Goal: Task Accomplishment & Management: Manage account settings

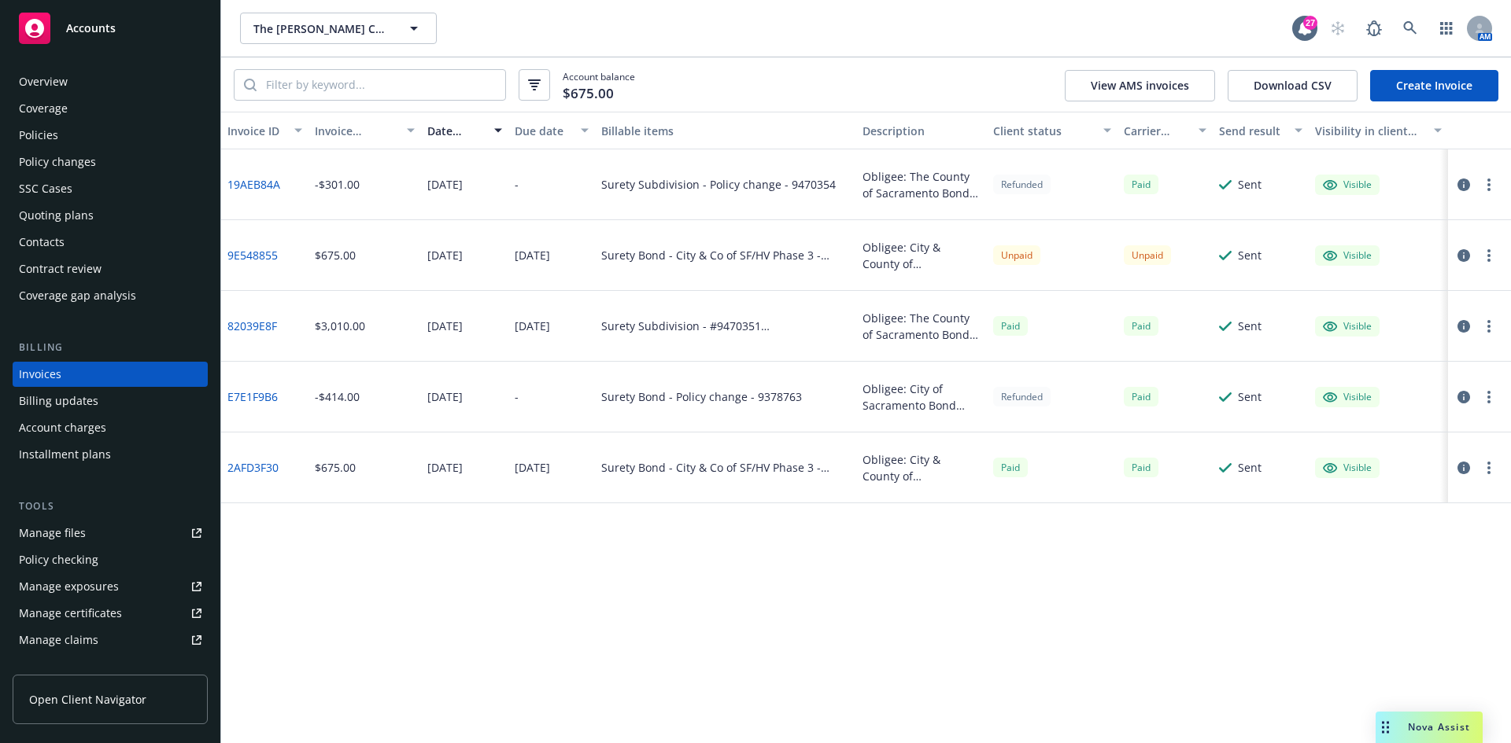
click at [159, 31] on div "Accounts" at bounding box center [110, 28] width 183 height 31
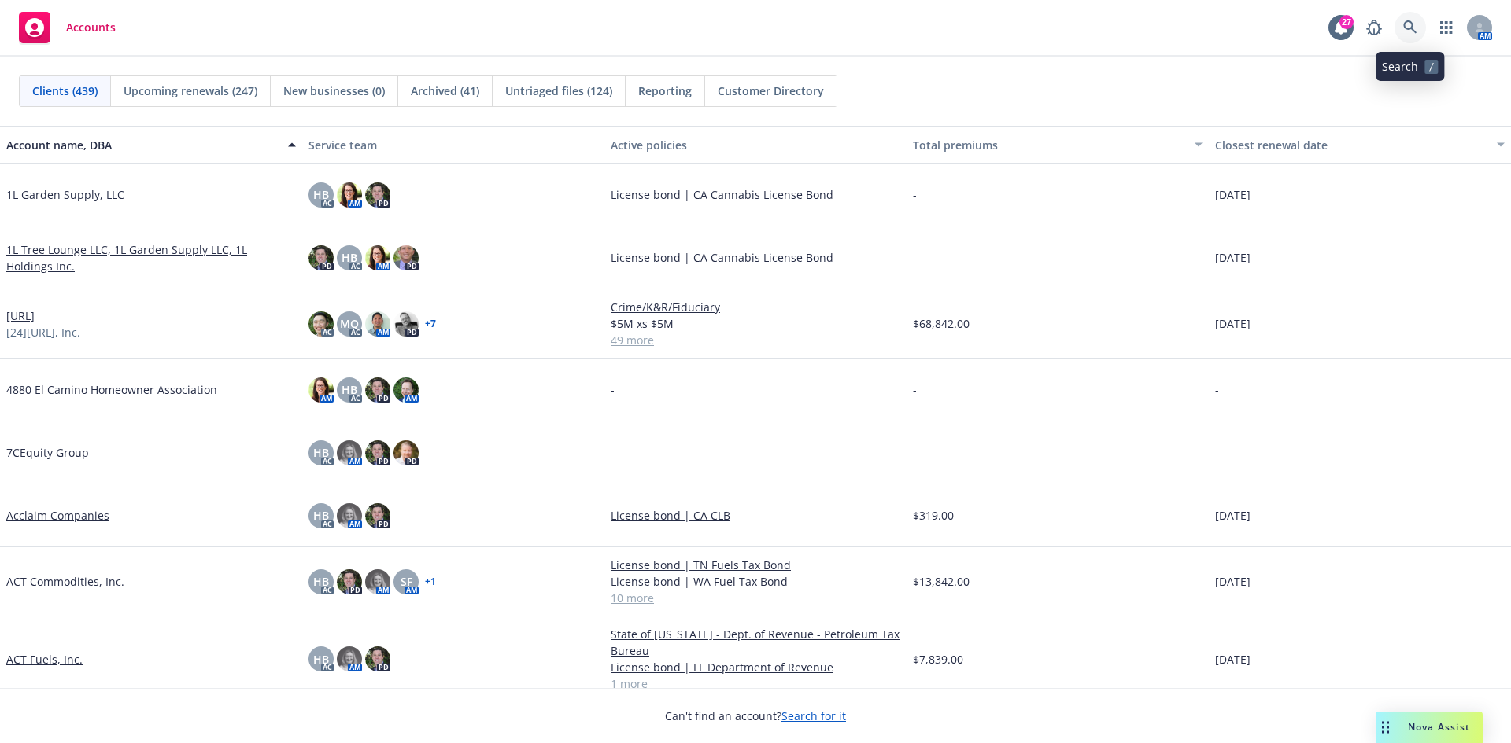
click at [1410, 28] on icon at bounding box center [1409, 26] width 13 height 13
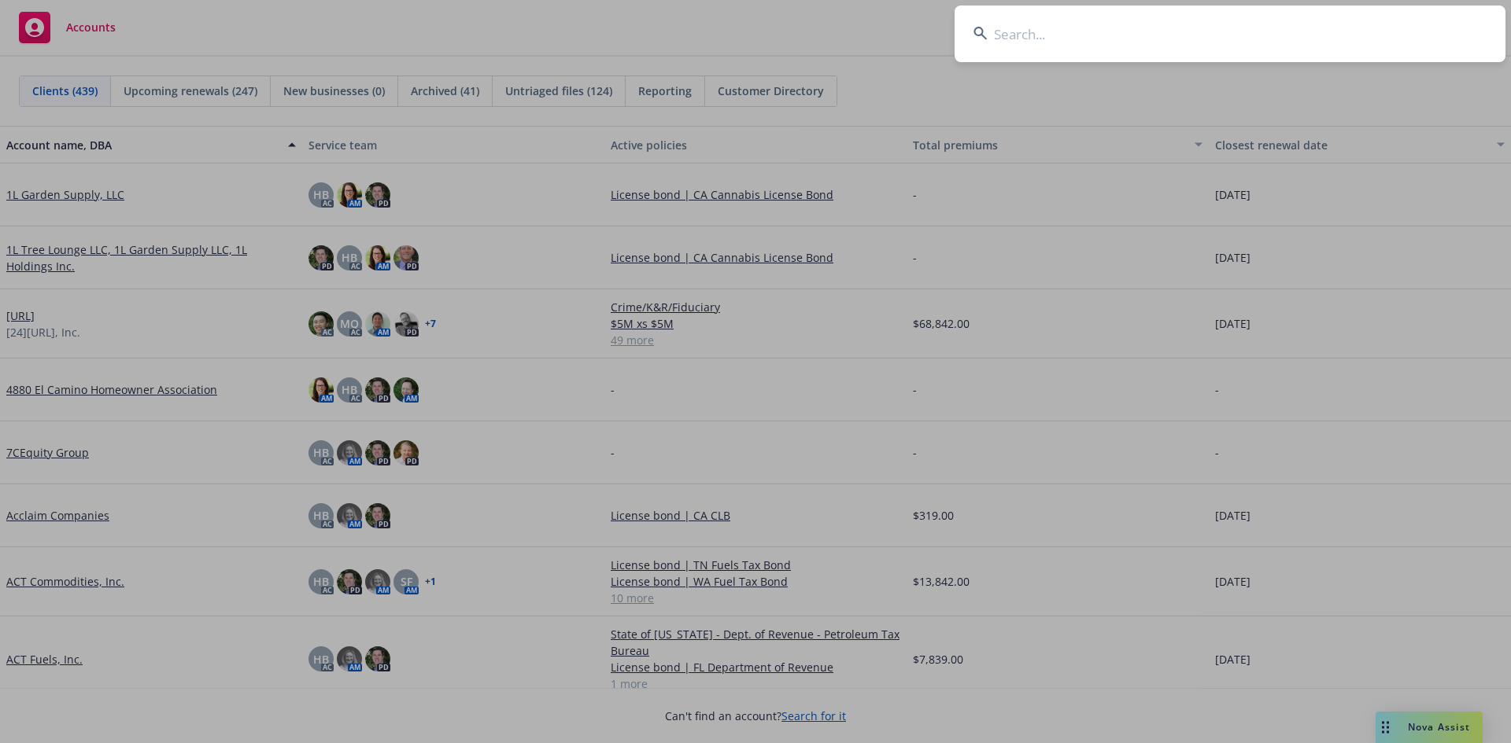
type input "G"
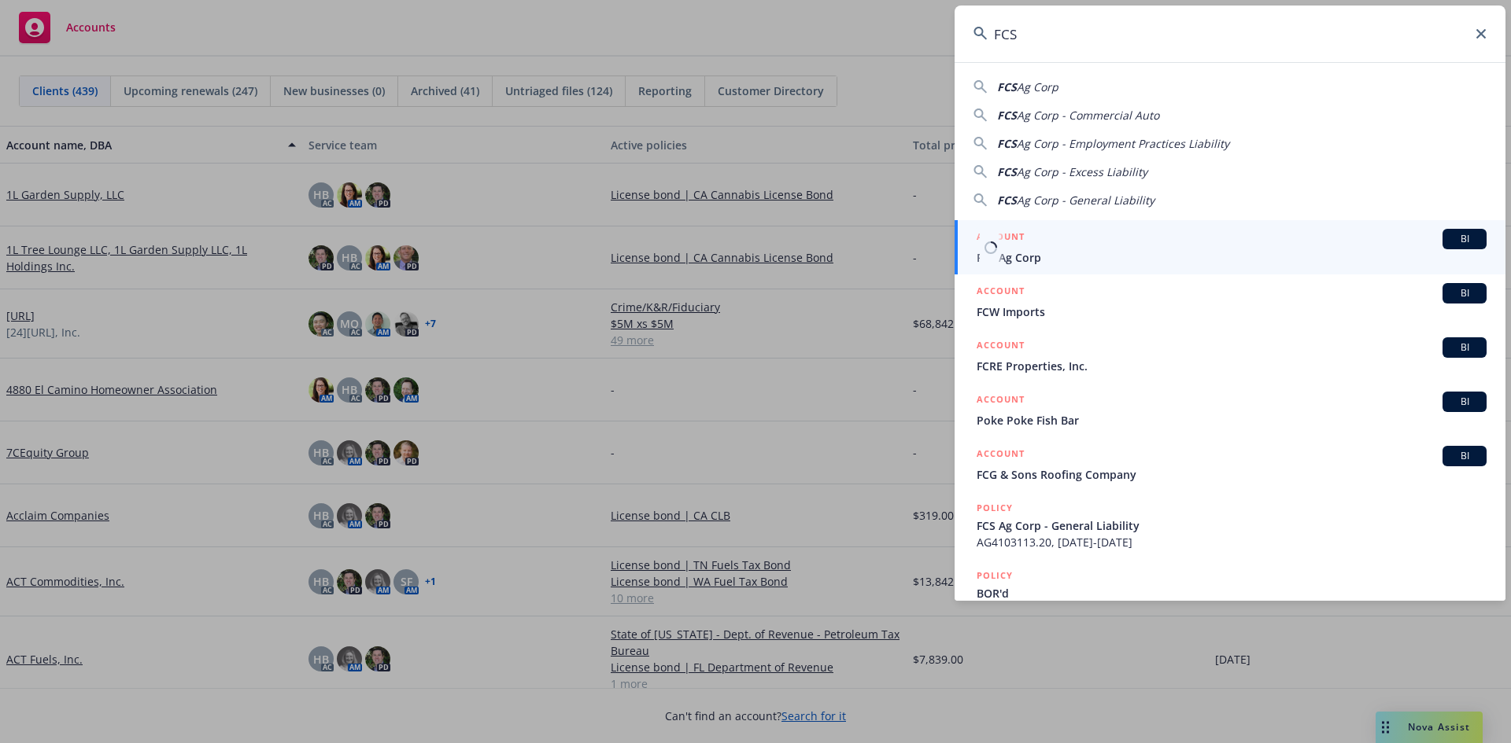
type input "FCS"
click at [1014, 258] on span "FCS Ag Corp" at bounding box center [1231, 257] width 510 height 17
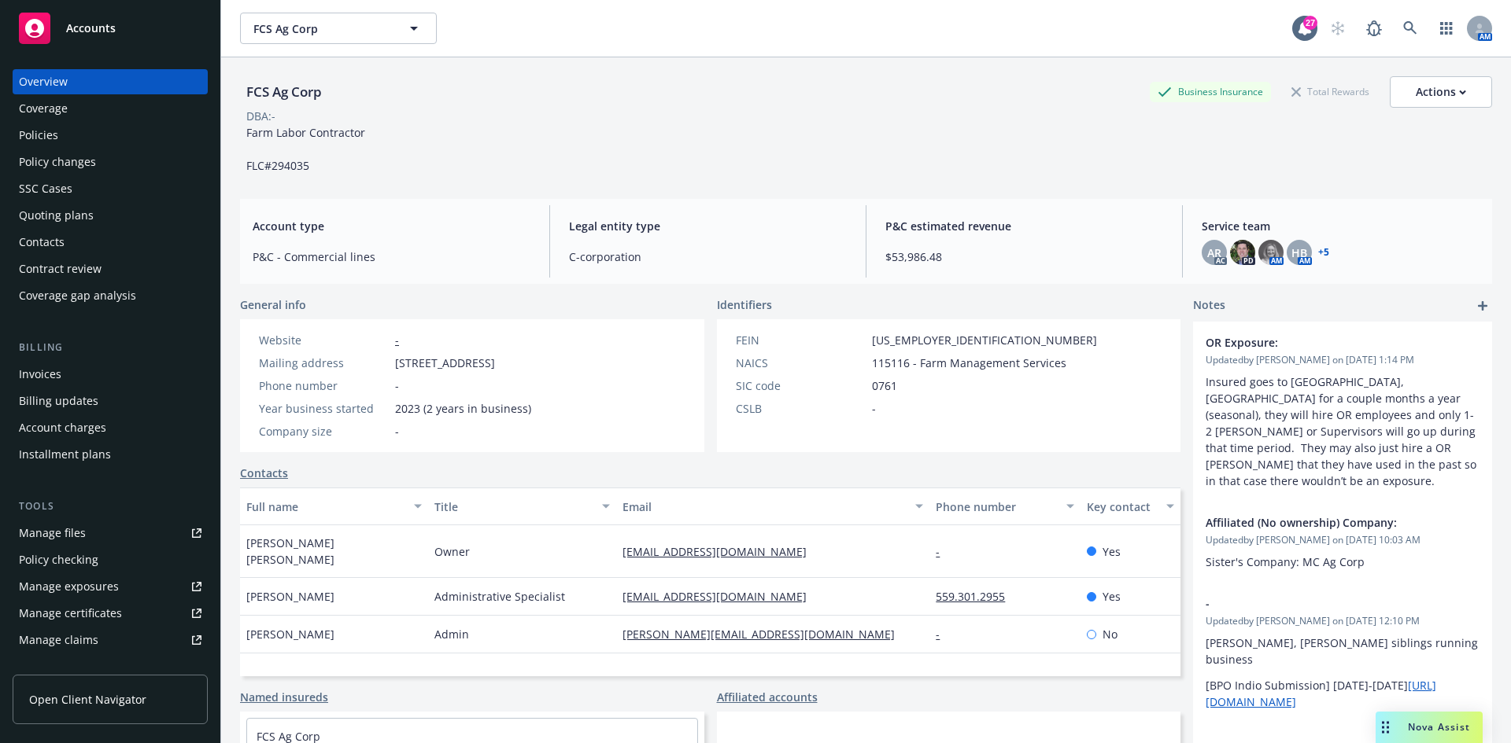
click at [100, 208] on div "Quoting plans" at bounding box center [110, 215] width 183 height 25
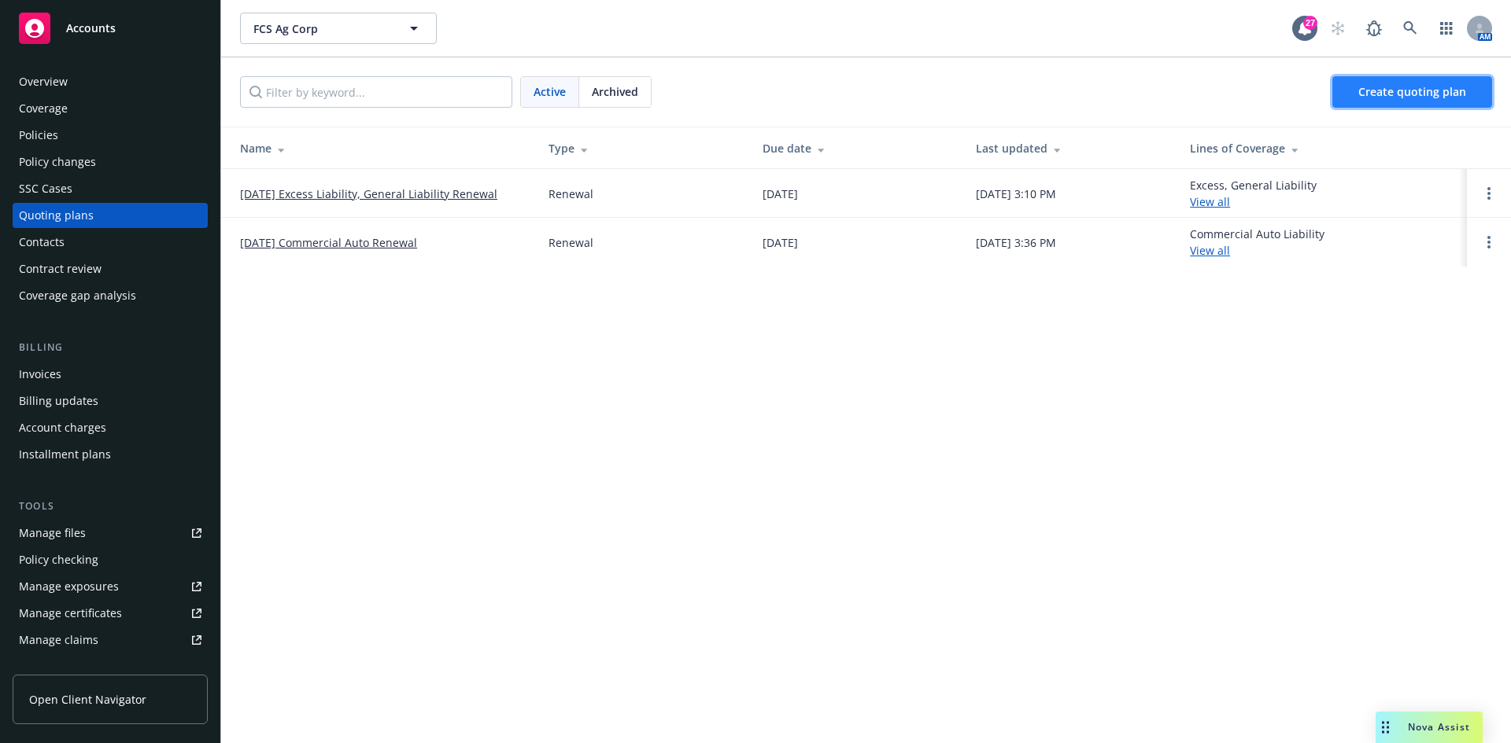
click at [1392, 91] on span "Create quoting plan" at bounding box center [1412, 91] width 108 height 15
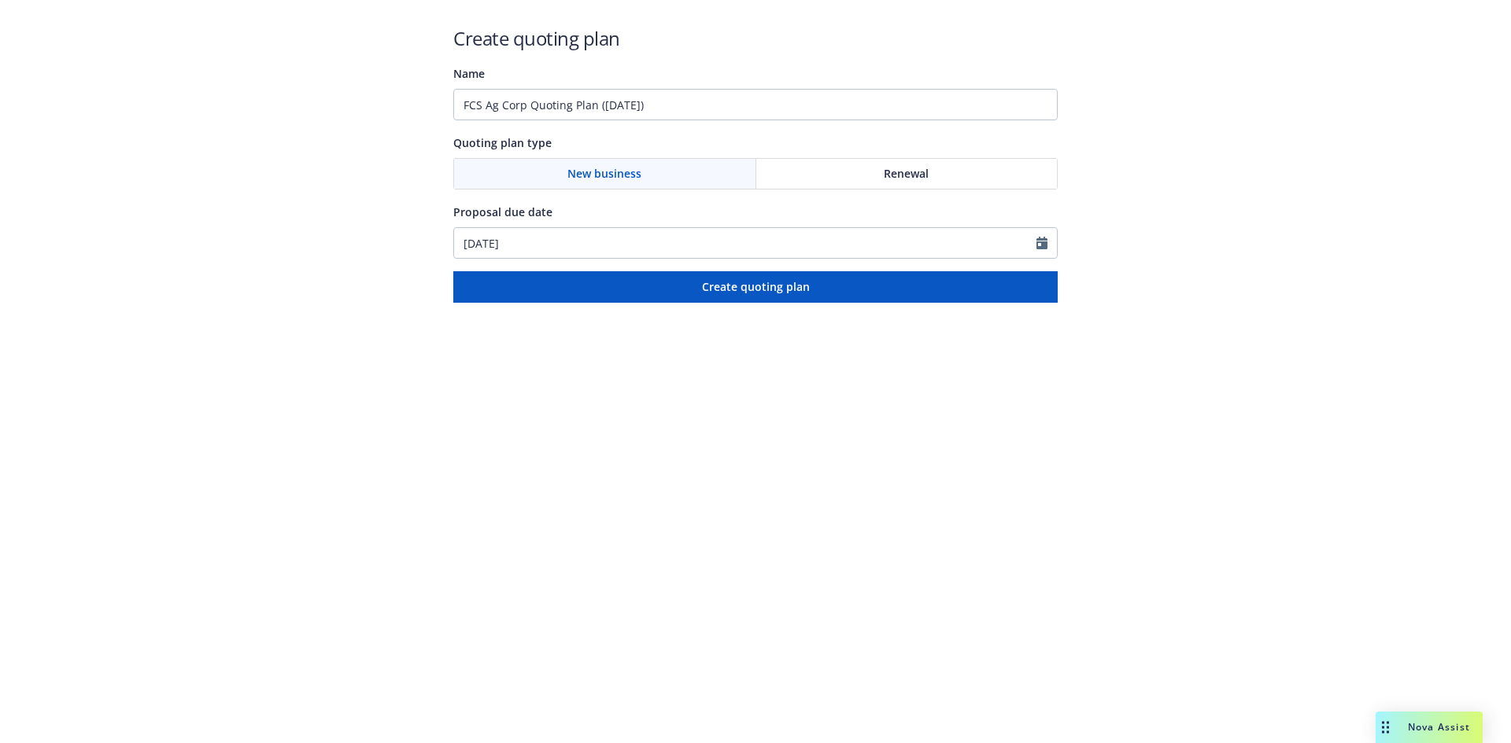
click at [914, 169] on span "Renewal" at bounding box center [906, 173] width 45 height 17
drag, startPoint x: 810, startPoint y: 112, endPoint x: 231, endPoint y: 109, distance: 579.0
click at [231, 109] on div "Create quoting plan Name FCS Ag Corp Quoting Plan (2025-09-16) Quoting plan typ…" at bounding box center [755, 151] width 1511 height 303
click at [780, 116] on input "FCS Ag Corp Quoting Plan (2025-09-16)" at bounding box center [755, 104] width 604 height 31
click at [780, 115] on input "FCS Ag Corp Quoting Plan (2025-09-16)" at bounding box center [755, 104] width 604 height 31
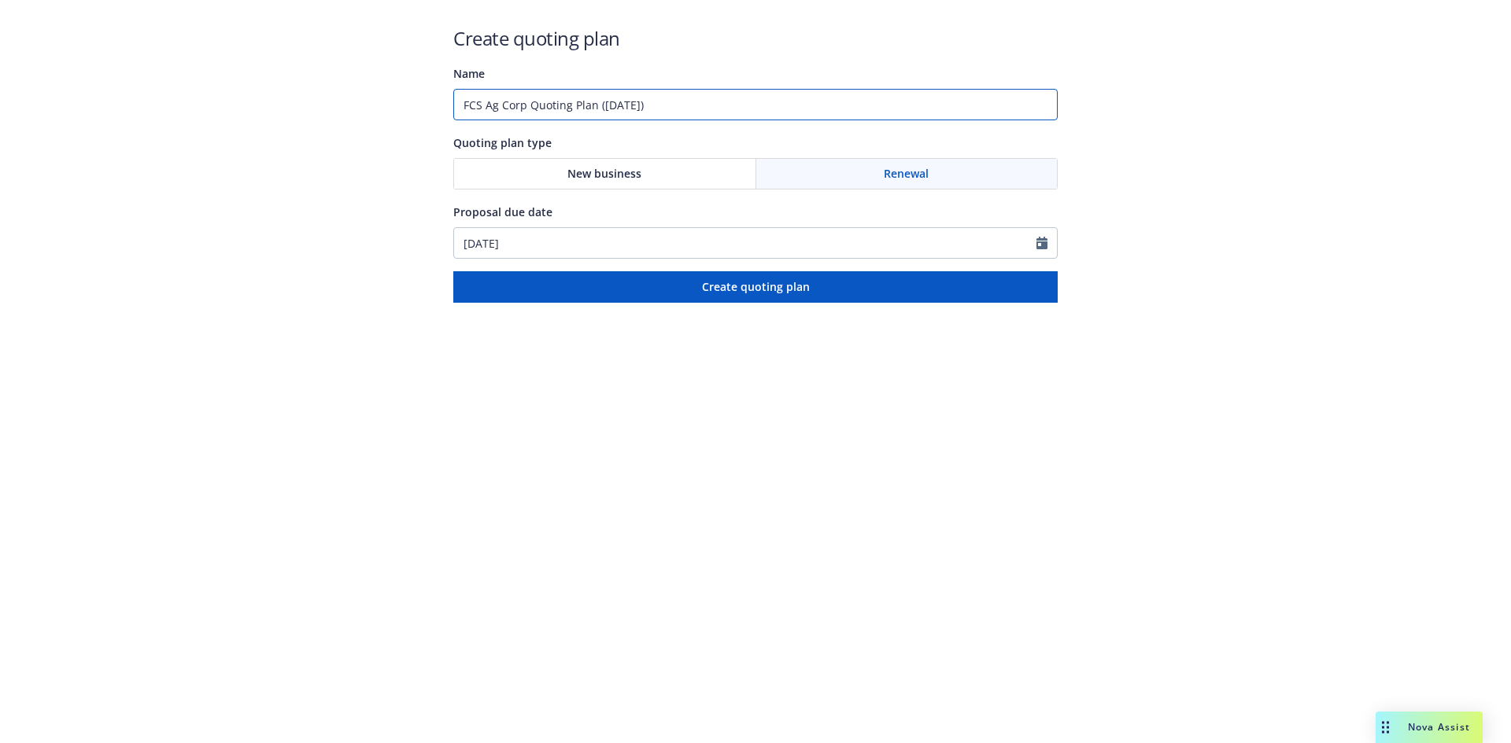
click at [780, 115] on input "FCS Ag Corp Quoting Plan (2025-09-16)" at bounding box center [755, 104] width 604 height 31
paste input "Bond #101633813 - State of Oregon"
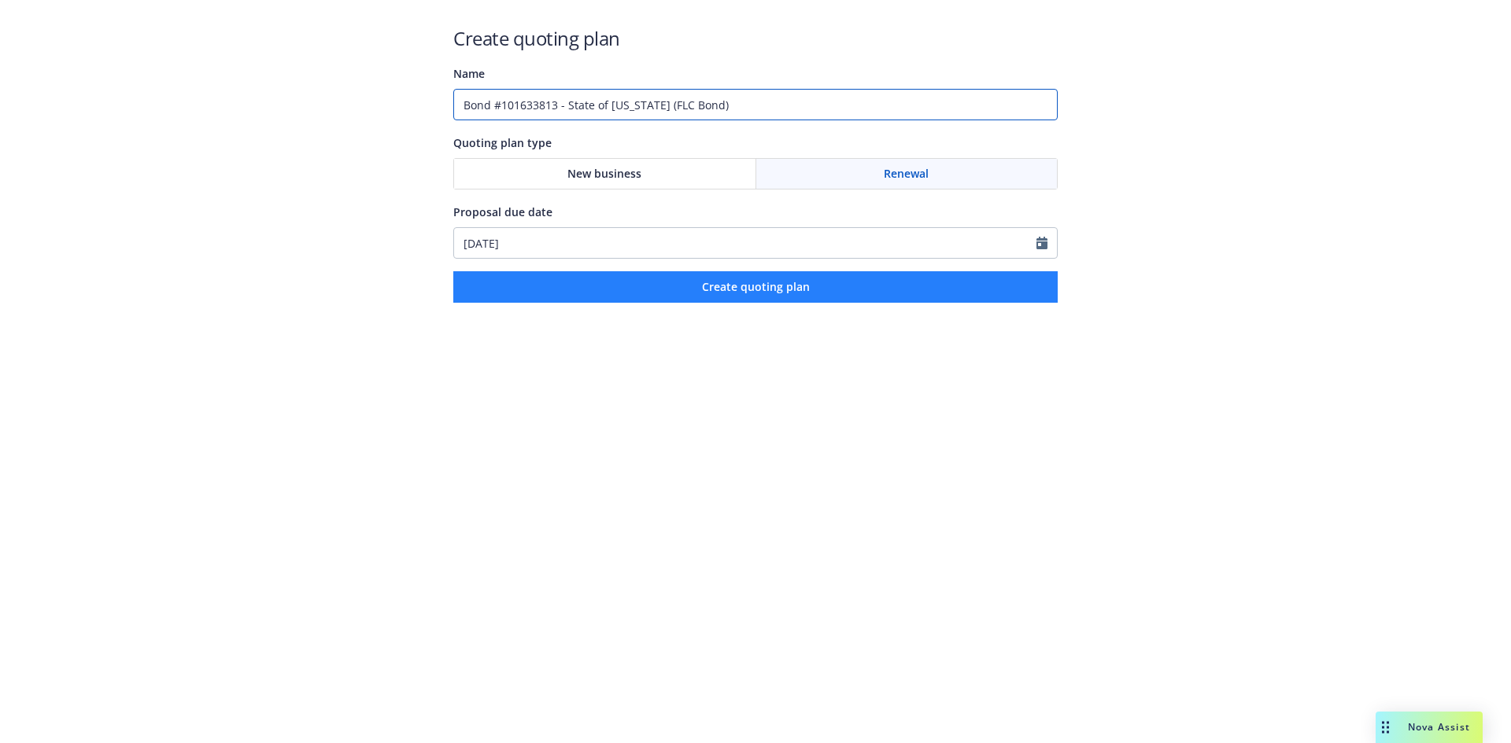
type input "Bond #101633813 - State of Oregon (FLC Bond)"
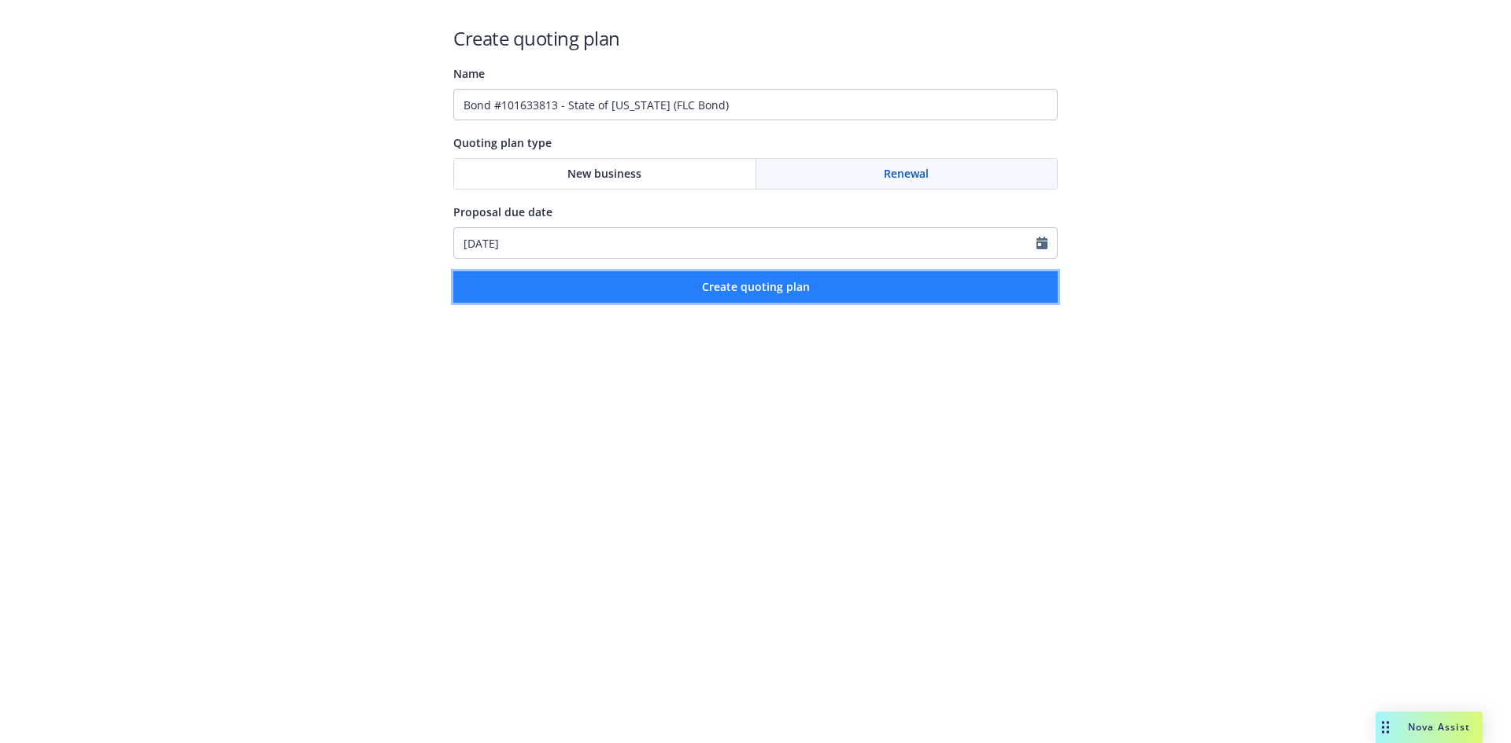
click at [688, 282] on button "Create quoting plan" at bounding box center [755, 286] width 604 height 31
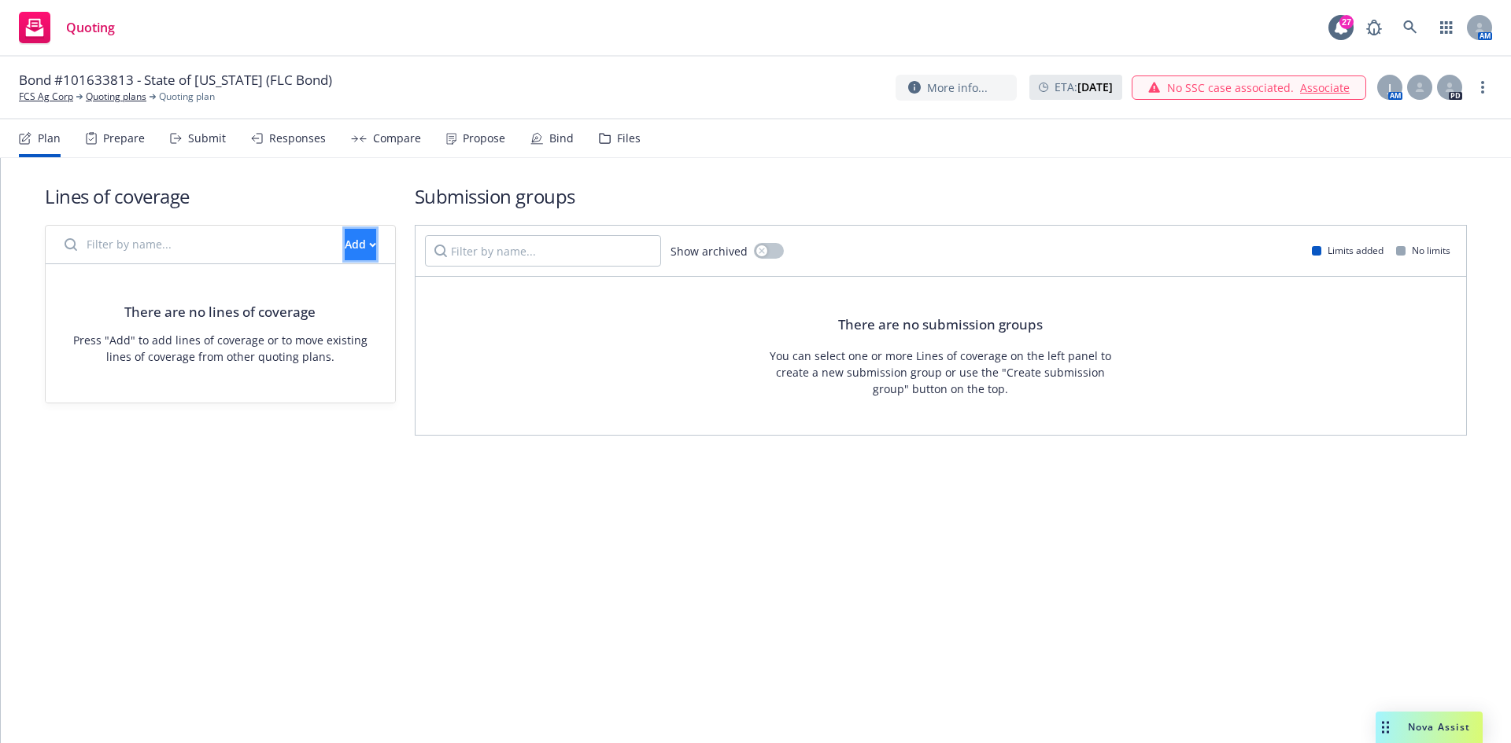
click at [345, 251] on button "Add" at bounding box center [360, 244] width 31 height 31
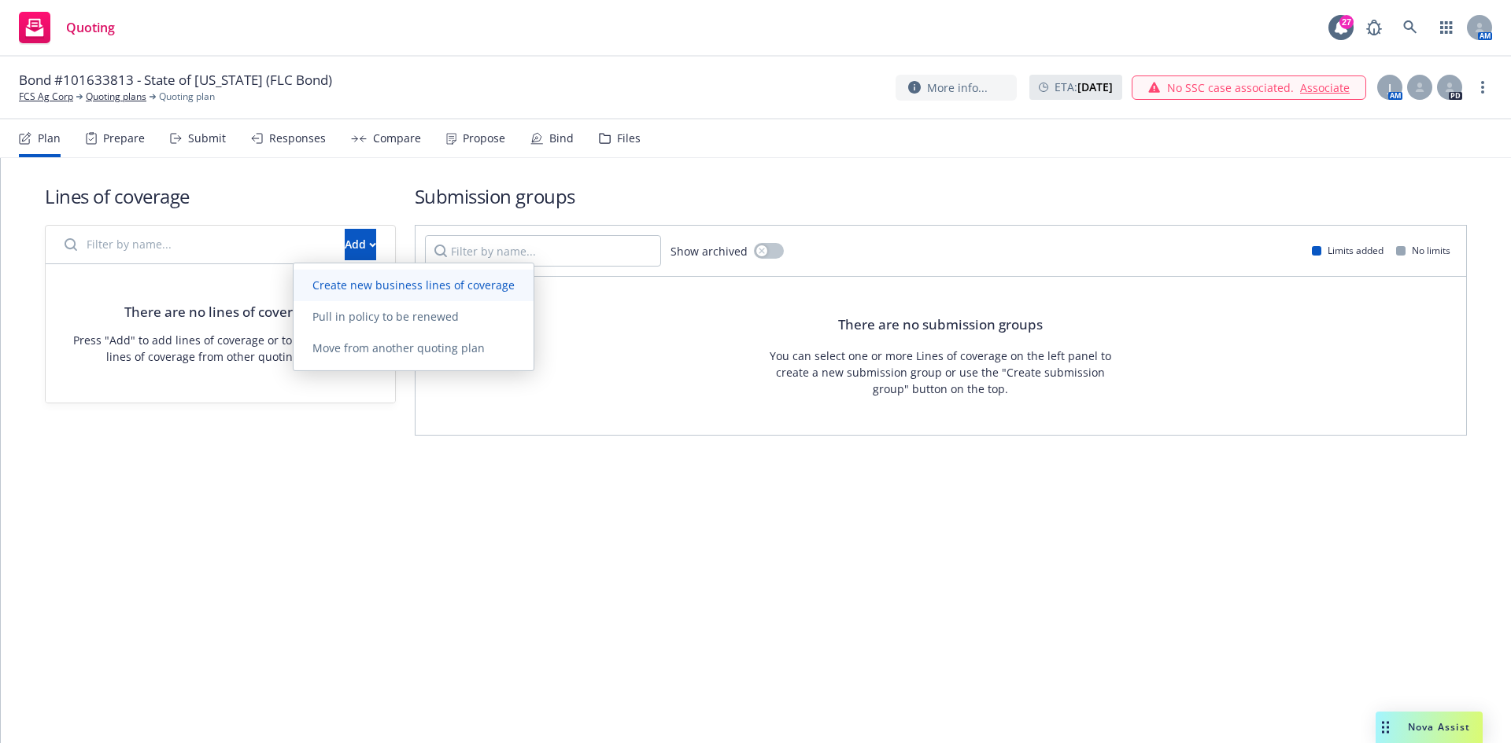
click at [334, 290] on span "Create new business lines of coverage" at bounding box center [413, 285] width 240 height 15
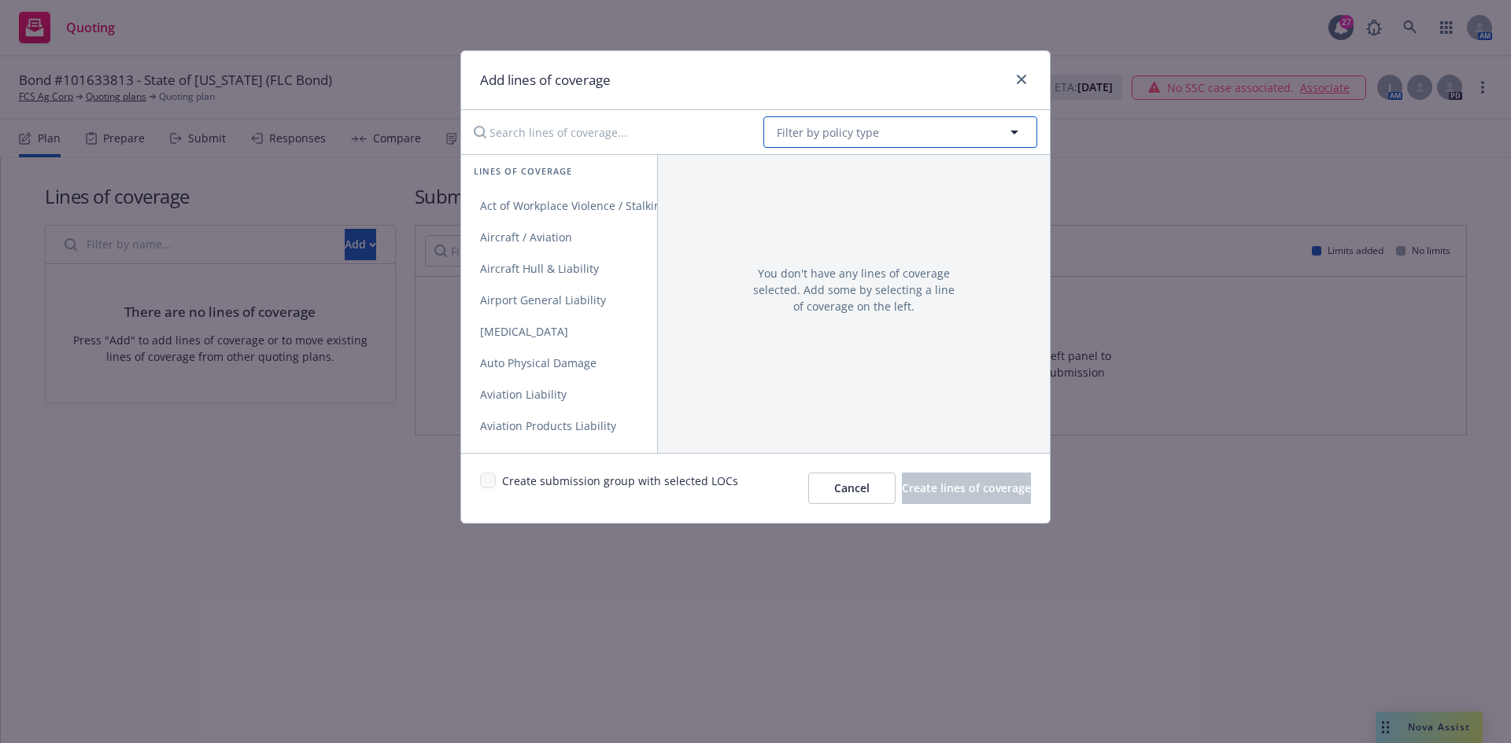
click at [856, 134] on span "Filter by policy type" at bounding box center [828, 132] width 102 height 17
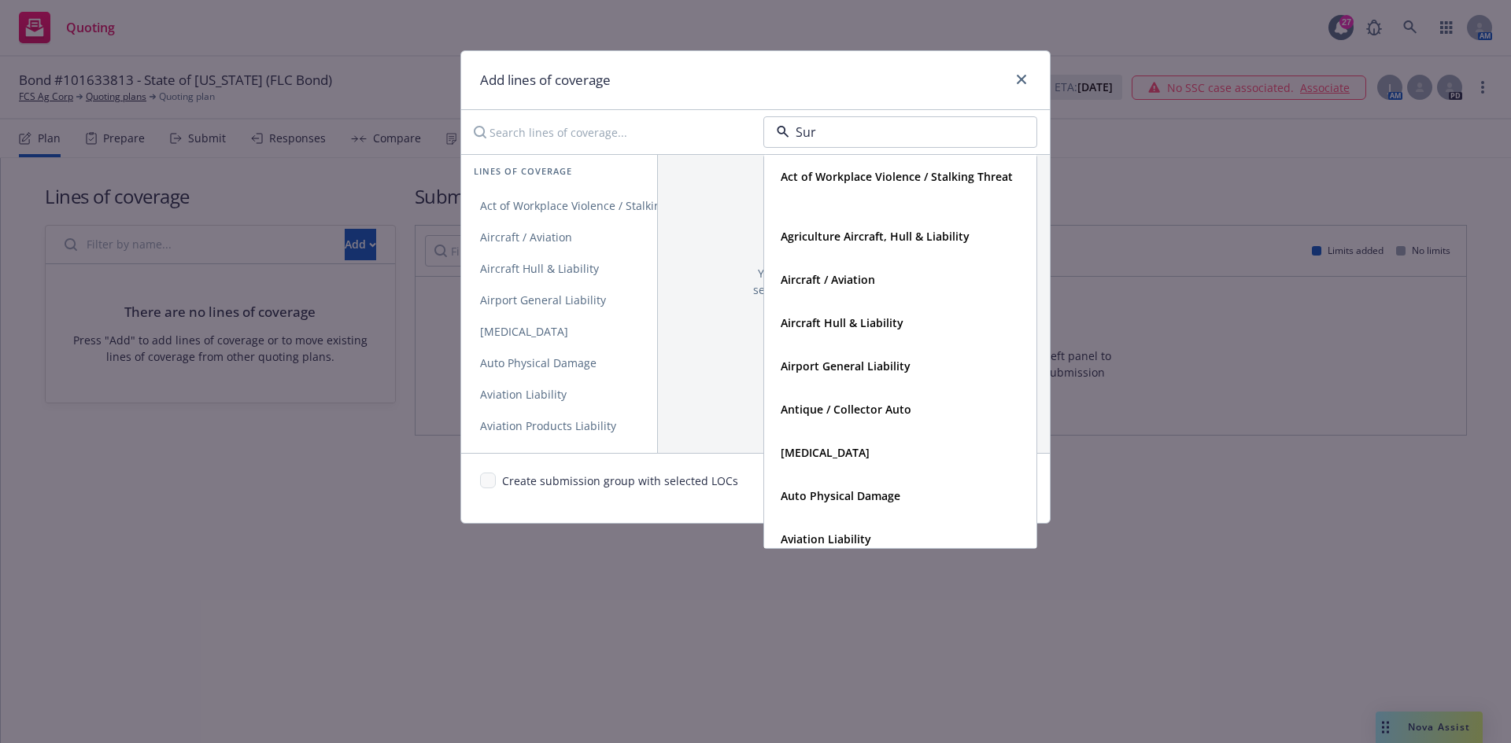
type input "Sure"
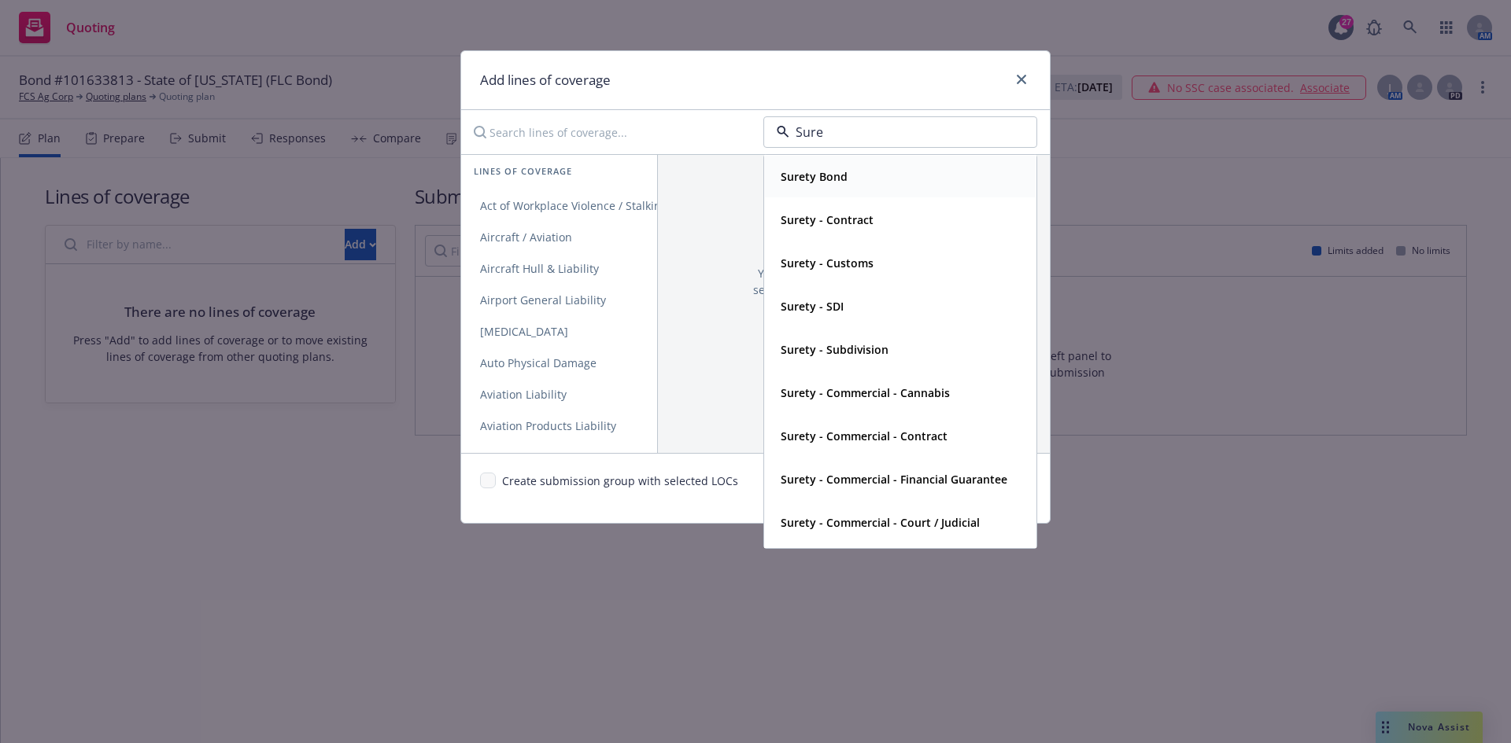
click at [827, 171] on strong "Surety Bond" at bounding box center [813, 176] width 67 height 15
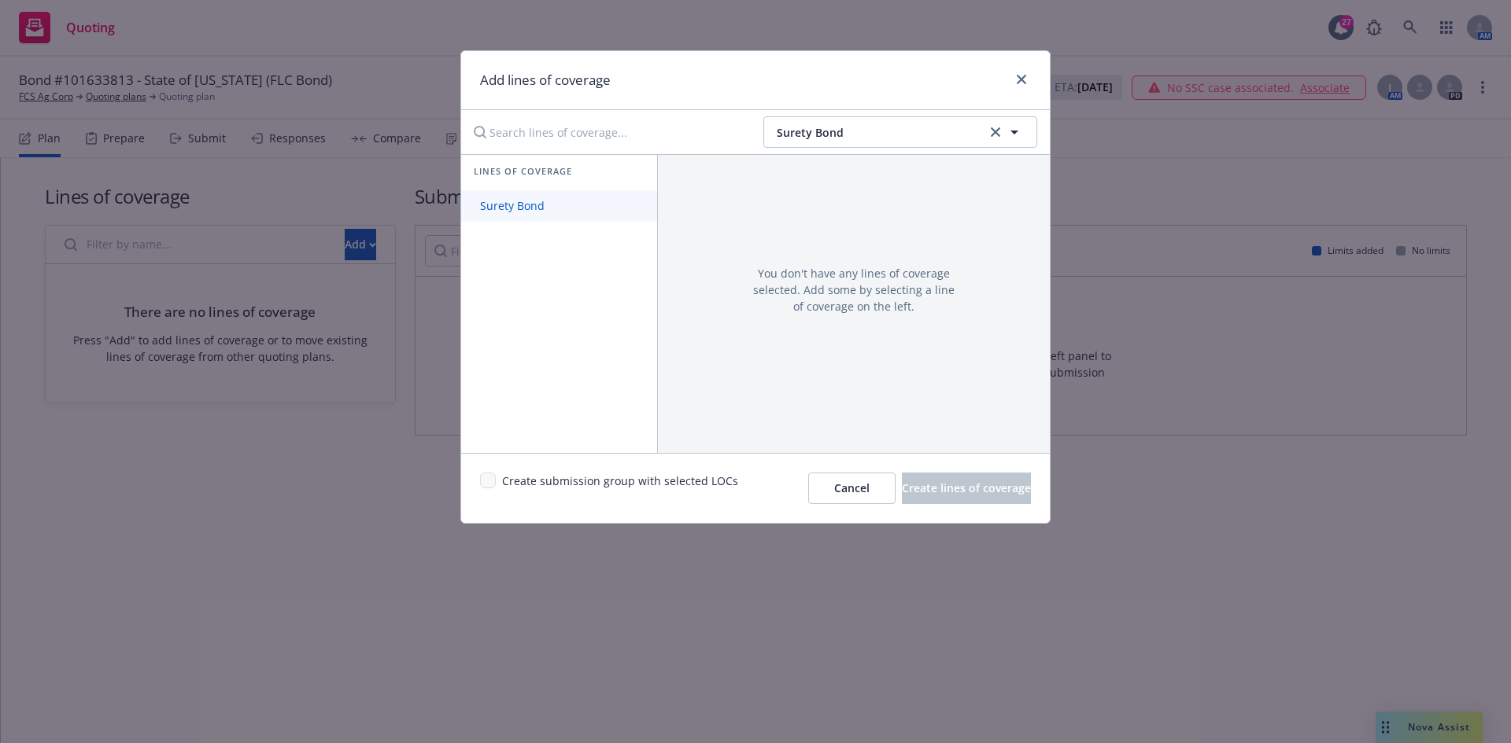
click at [505, 207] on span "Surety Bond" at bounding box center [512, 205] width 102 height 15
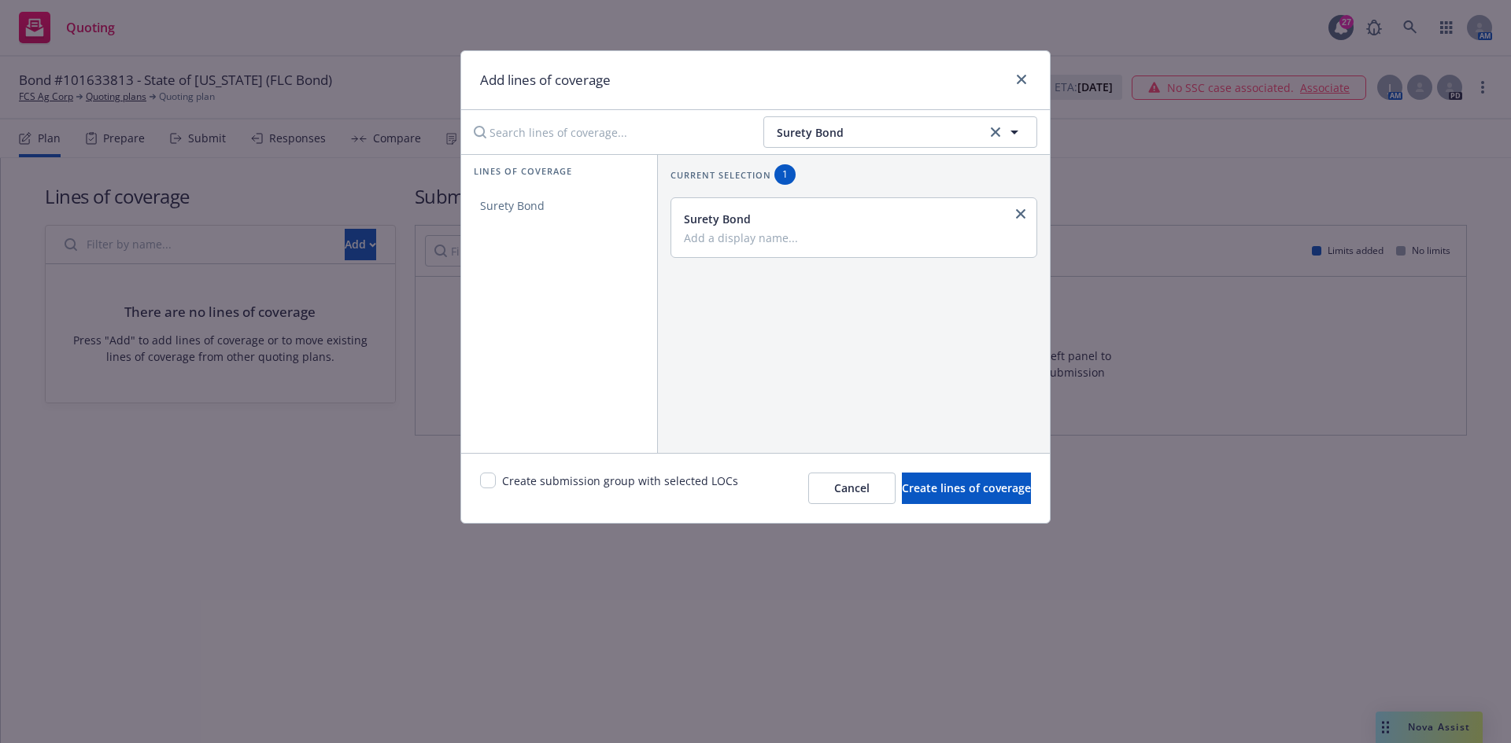
click at [803, 234] on input "Add a display name..." at bounding box center [852, 238] width 337 height 14
drag, startPoint x: 748, startPoint y: 233, endPoint x: 436, endPoint y: 220, distance: 312.6
click at [440, 217] on div "Add lines of coverage Surety Bond Lines of coverage Surety Bond Current selecti…" at bounding box center [755, 371] width 1511 height 743
type input "License & Permit"
click at [486, 484] on input "checkbox" at bounding box center [488, 481] width 16 height 16
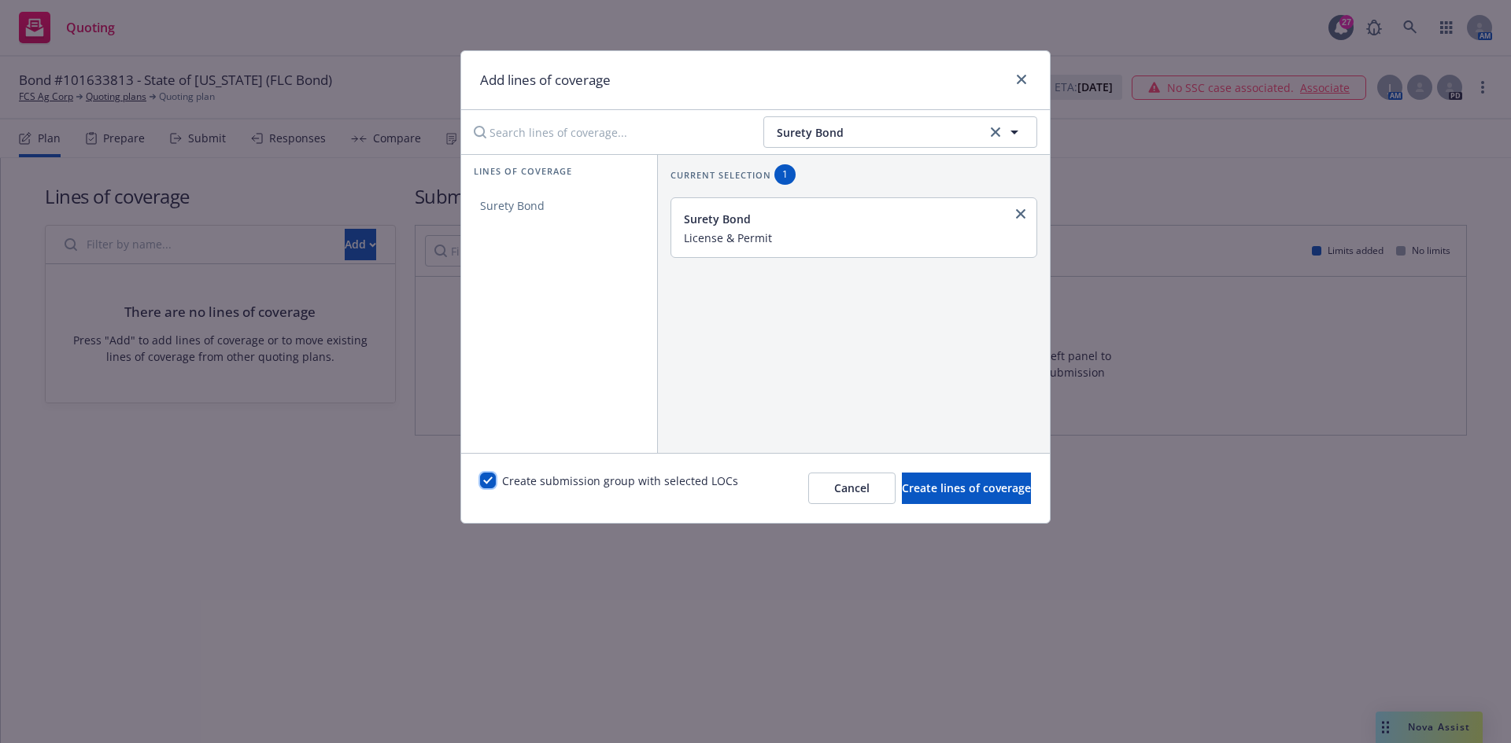
checkbox input "true"
click at [1019, 488] on button "Create lines of coverage" at bounding box center [966, 488] width 129 height 31
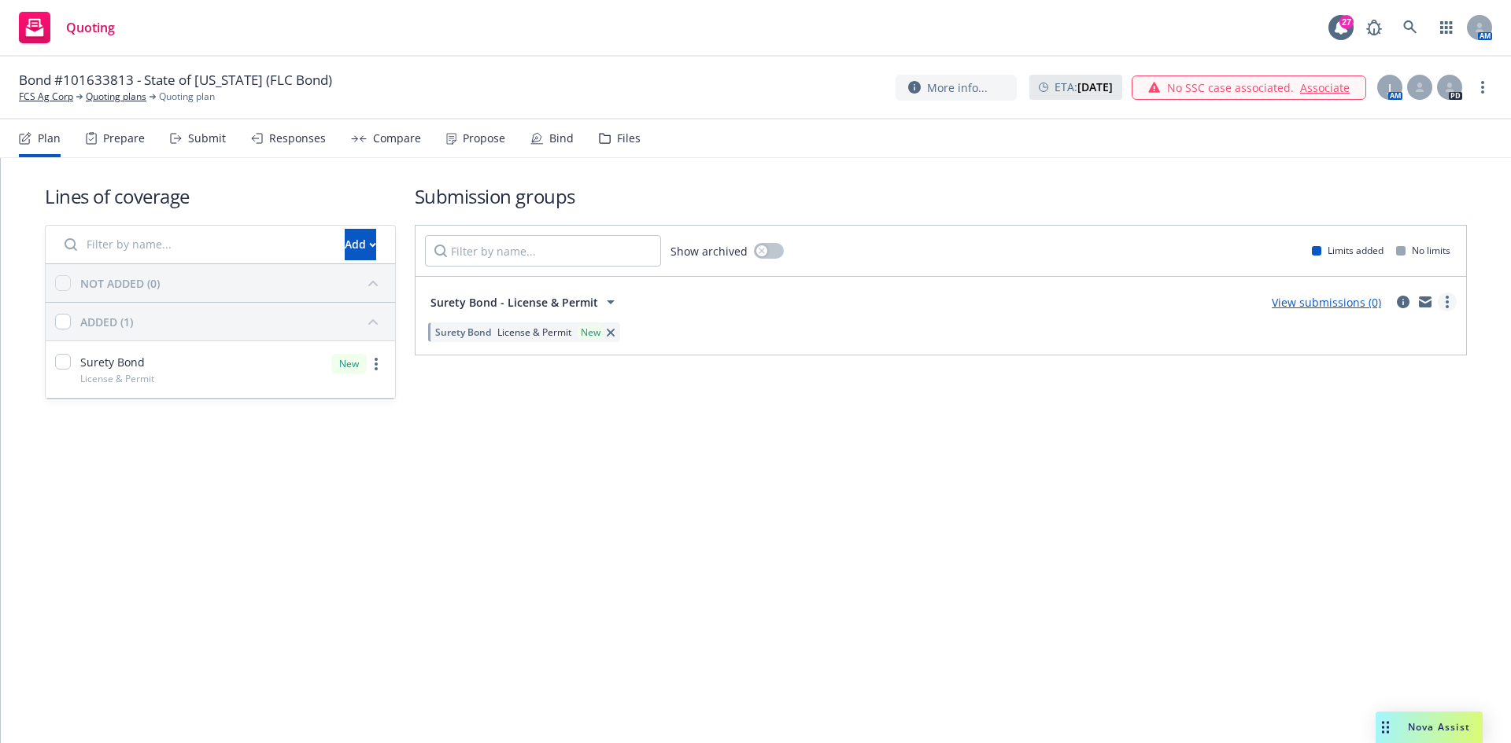
click at [1448, 302] on circle "more" at bounding box center [1446, 302] width 3 height 3
click at [1378, 494] on span "Create policy (fast track)" at bounding box center [1371, 497] width 164 height 15
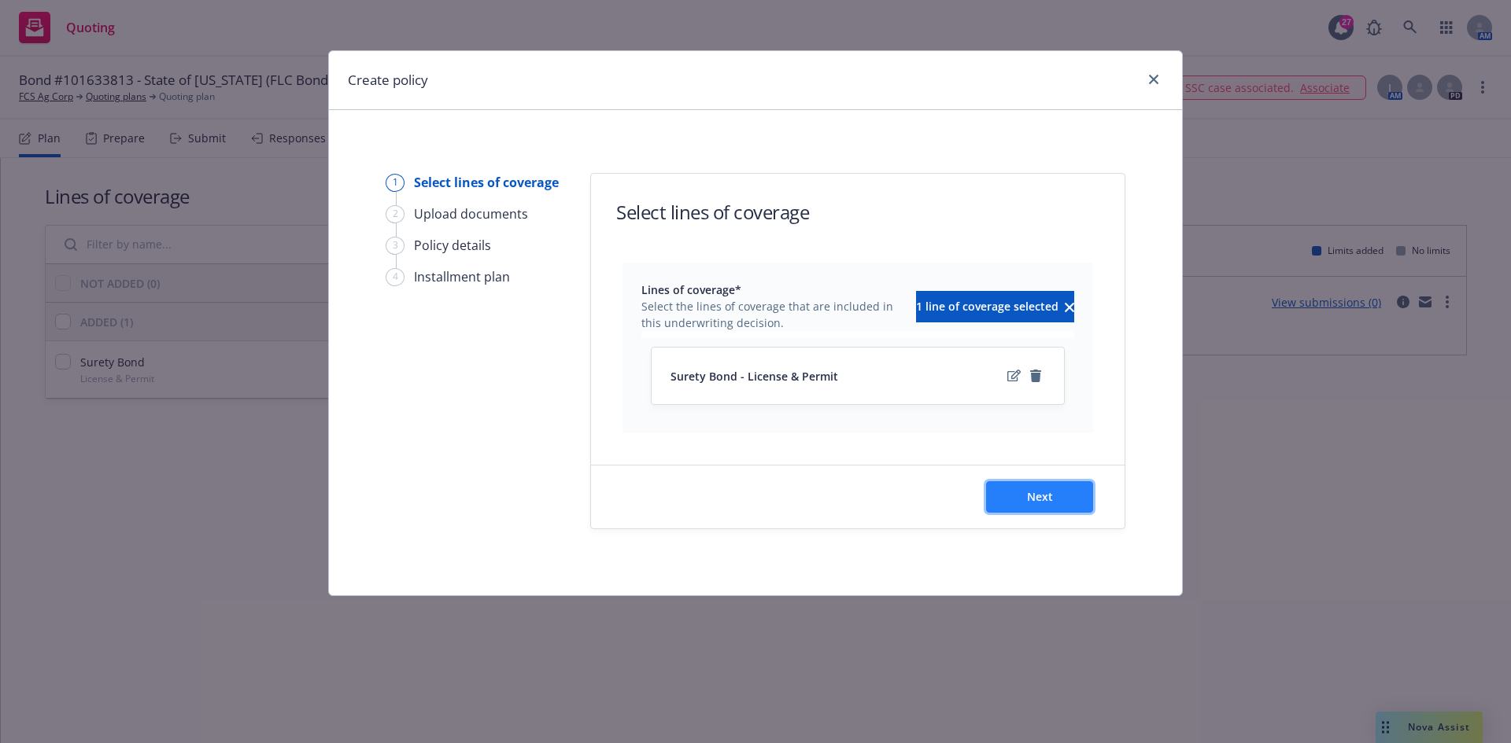
click at [1022, 500] on button "Next" at bounding box center [1039, 496] width 107 height 31
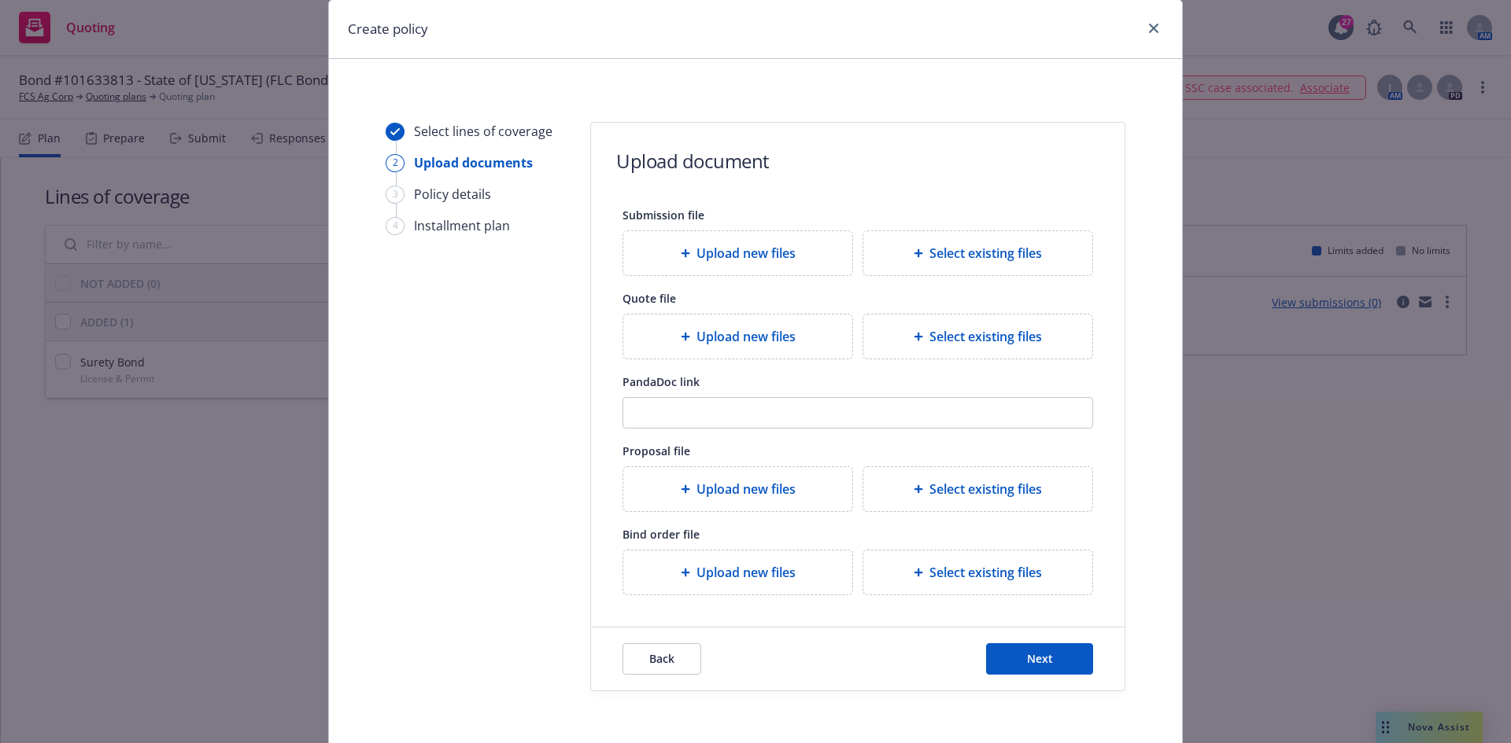
scroll to position [79, 0]
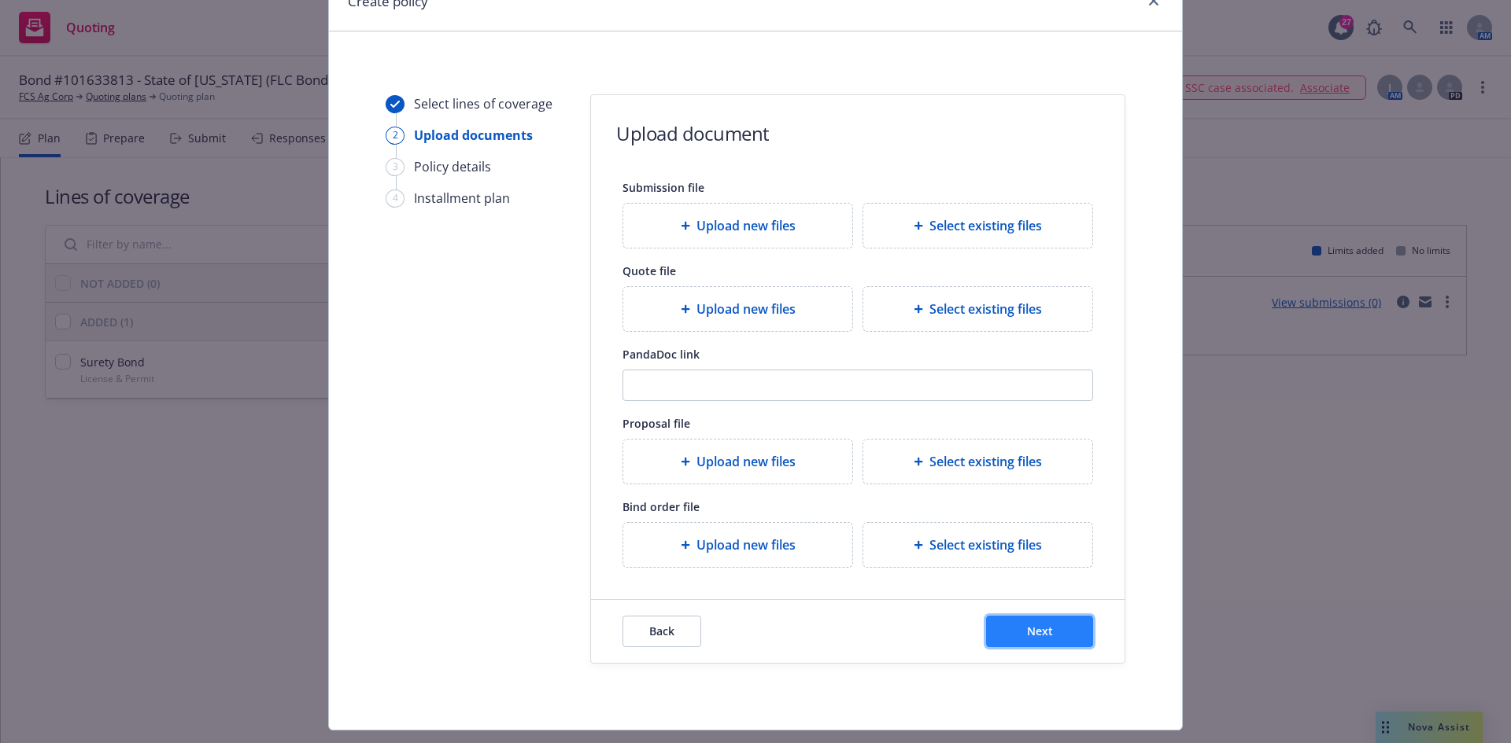
click at [1027, 631] on span "Next" at bounding box center [1040, 631] width 26 height 15
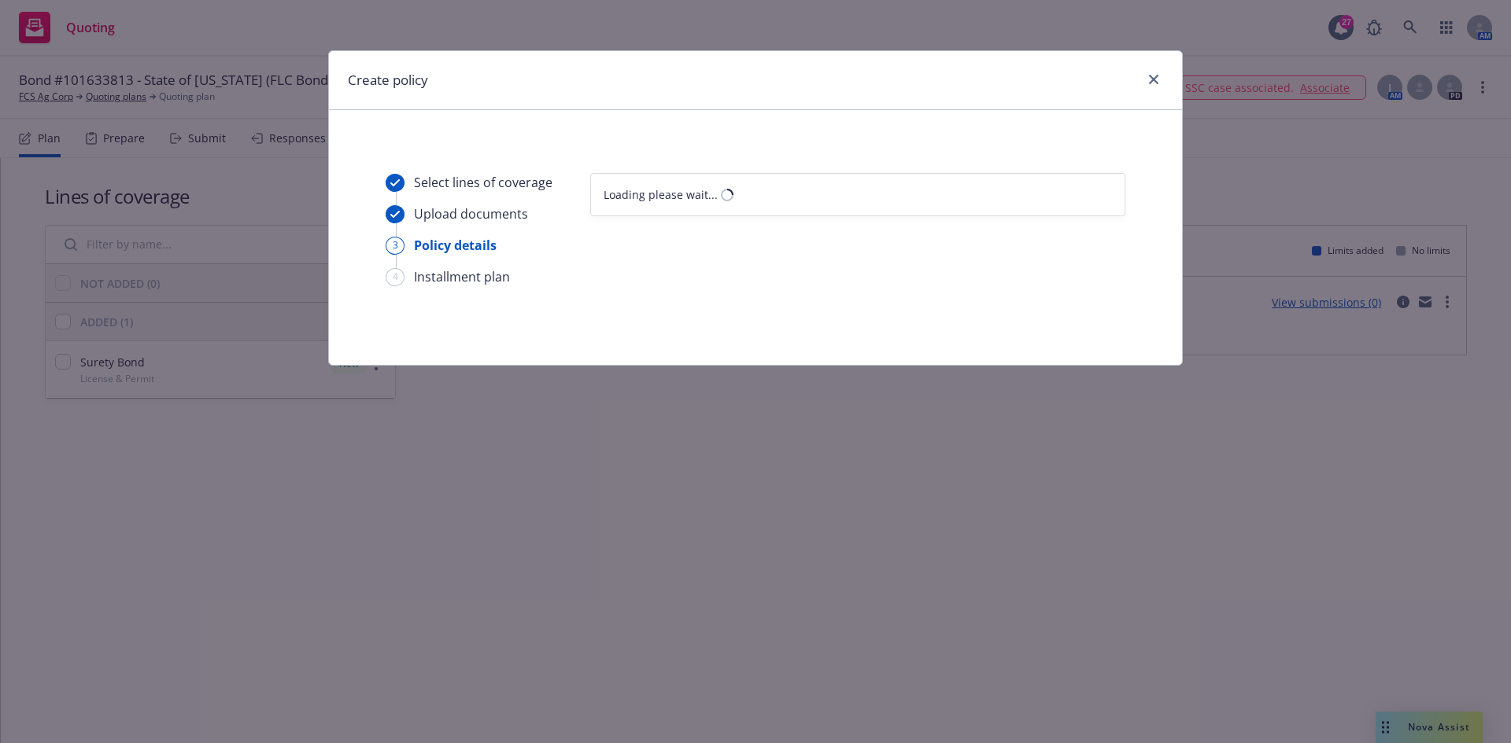
scroll to position [0, 0]
select select "12"
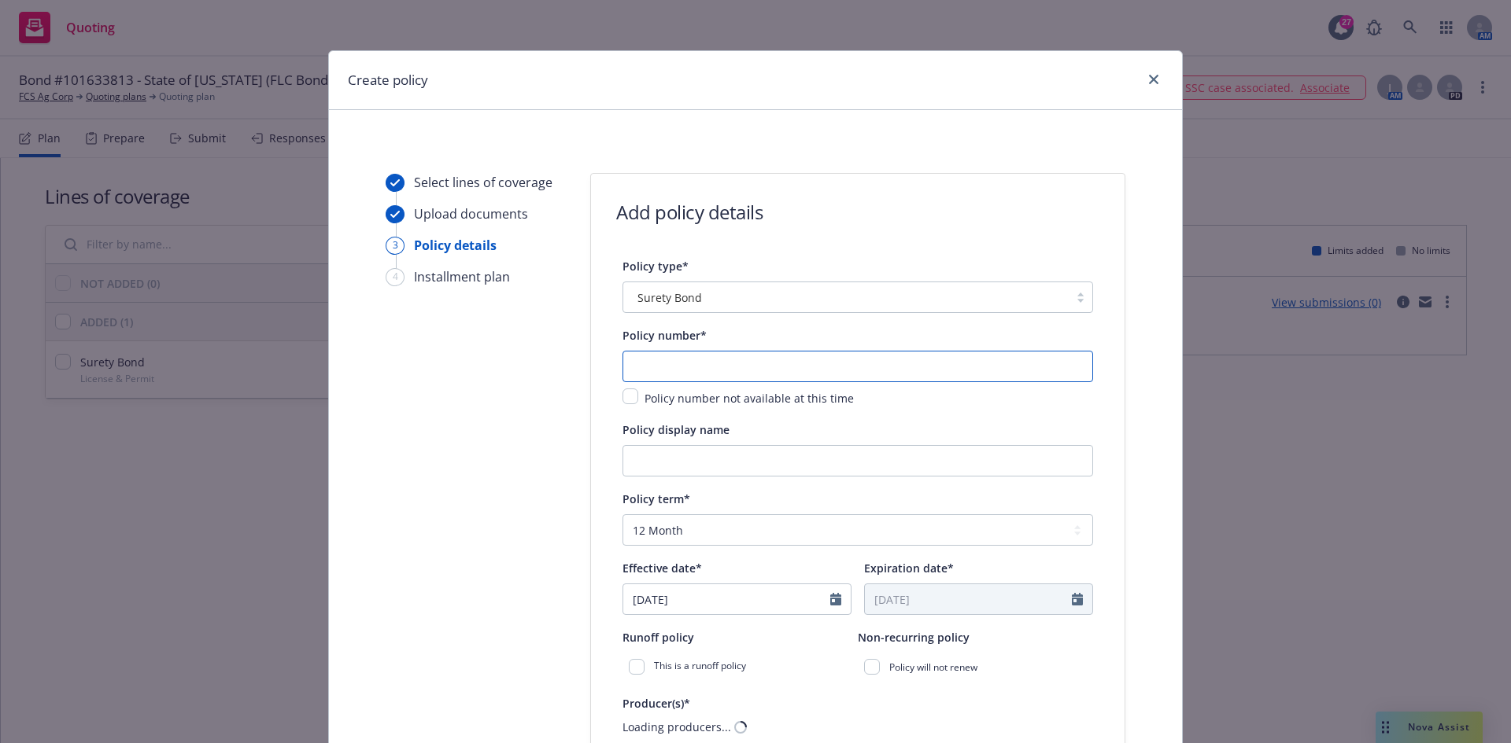
click at [750, 375] on input "text" at bounding box center [857, 366] width 470 height 31
click at [732, 369] on input "text" at bounding box center [857, 366] width 470 height 31
paste input "101633813"
type input "101633813"
click at [666, 465] on input "Policy display name" at bounding box center [857, 460] width 470 height 31
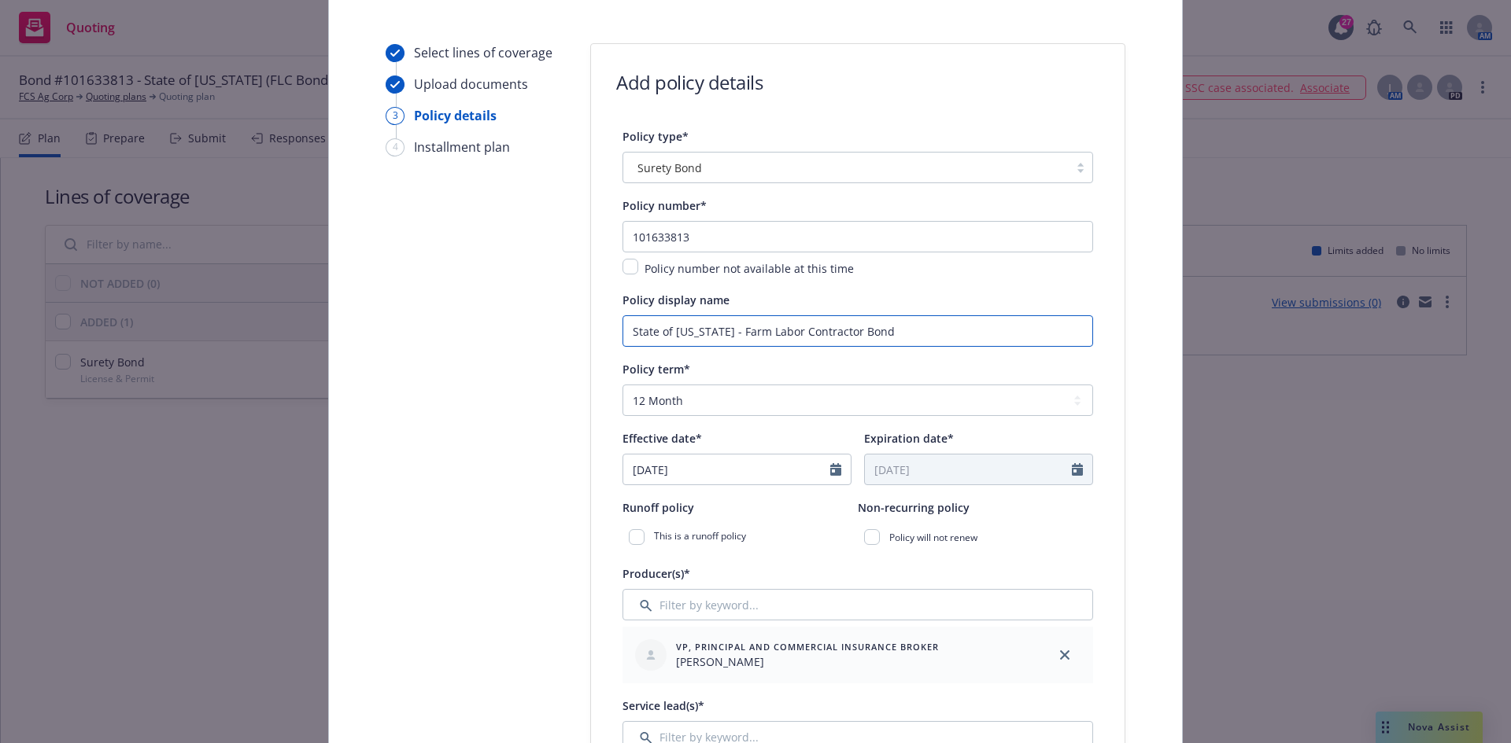
scroll to position [157, 0]
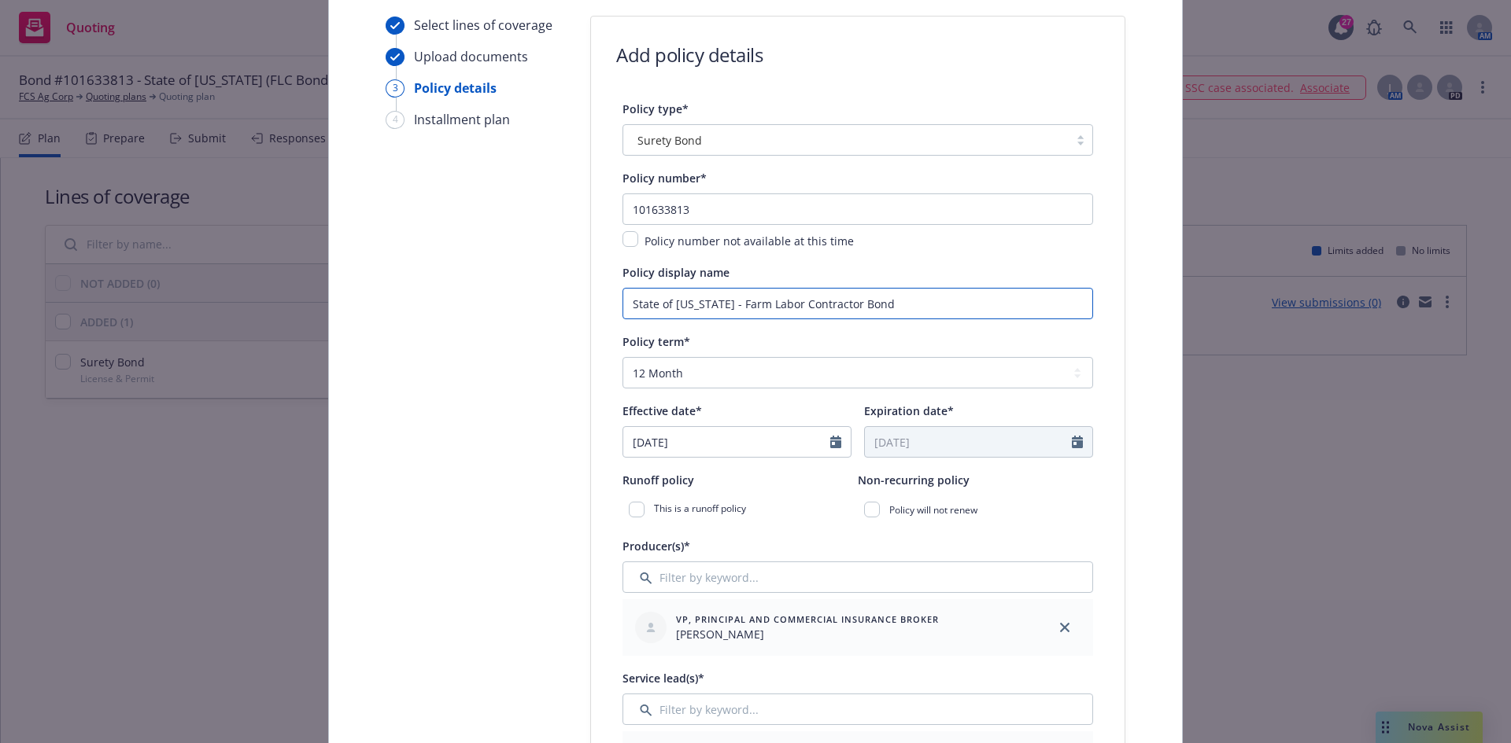
type input "State of Oregon - Farm Labor Contractor Bond"
click at [694, 447] on input "[DATE]" at bounding box center [726, 442] width 207 height 30
select select "9"
click at [673, 577] on span "15" at bounding box center [668, 582] width 24 height 20
type input "09/15/2025"
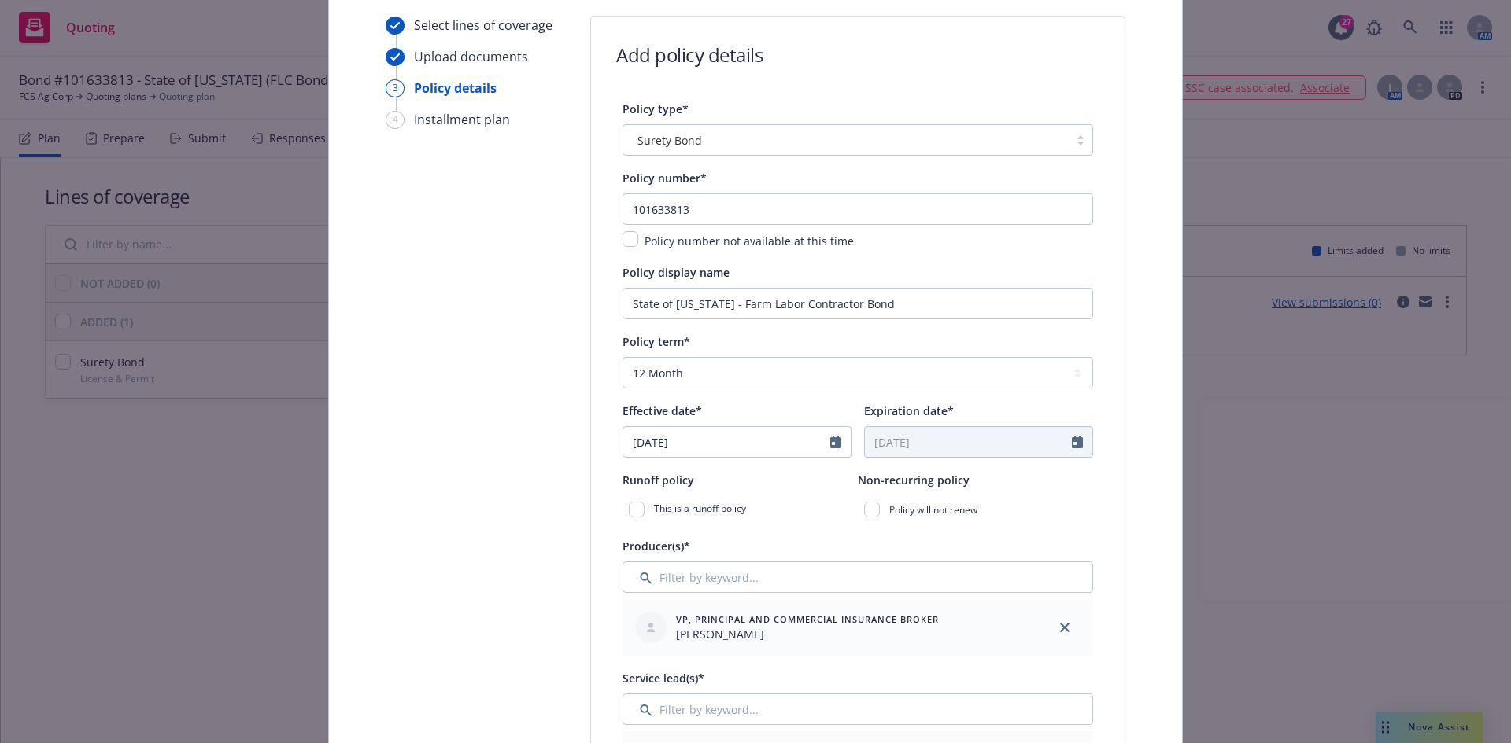
type input "09/15/2026"
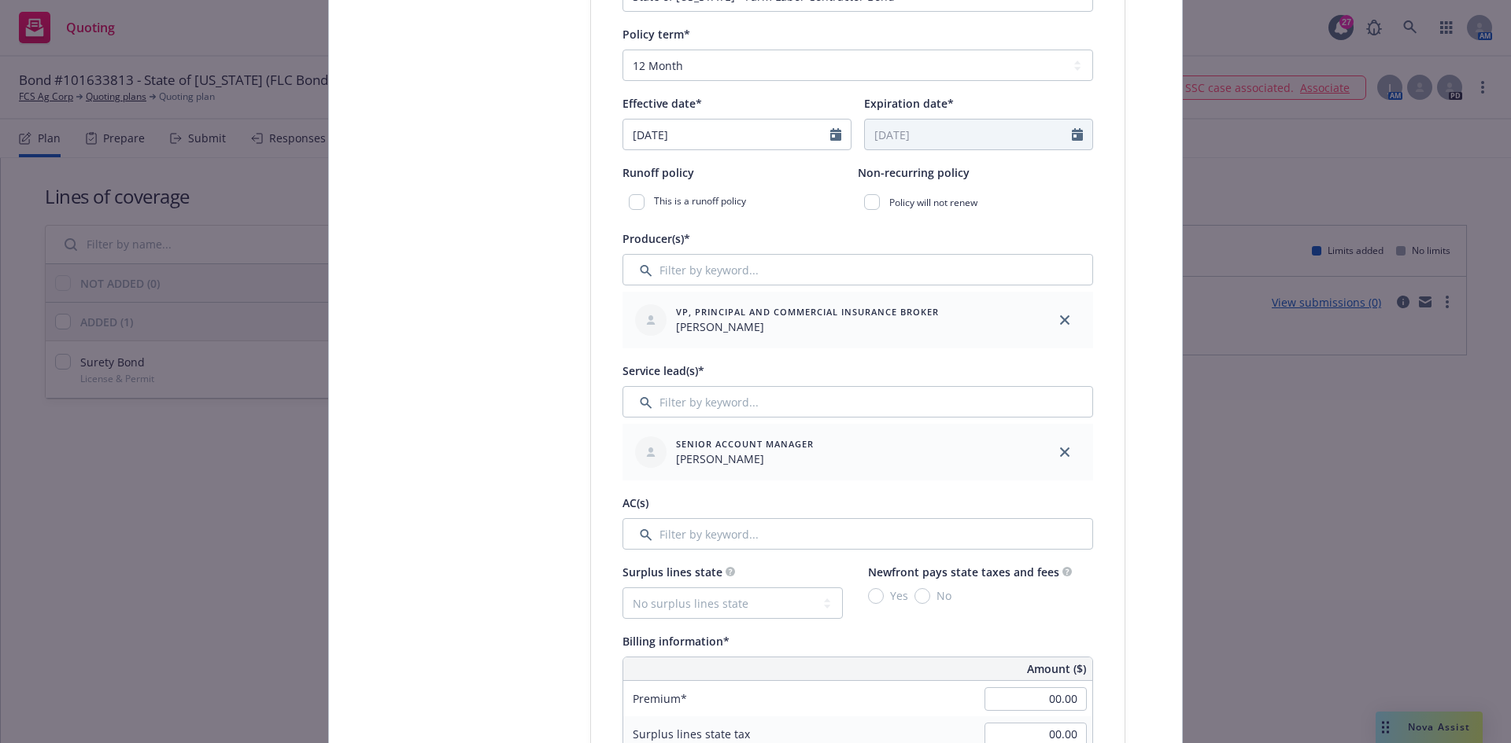
scroll to position [472, 0]
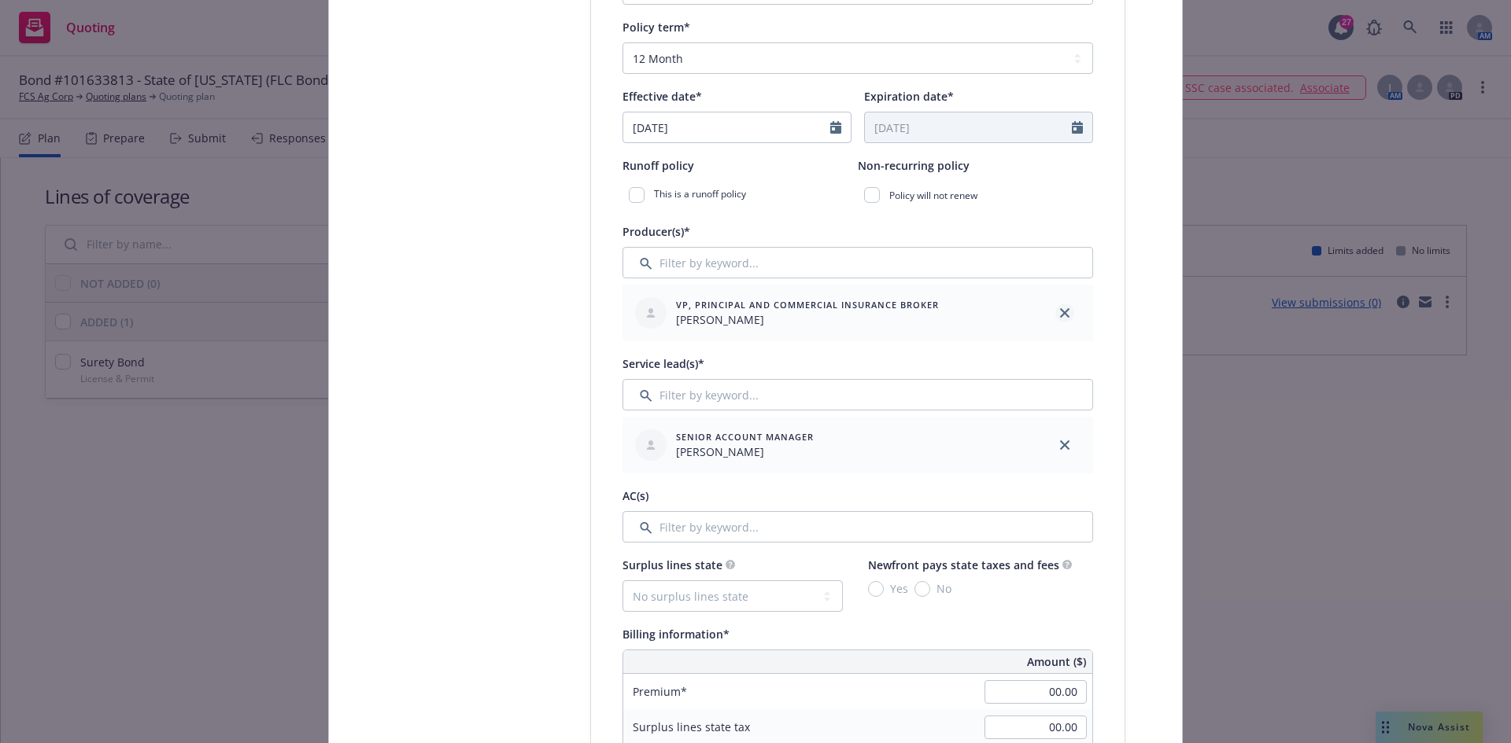
click at [1060, 314] on icon "close" at bounding box center [1064, 312] width 9 height 9
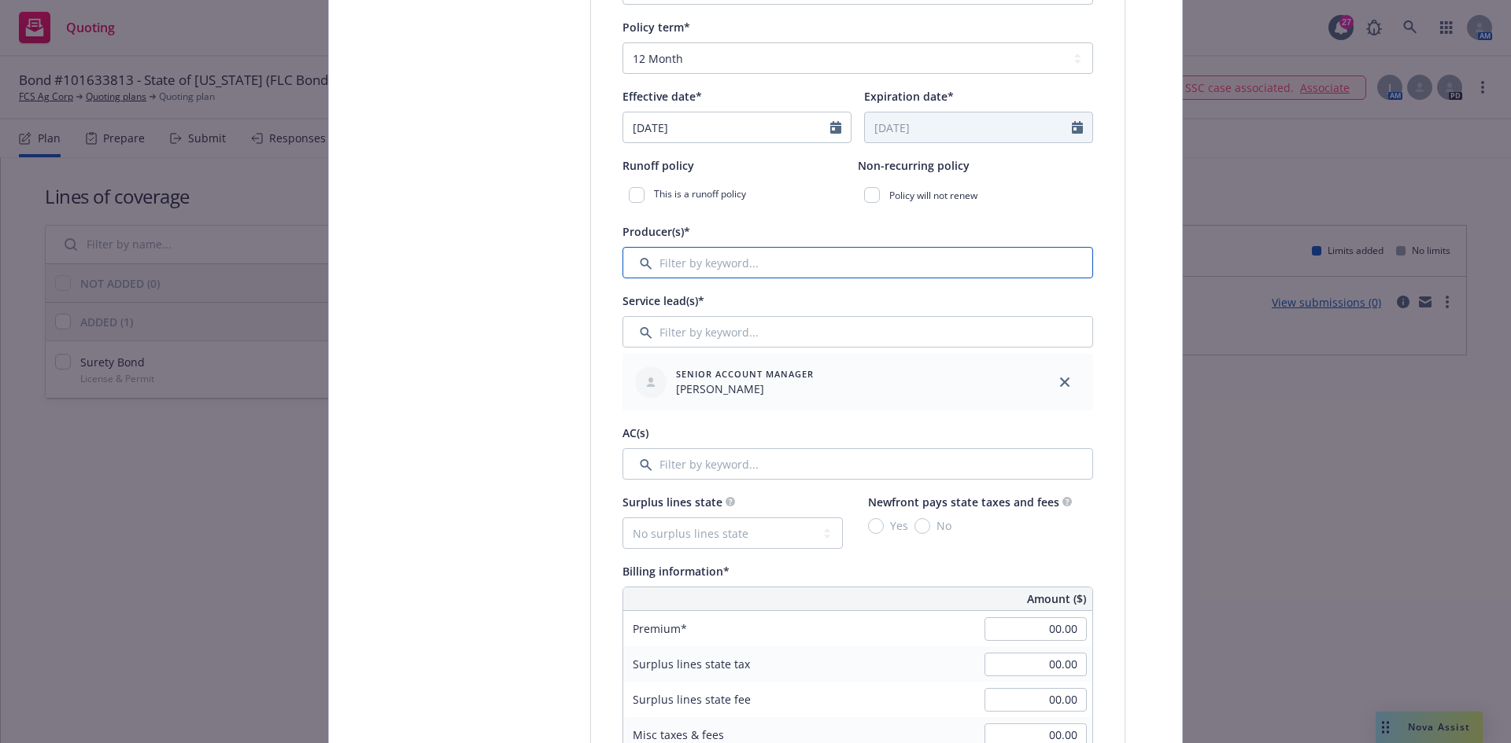
click at [716, 259] on input "Filter by keyword..." at bounding box center [857, 262] width 470 height 31
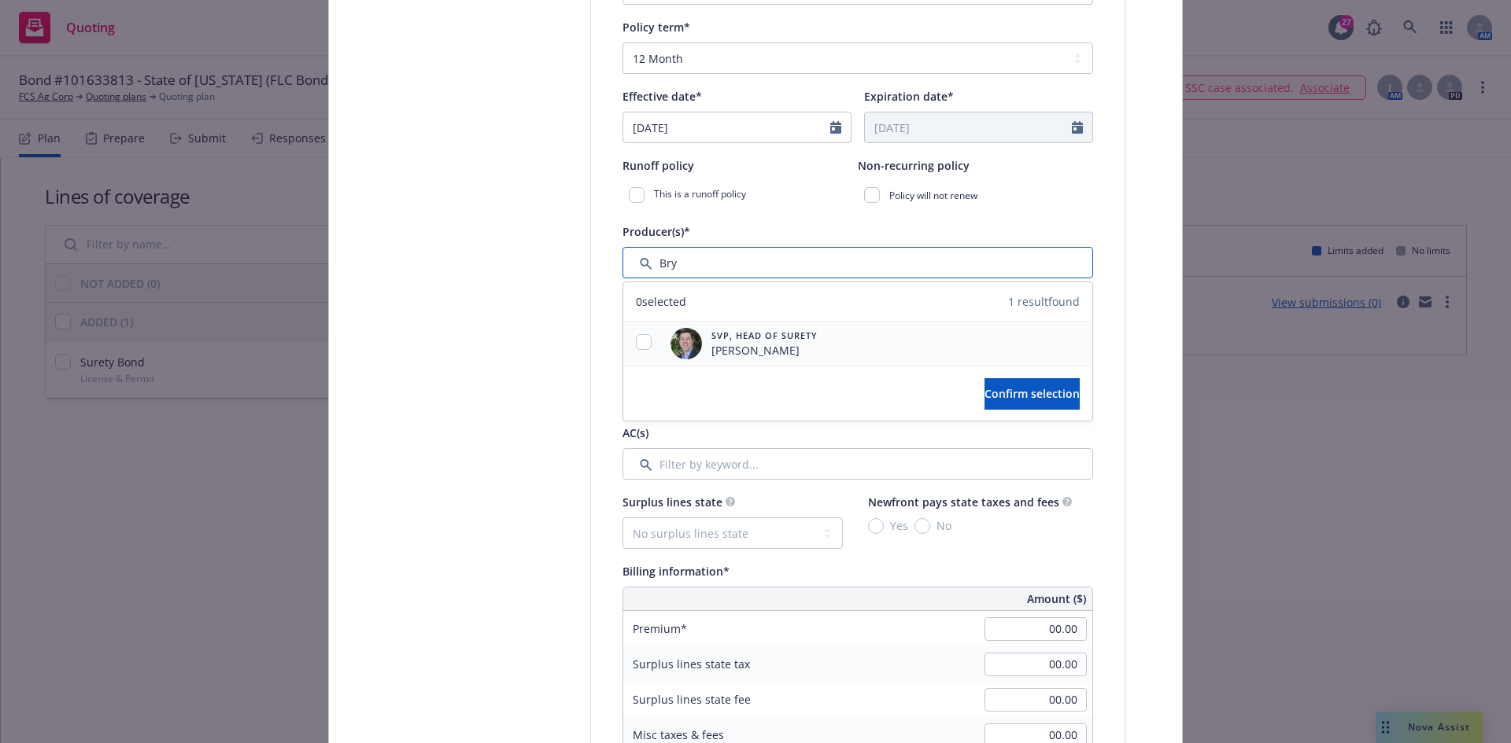
type input "Bry"
click at [641, 345] on input "checkbox" at bounding box center [644, 342] width 16 height 16
checkbox input "true"
click at [1001, 390] on span "Confirm selection" at bounding box center [1031, 393] width 95 height 15
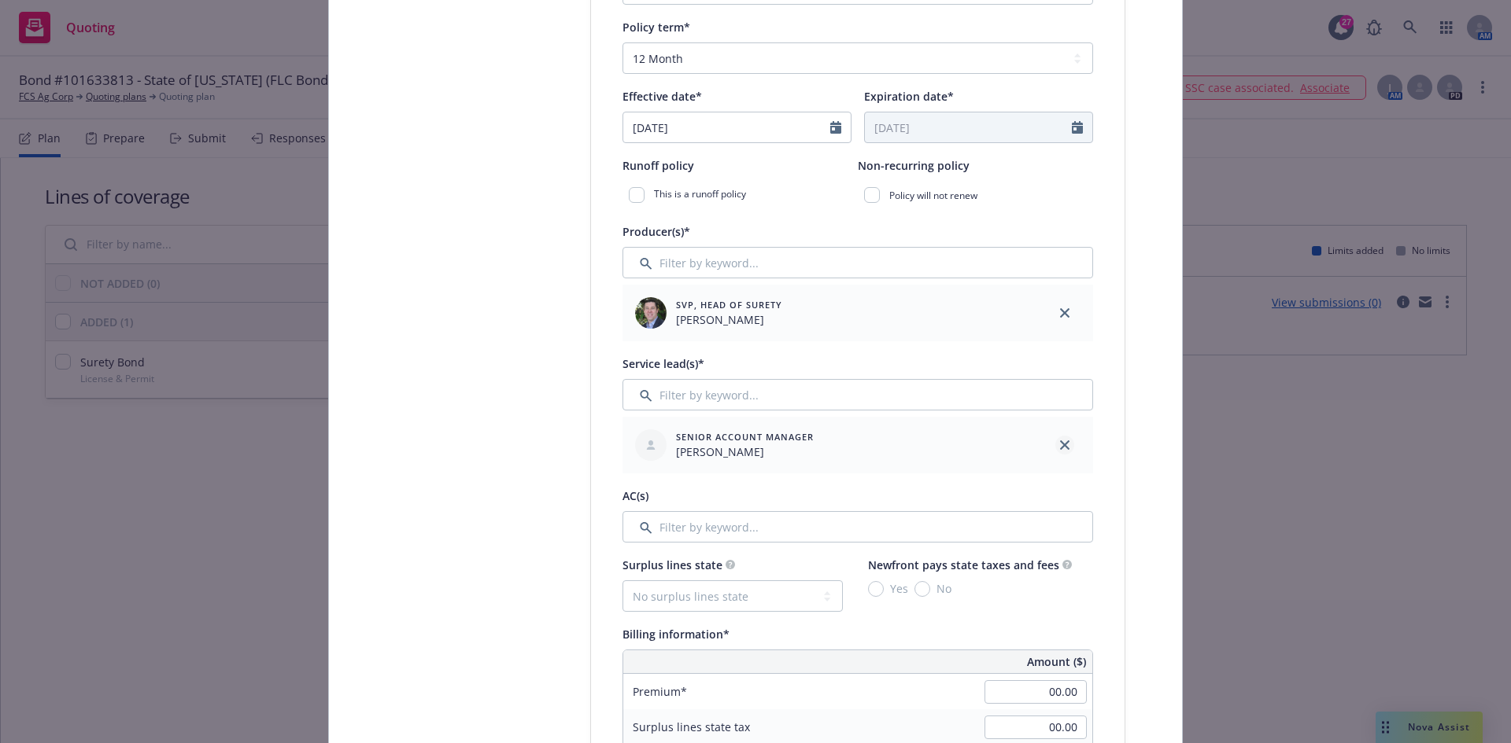
click at [1060, 443] on icon "close" at bounding box center [1064, 445] width 9 height 9
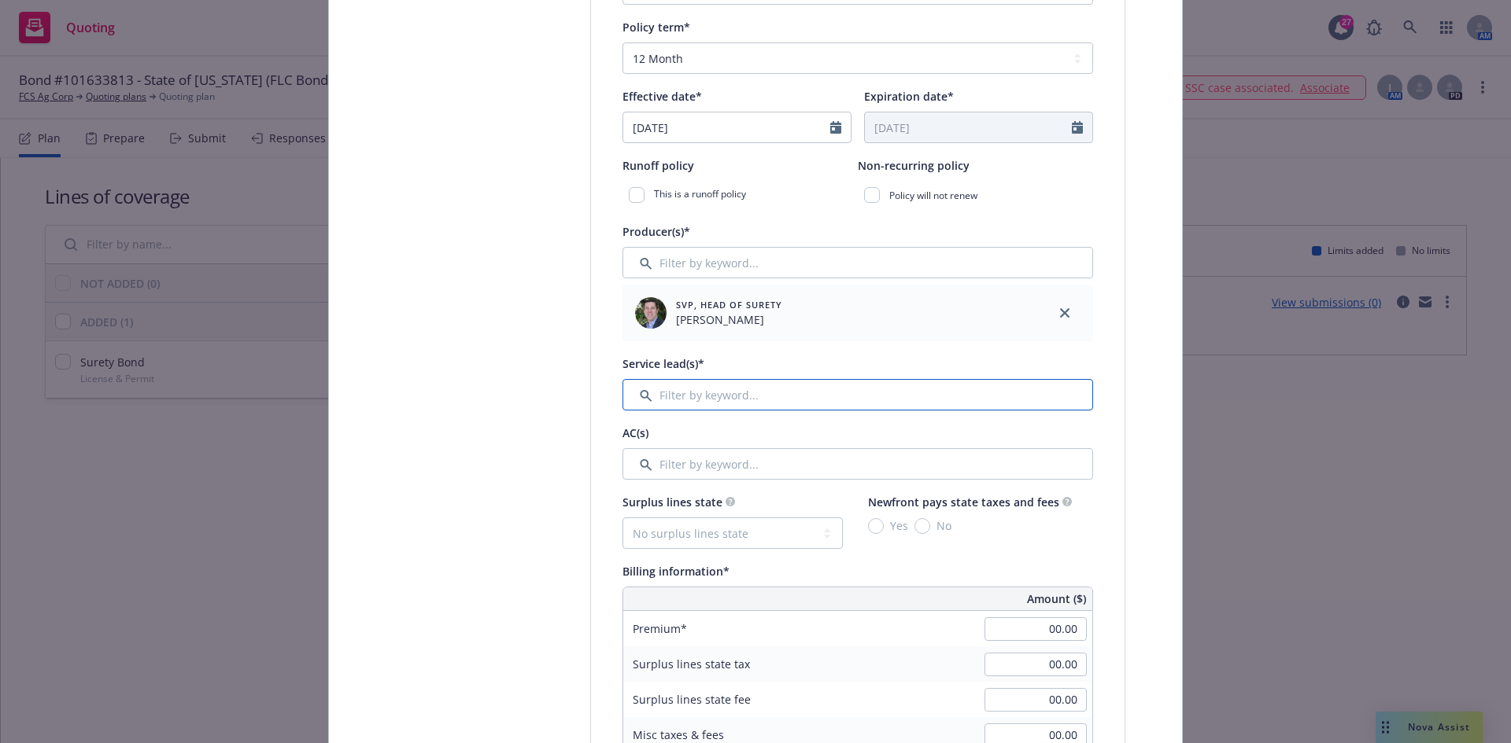
click at [682, 397] on input "Filter by keyword..." at bounding box center [857, 394] width 470 height 31
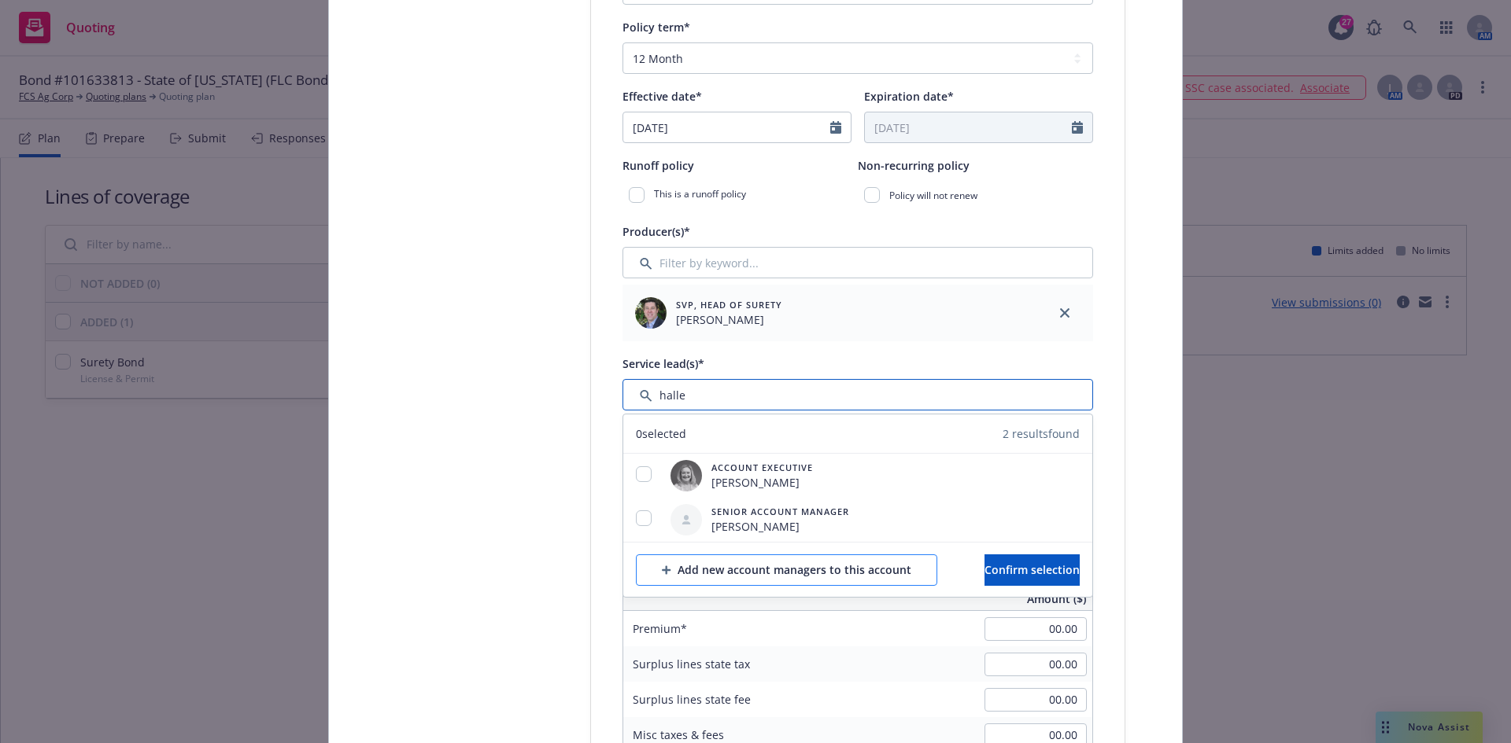
type input "halle"
click at [699, 577] on div "Add new account managers to this account" at bounding box center [786, 570] width 249 height 30
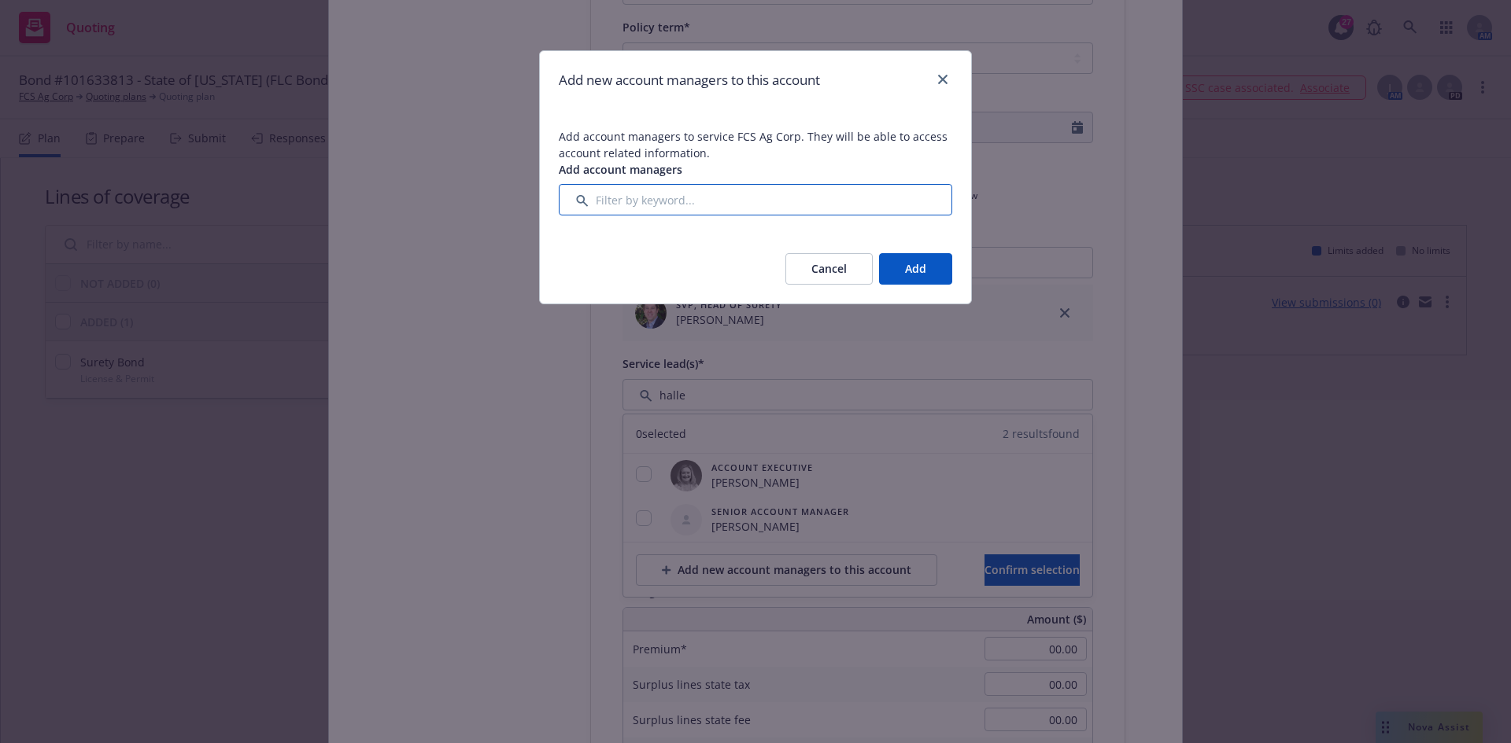
click at [625, 203] on input "Filter by keyword..." at bounding box center [755, 199] width 393 height 31
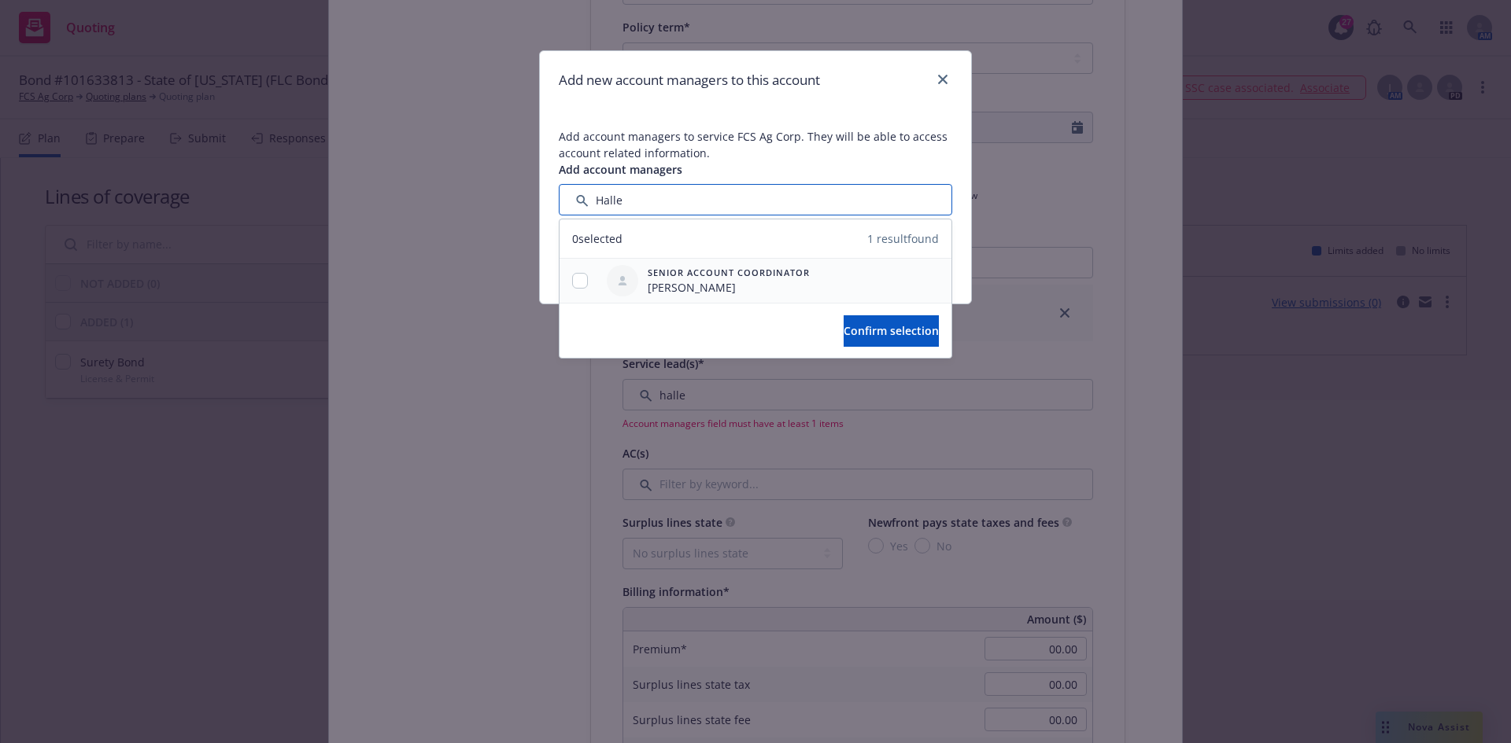
type input "Halle"
click at [579, 282] on input "checkbox" at bounding box center [580, 281] width 16 height 16
checkbox input "true"
click at [855, 331] on span "Confirm selection" at bounding box center [890, 330] width 95 height 15
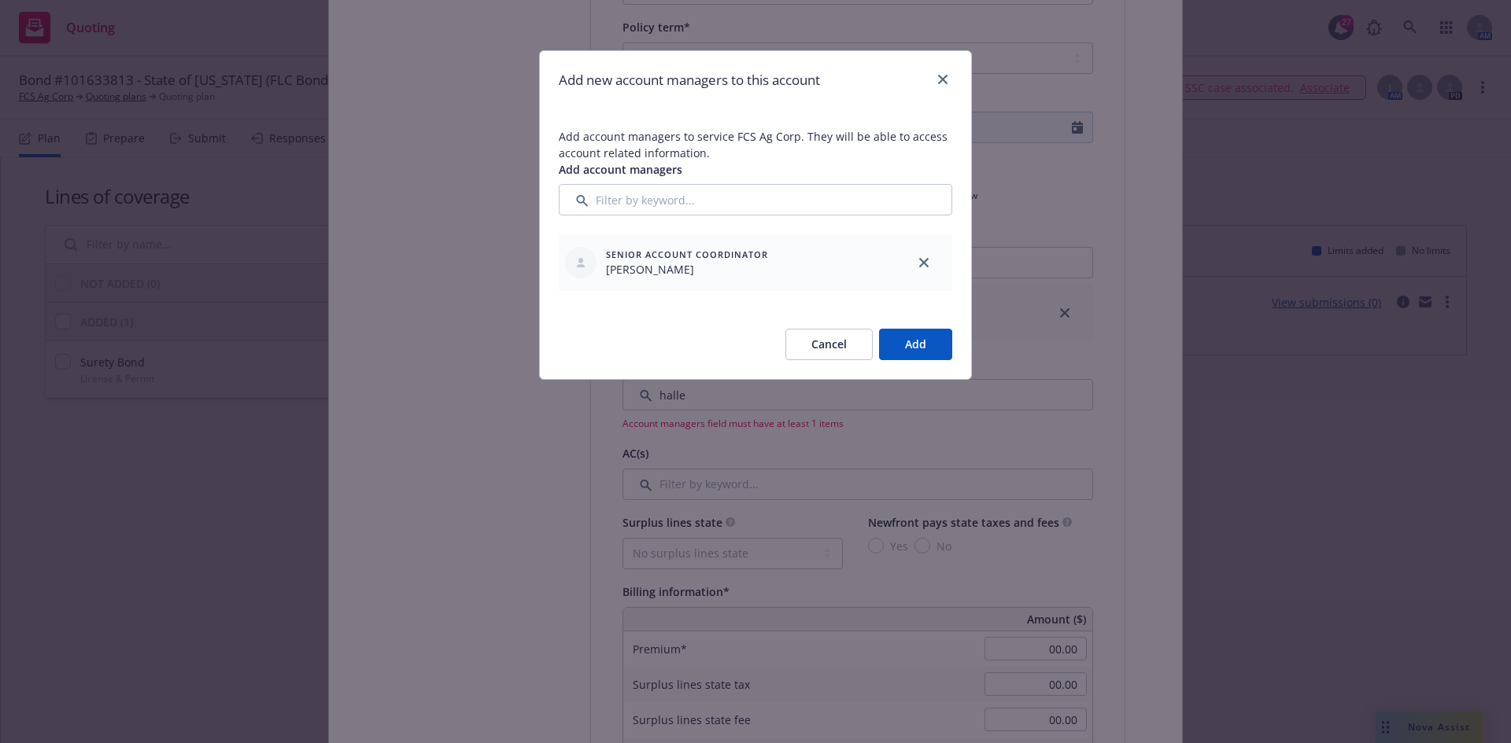
click at [952, 349] on div "Cancel Add" at bounding box center [755, 344] width 431 height 69
click at [934, 347] on button "Add" at bounding box center [915, 344] width 73 height 31
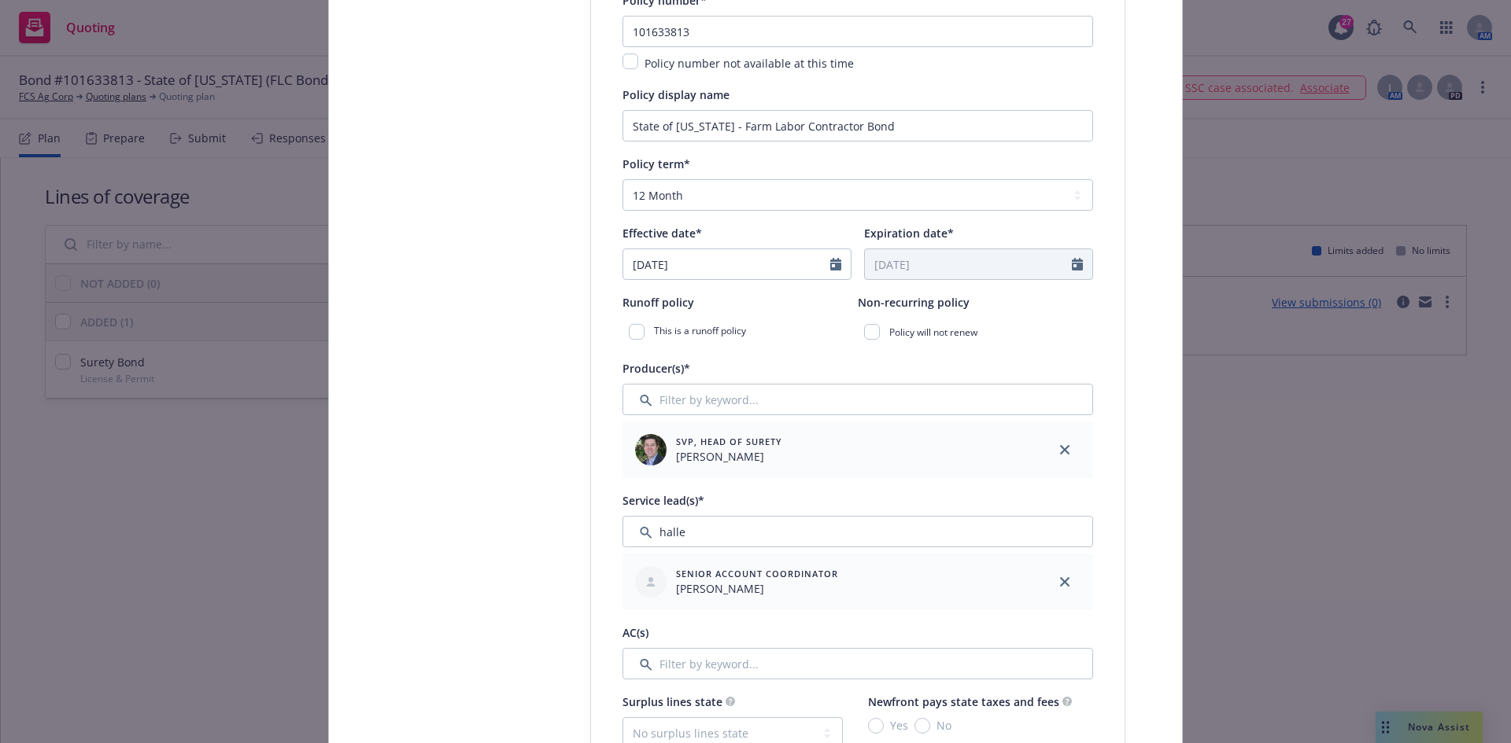
scroll to position [315, 0]
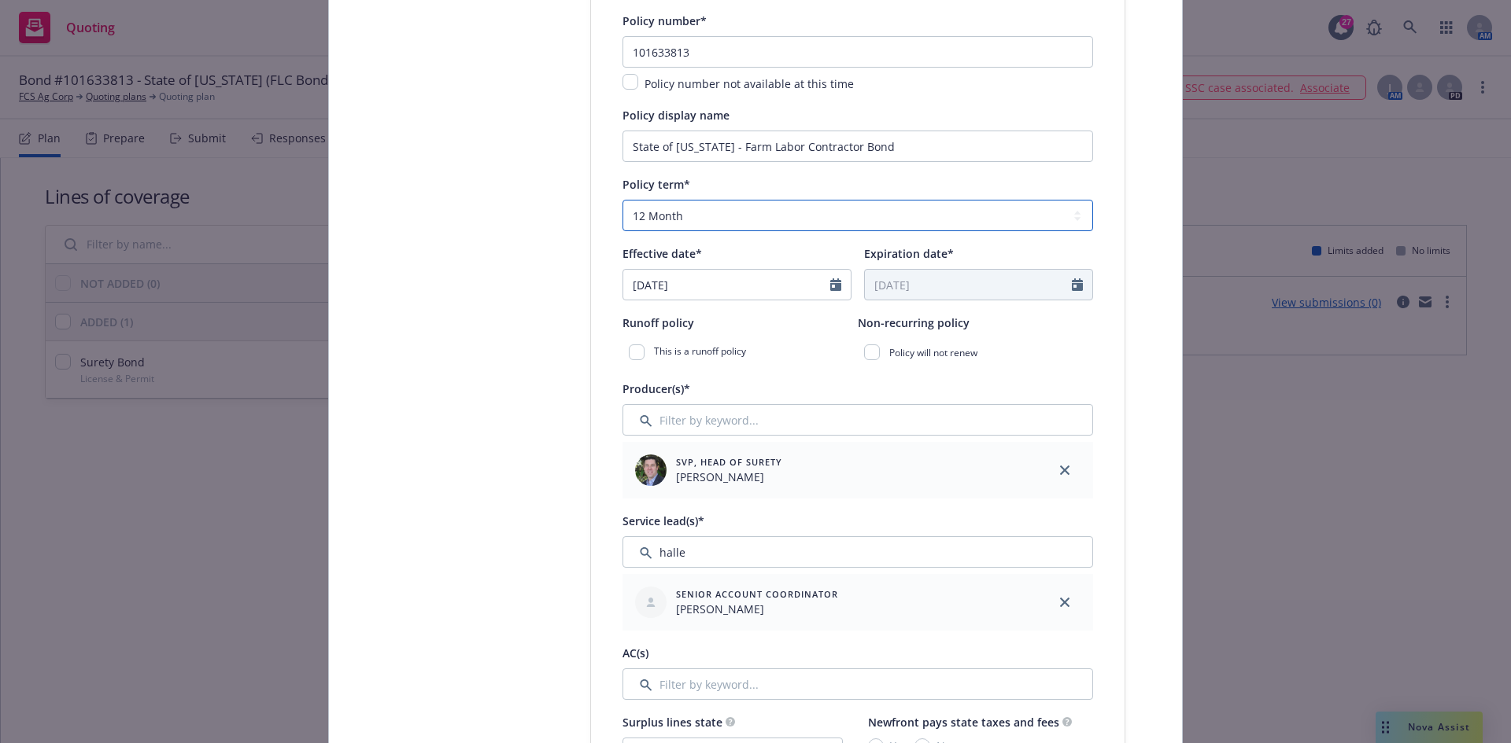
click at [675, 217] on select "Select policy term 12 Month 6 Month 4 Month 3 Month 2 Month 1 Month 36 Month (3…" at bounding box center [857, 215] width 470 height 31
click at [688, 216] on select "Select policy term 12 Month 6 Month 4 Month 3 Month 2 Month 1 Month 36 Month (3…" at bounding box center [857, 215] width 470 height 31
select select "other"
click at [622, 200] on select "Select policy term 12 Month 6 Month 4 Month 3 Month 2 Month 1 Month 36 Month (3…" at bounding box center [857, 215] width 470 height 31
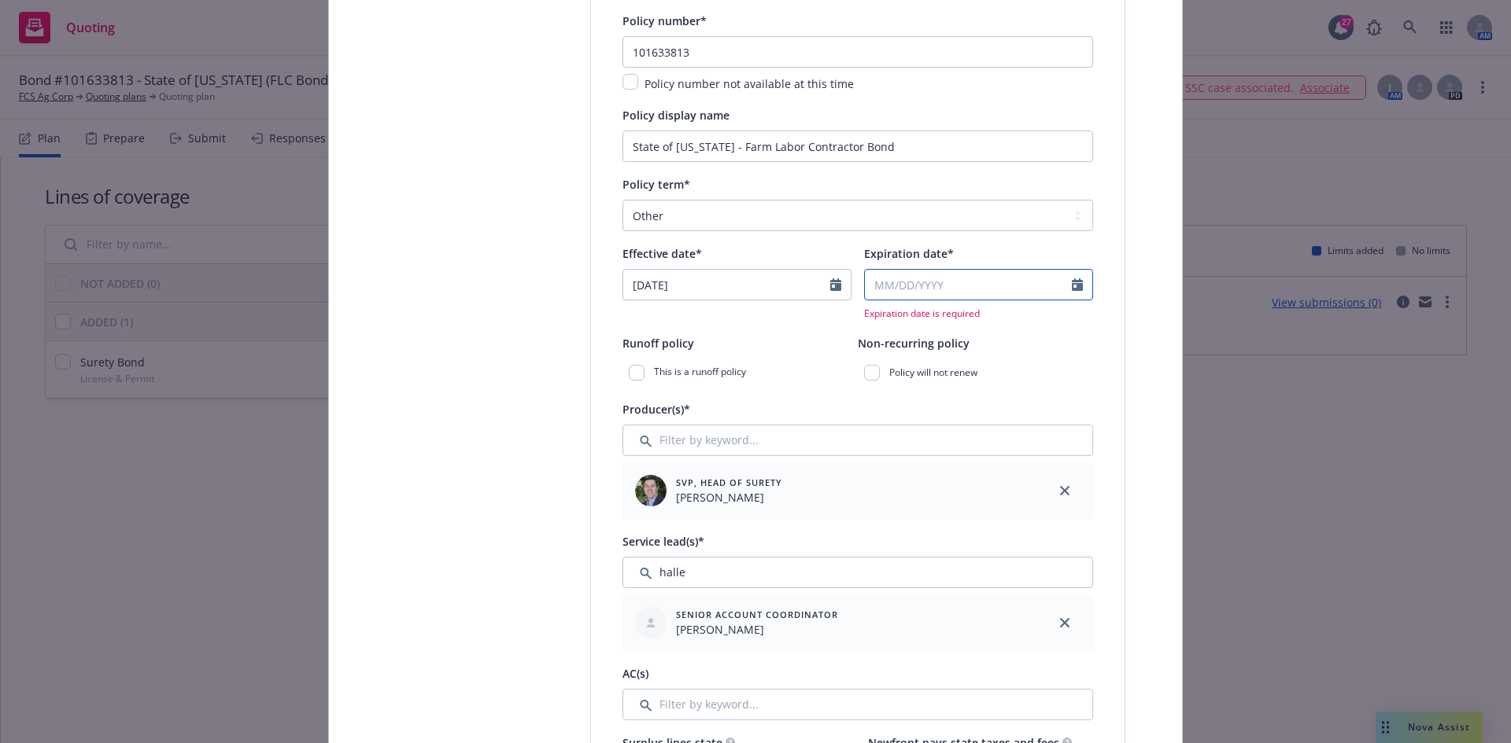
select select "9"
click at [877, 286] on input "Expiration date*" at bounding box center [968, 285] width 207 height 30
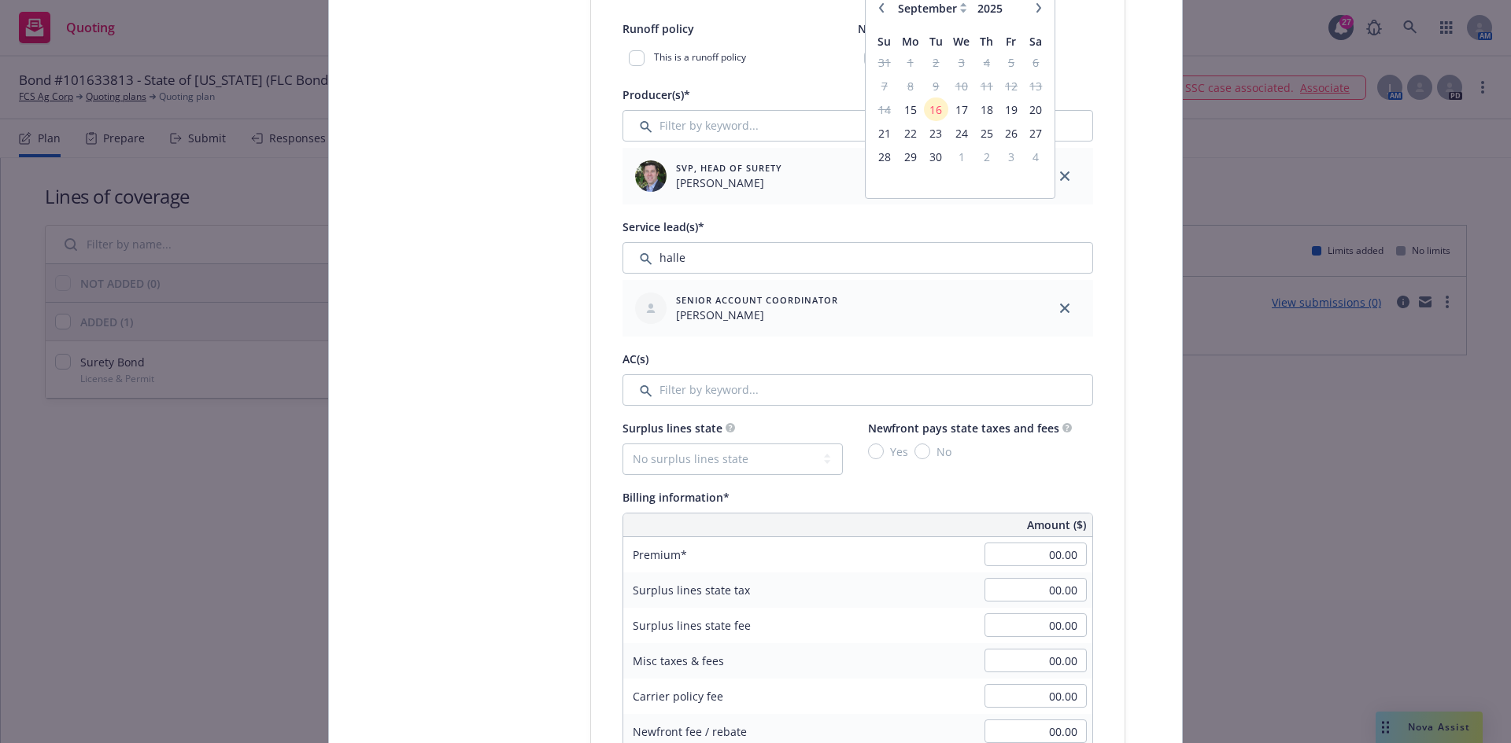
type input "09/15/2027"
click at [493, 360] on div "Select lines of coverage Upload documents 3 Policy details 4 Installment plan" at bounding box center [472, 690] width 173 height 2293
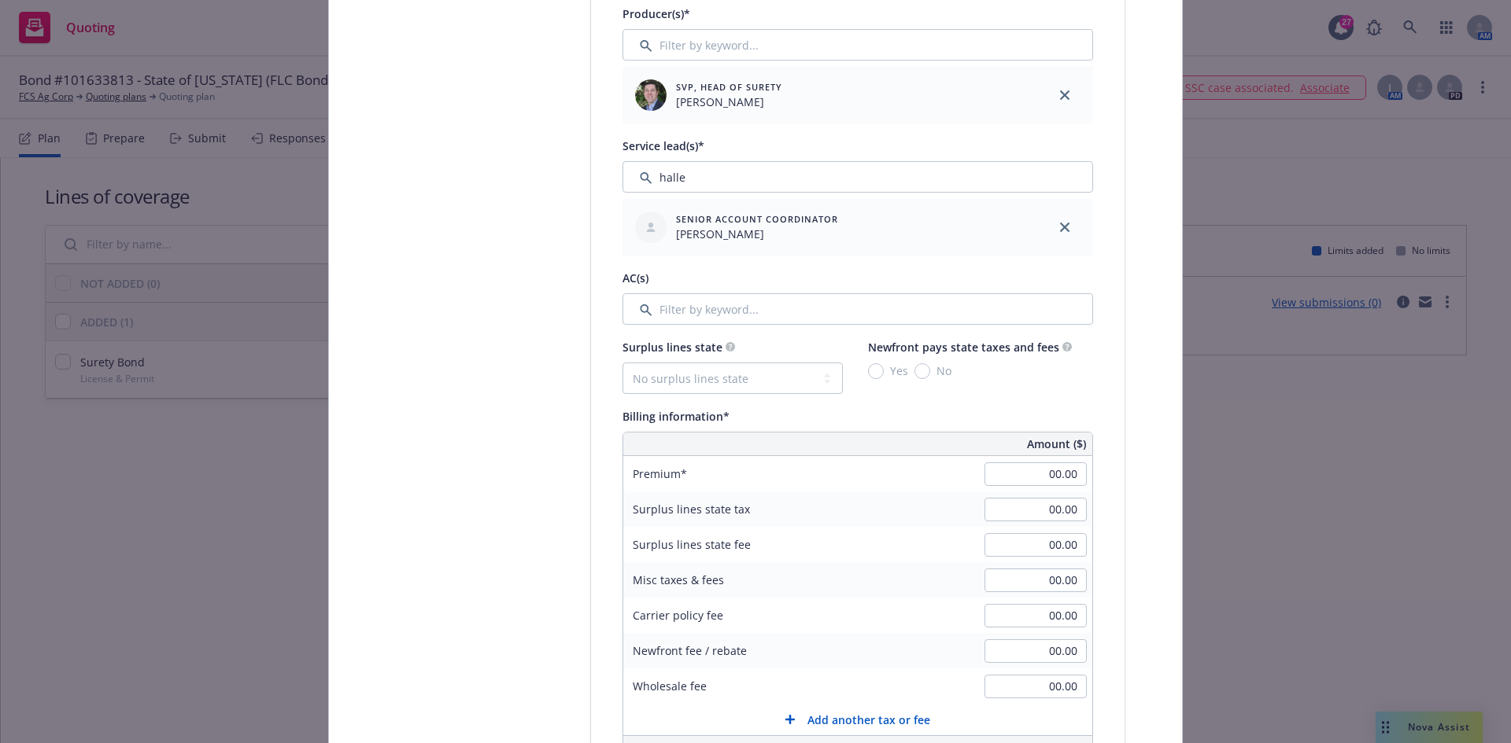
scroll to position [708, 0]
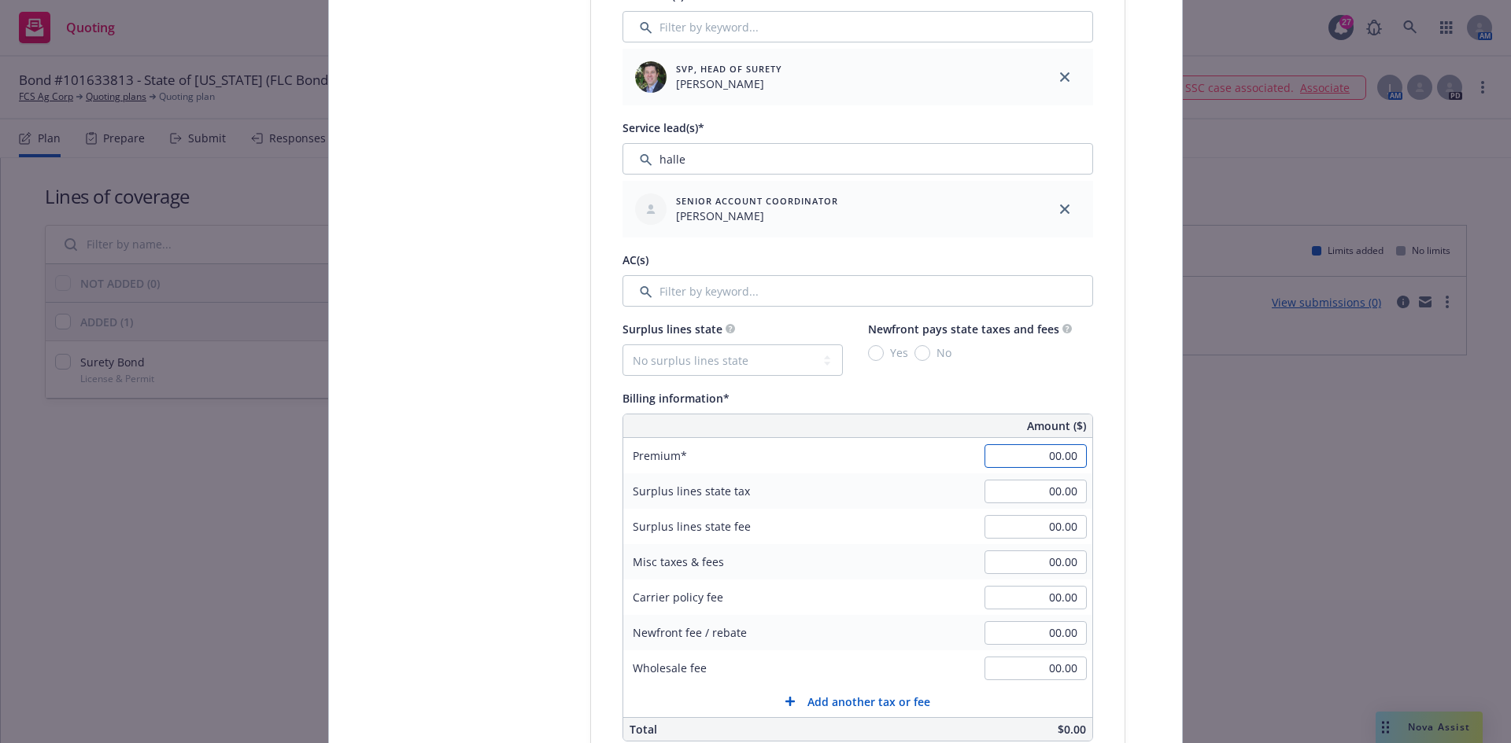
click at [1035, 456] on input "00.00" at bounding box center [1035, 457] width 102 height 24
type input "1,050.00"
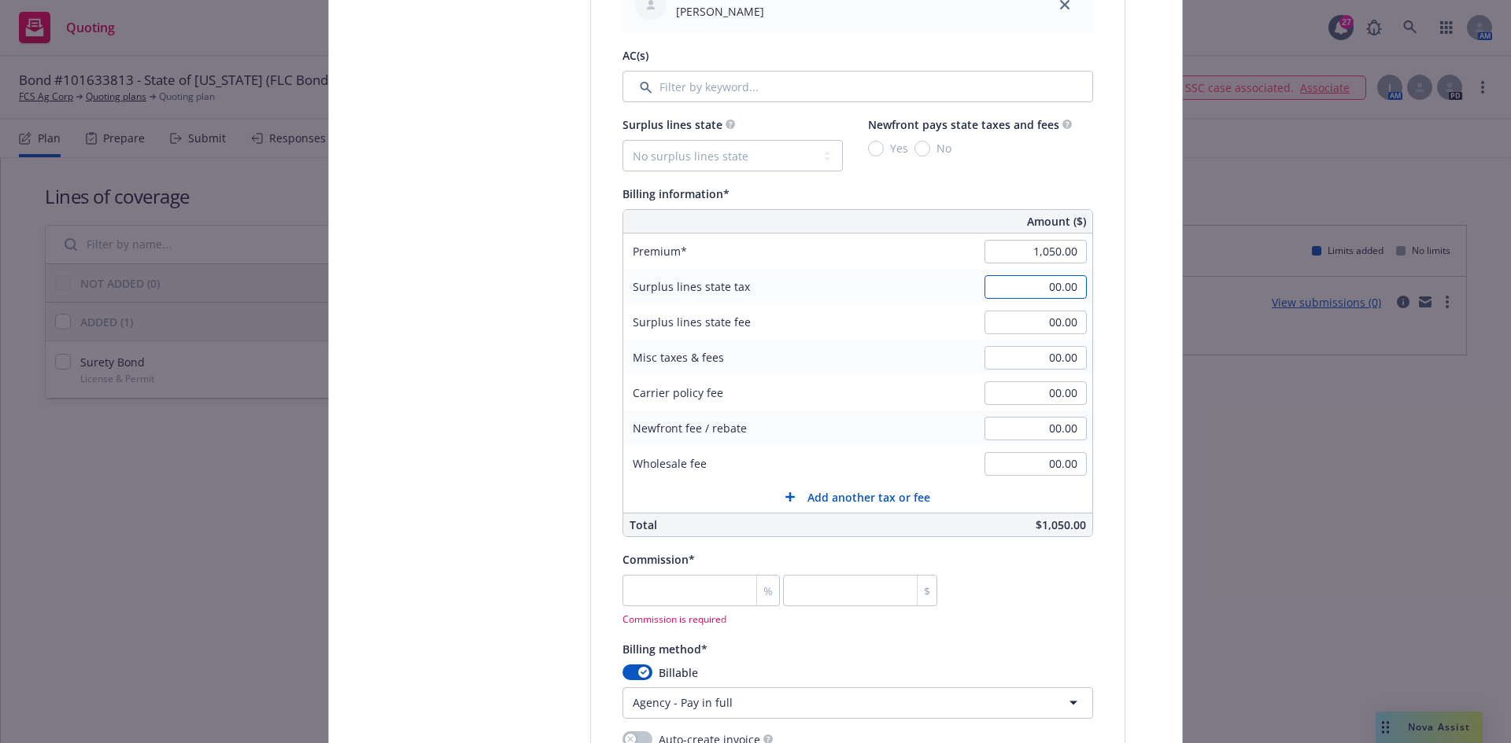
scroll to position [1023, 0]
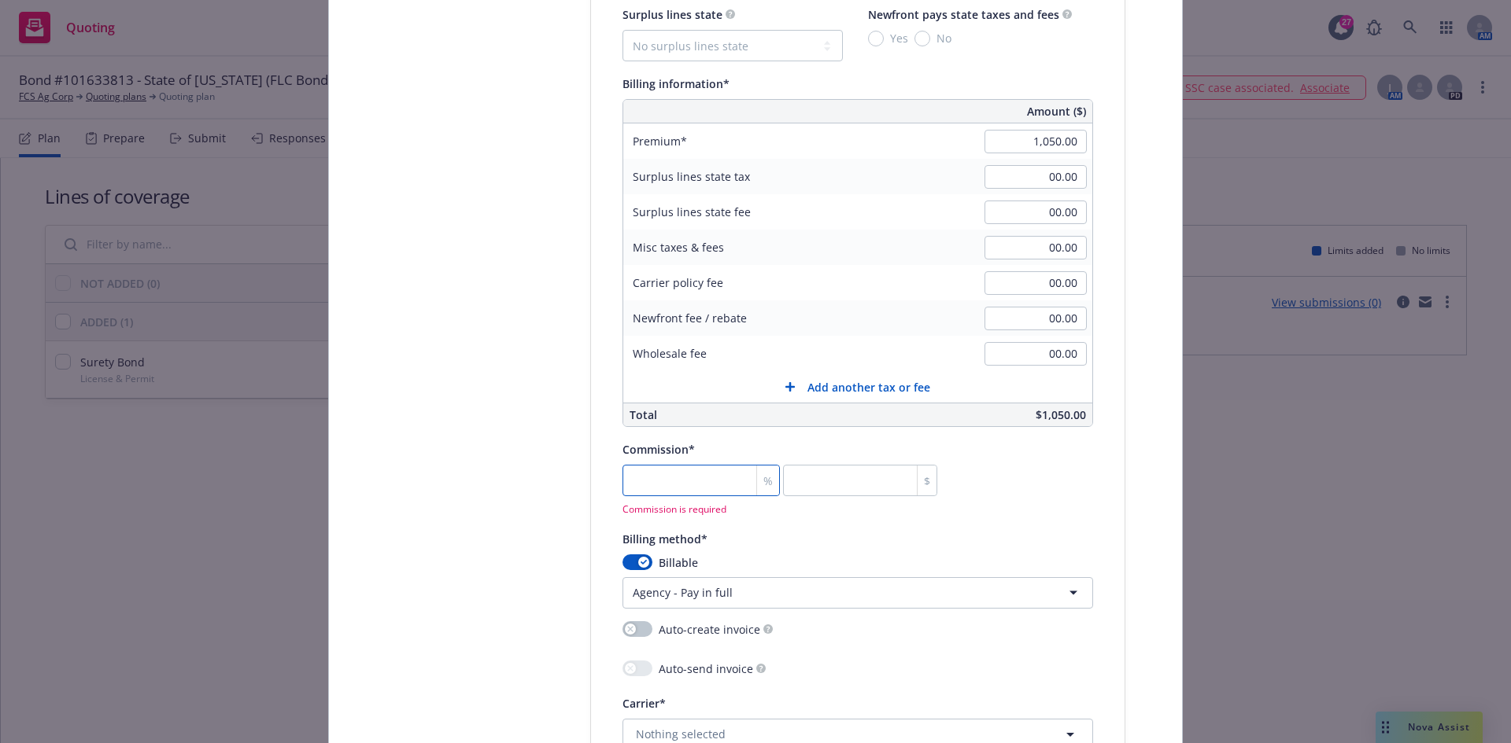
click at [679, 473] on input "number" at bounding box center [700, 480] width 157 height 31
type input "3"
type input "31.5"
type input "30"
type input "315"
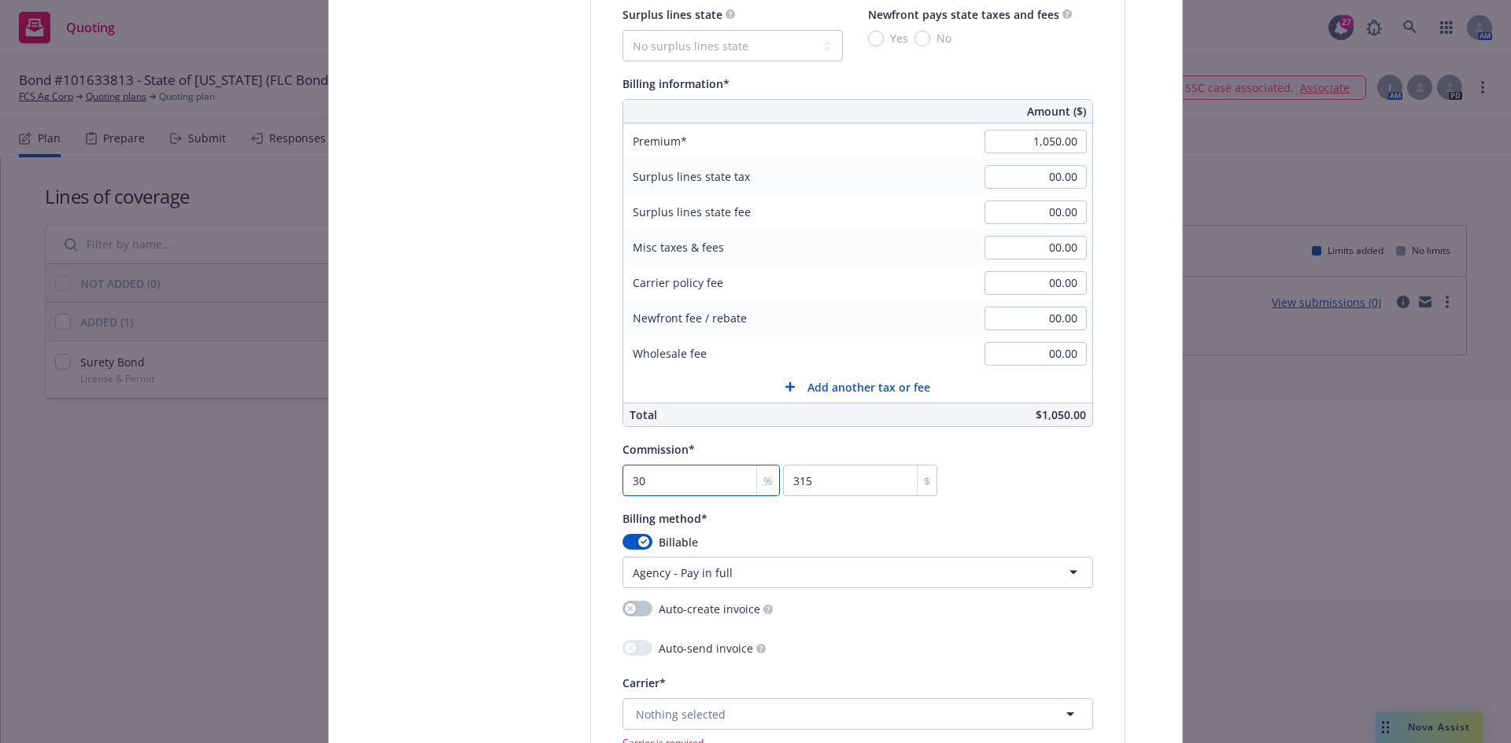
type input "30"
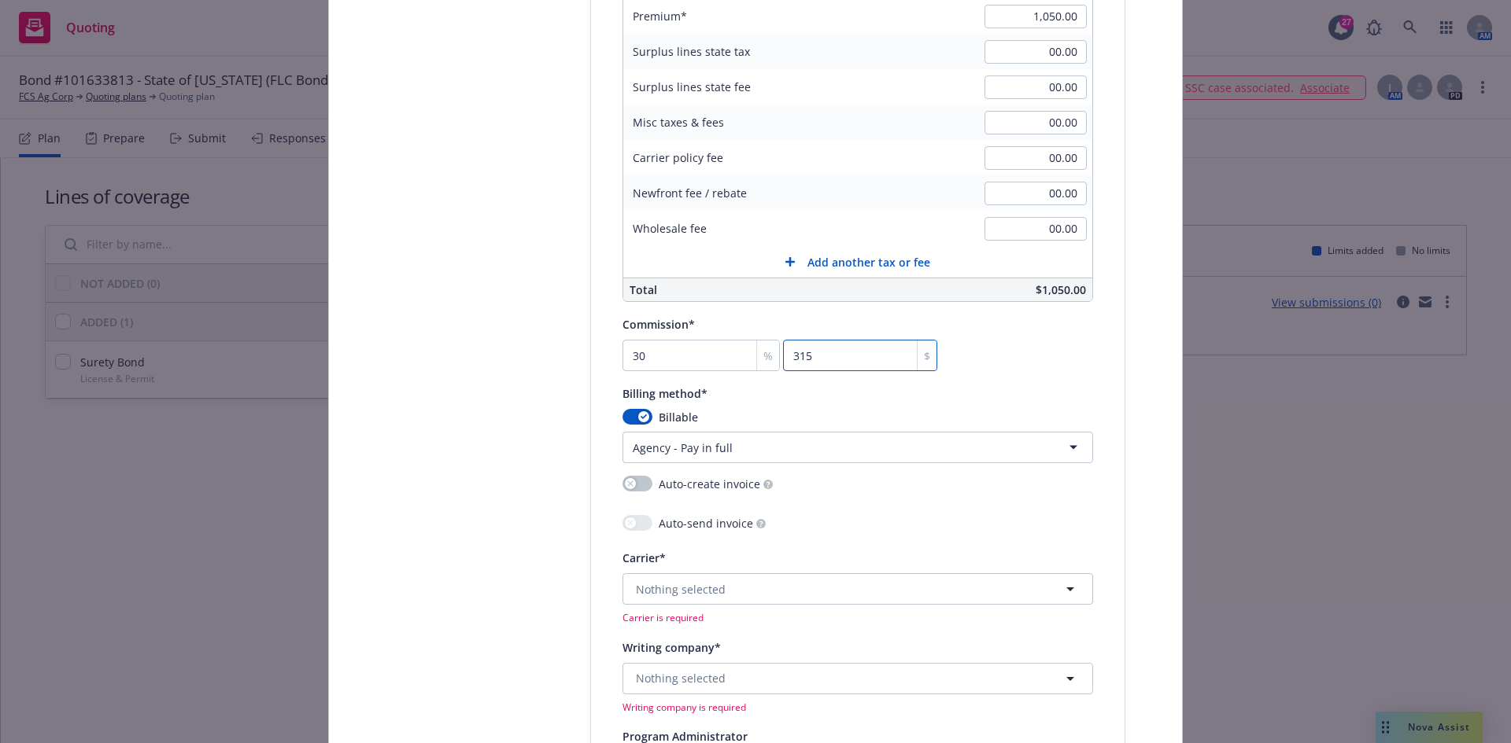
scroll to position [1337, 0]
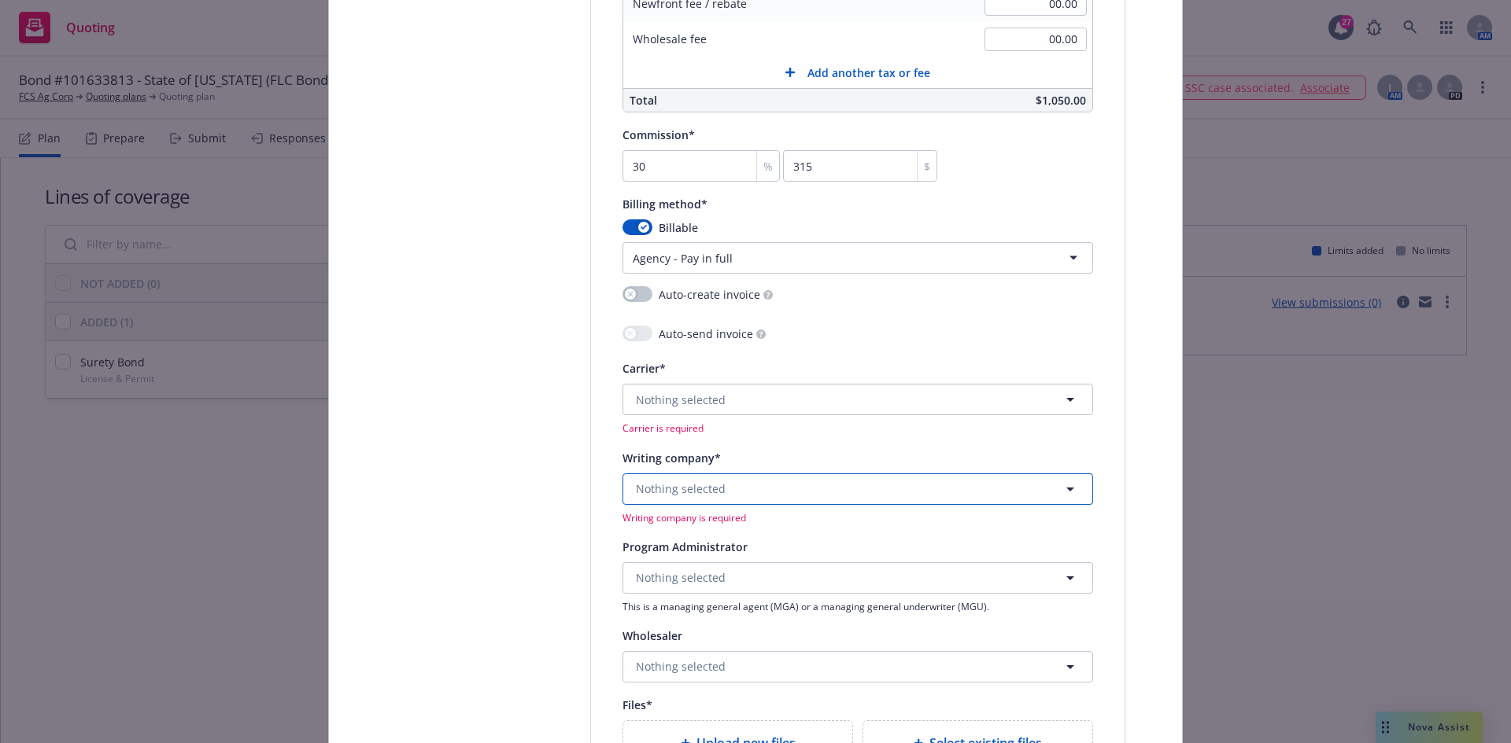
click at [674, 489] on span "Nothing selected" at bounding box center [681, 489] width 90 height 17
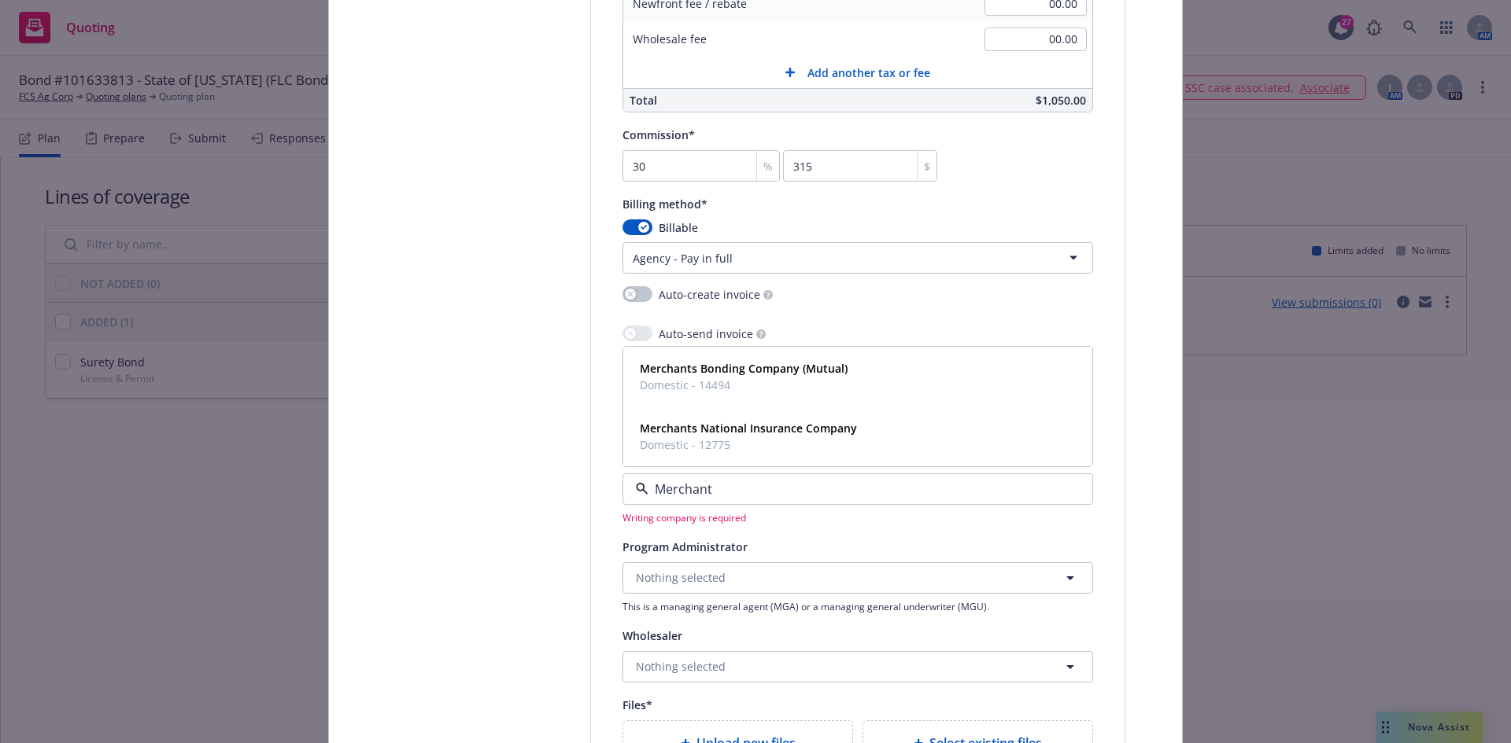
type input "Merchants"
click at [732, 365] on strong "Merchants Bonding Company (Mutual)" at bounding box center [744, 368] width 208 height 15
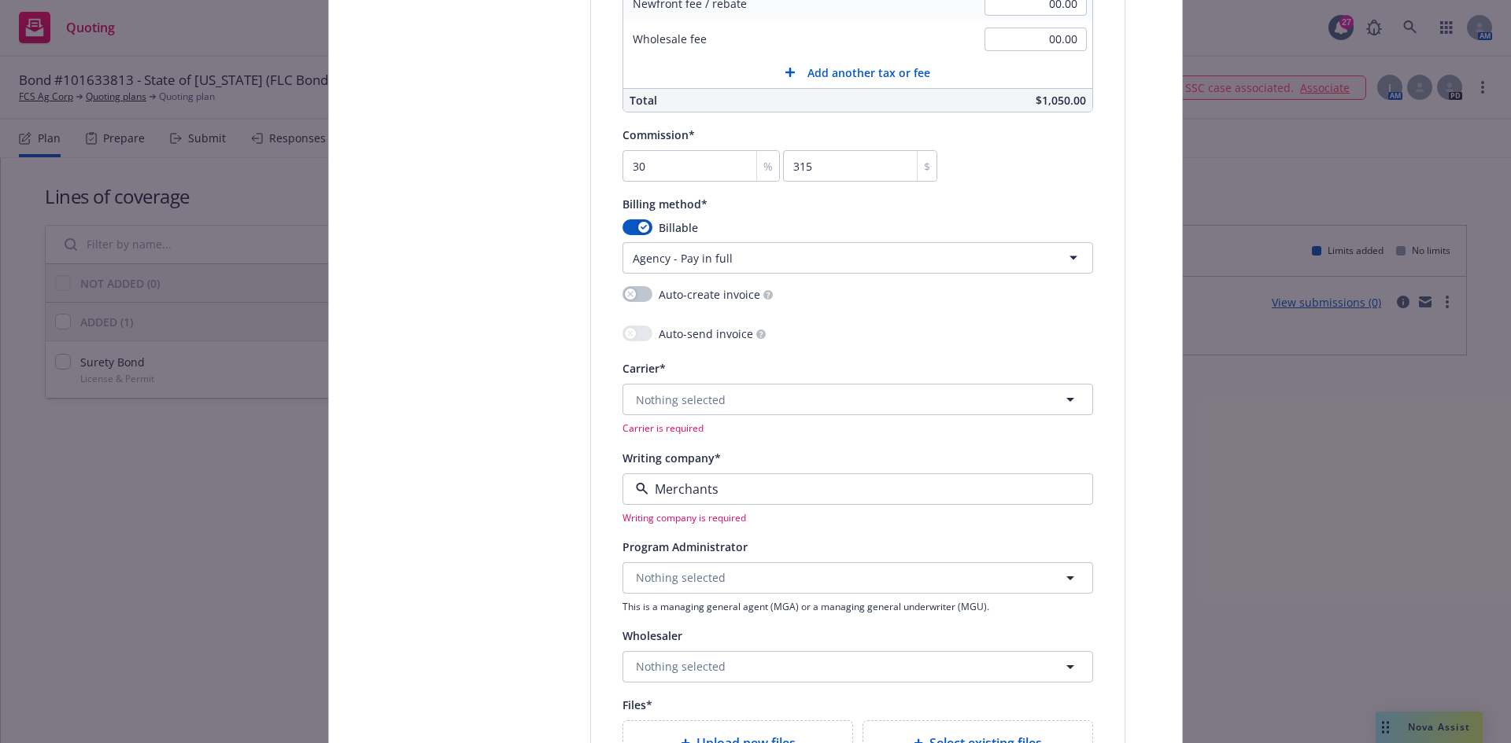
type input "Merchants Bonding Company"
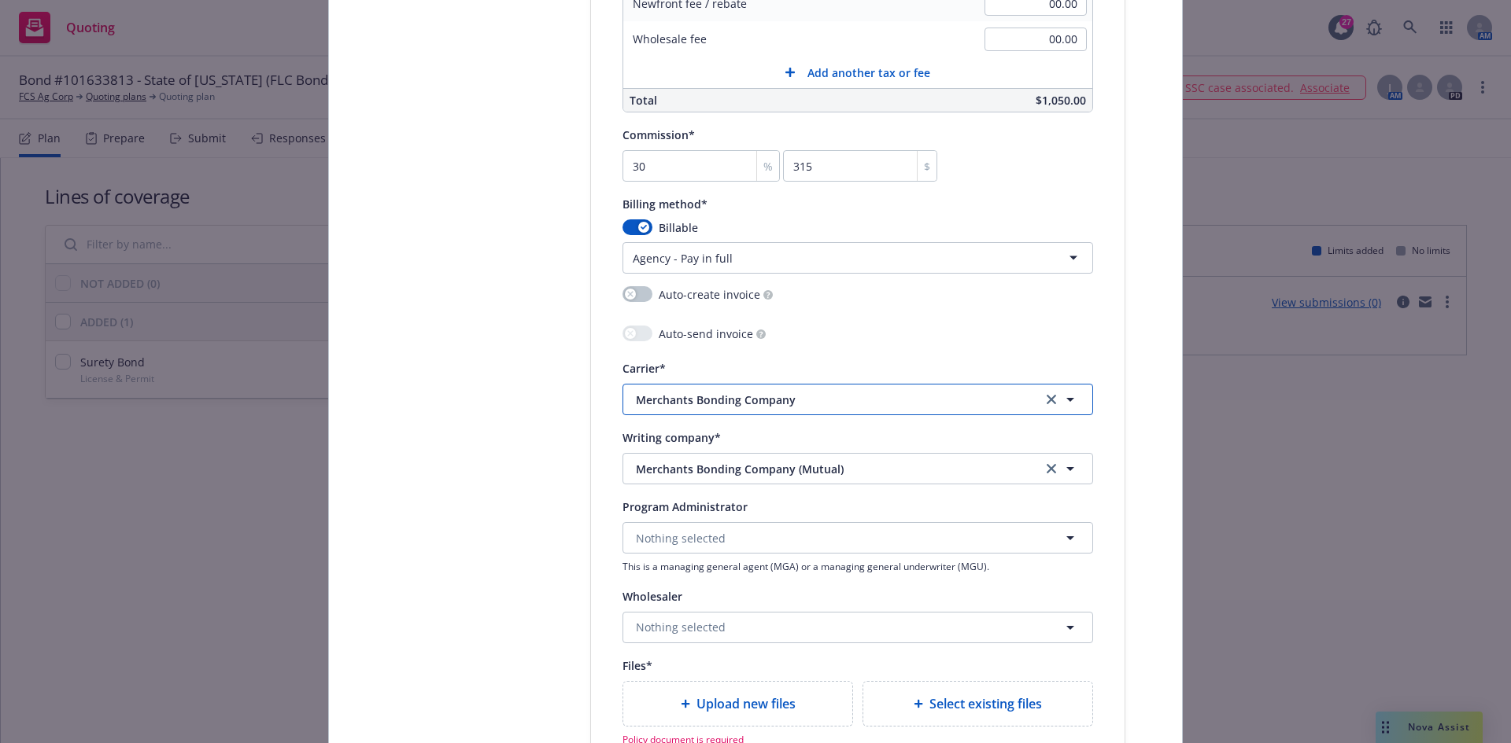
click at [706, 397] on span "Merchants Bonding Company" at bounding box center [827, 400] width 382 height 17
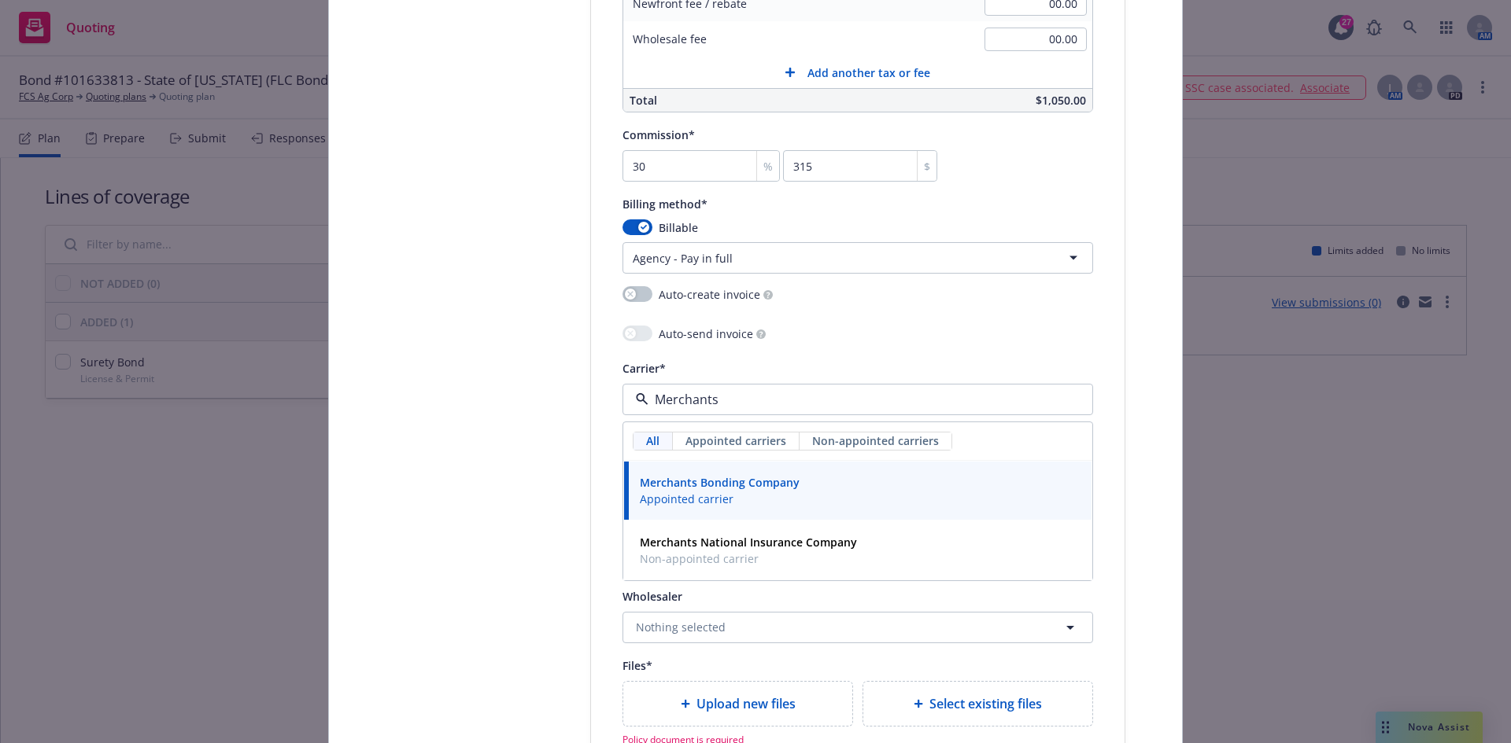
type input "Merchants"
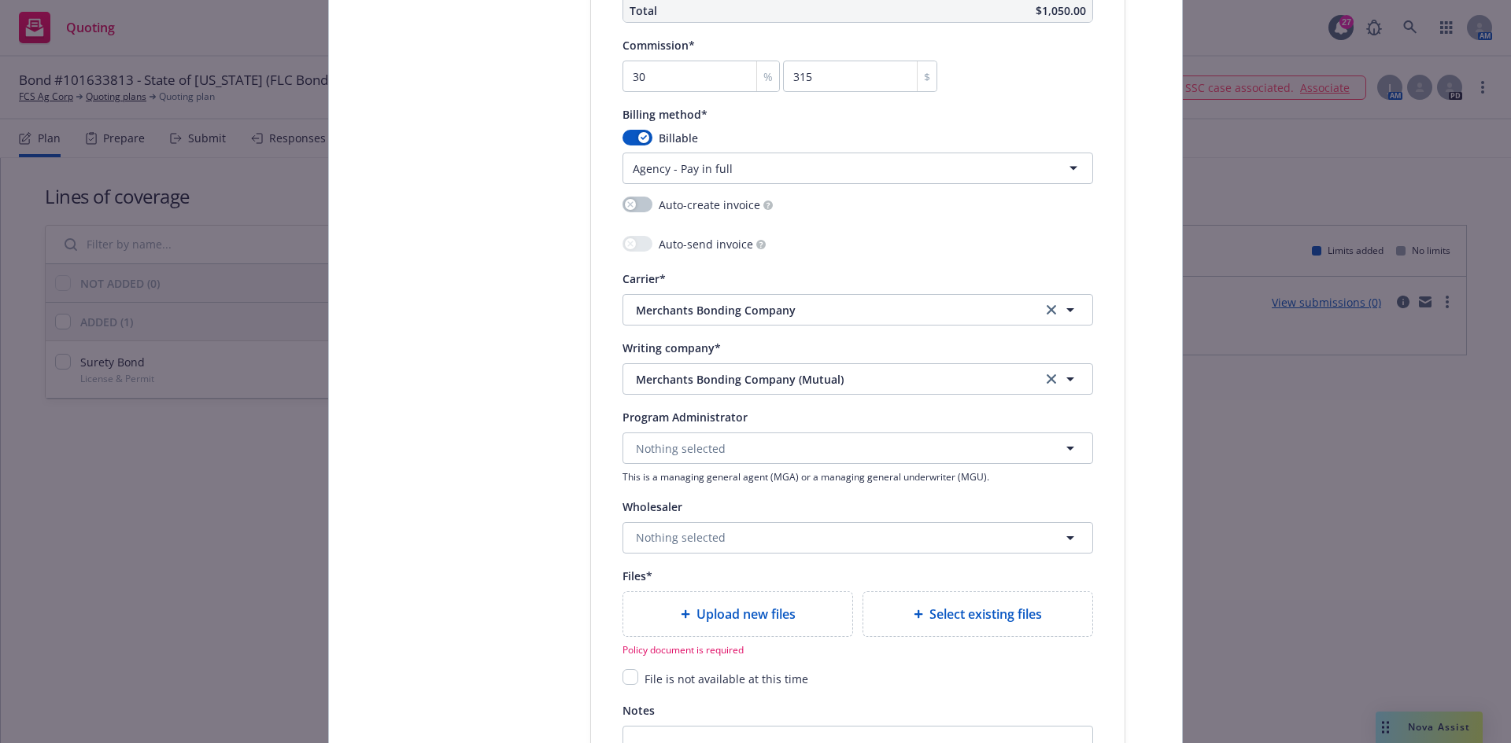
scroll to position [1652, 0]
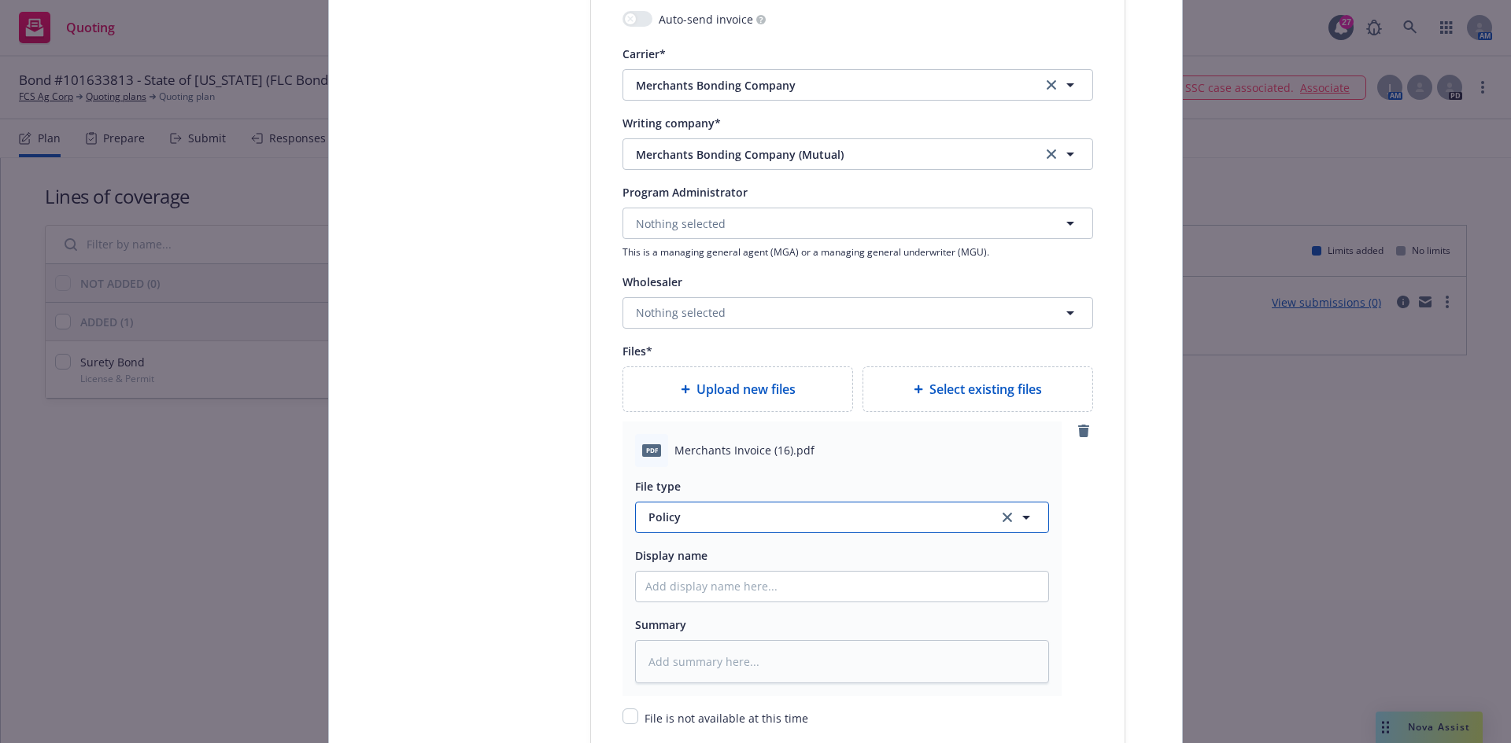
click at [651, 521] on span "Policy" at bounding box center [813, 517] width 331 height 17
type input "Invoic"
click at [680, 485] on div "Invoice - Third Party" at bounding box center [842, 474] width 412 height 42
type textarea "x"
click at [706, 584] on input "Policy display name" at bounding box center [842, 587] width 412 height 30
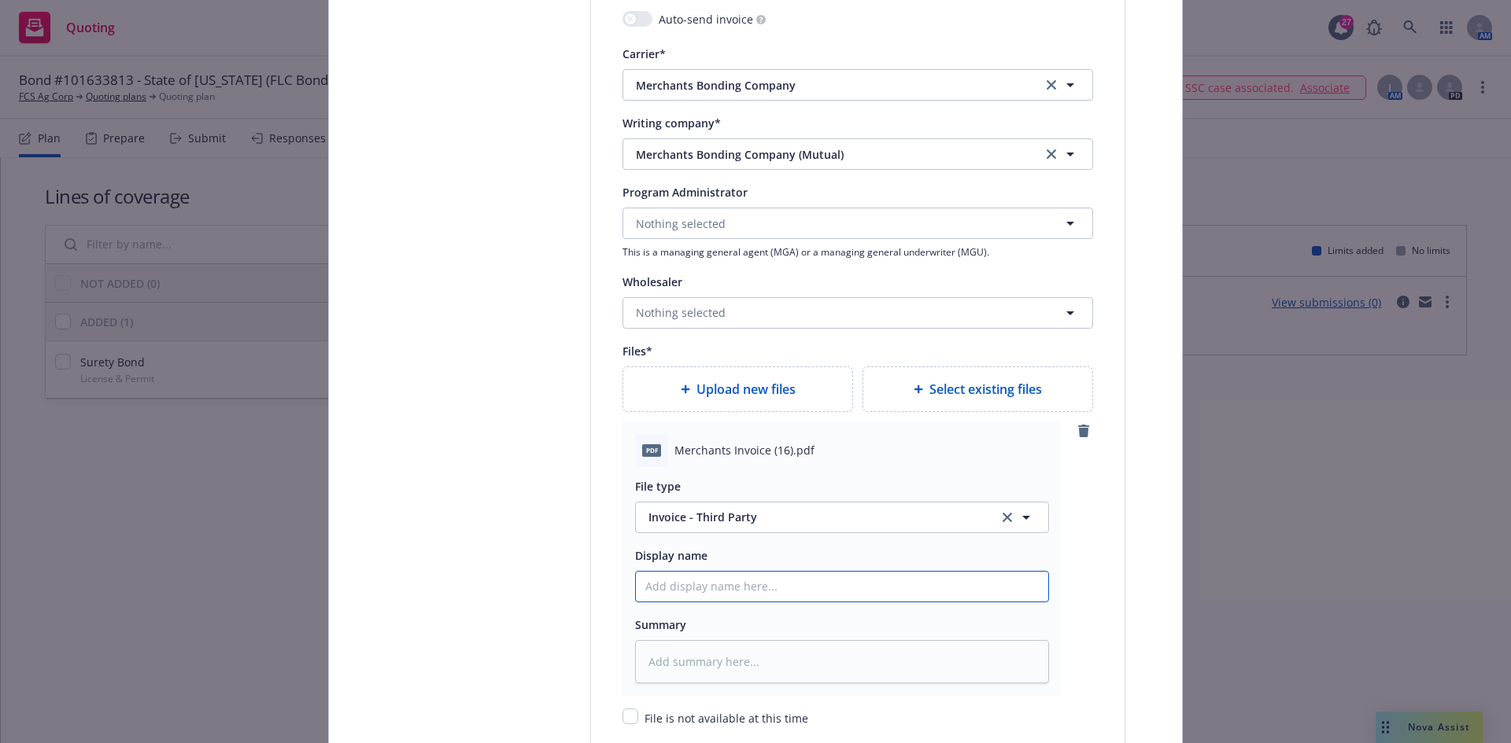
type input "M"
type textarea "x"
type input "Me"
type textarea "x"
type input "Mer"
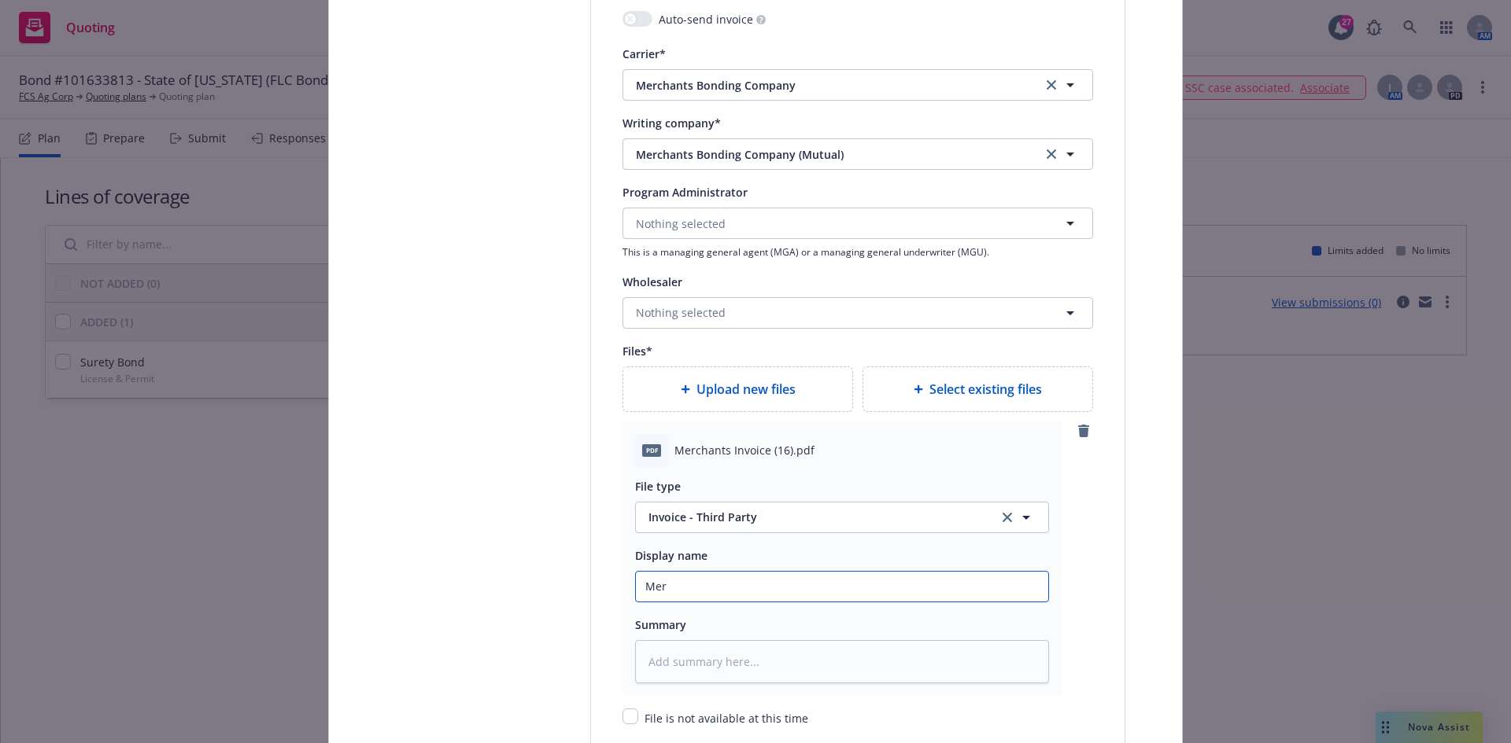
type textarea "x"
type input "Merch"
type textarea "x"
type input "Merchan"
type textarea "x"
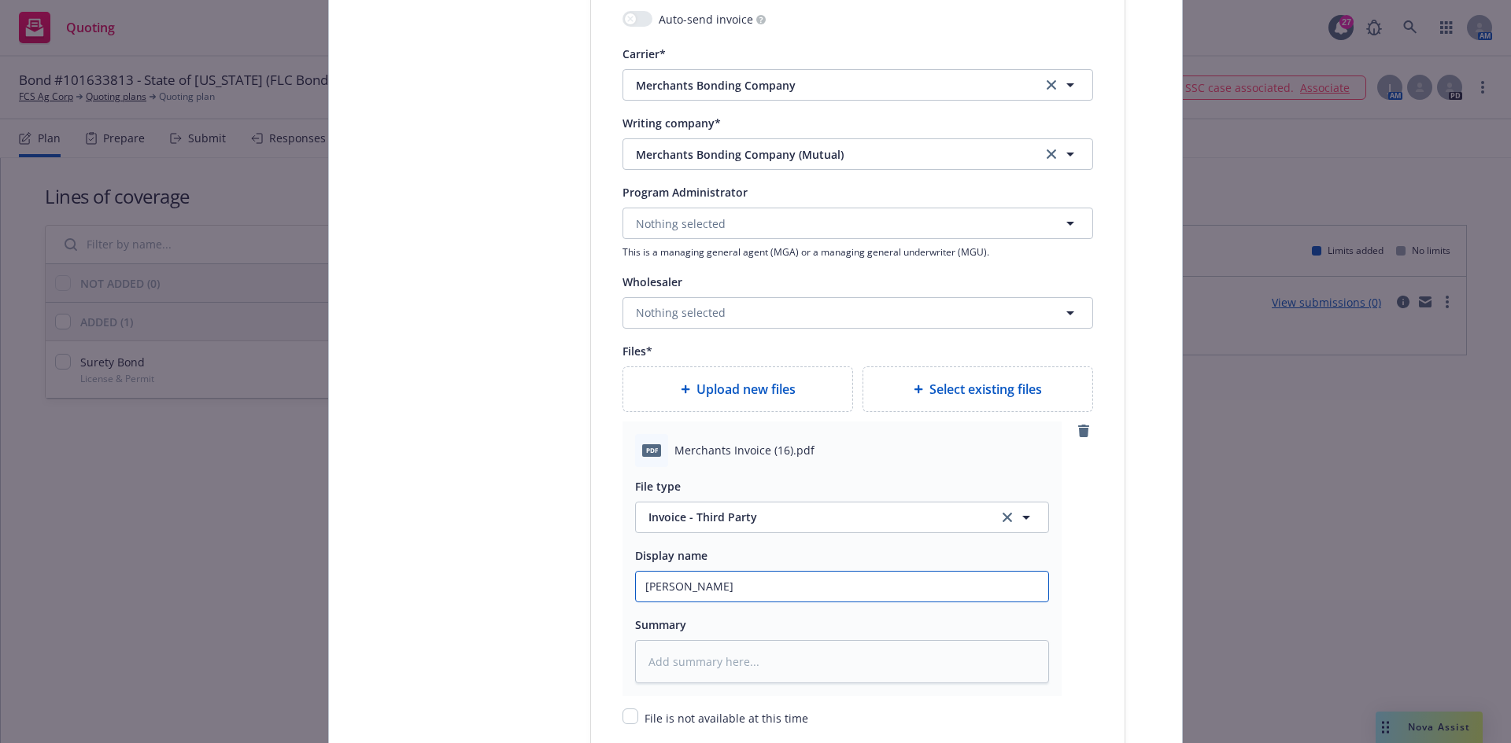
type input "Merchant"
type textarea "x"
type input "Merchants"
type textarea "x"
type input "Merchants"
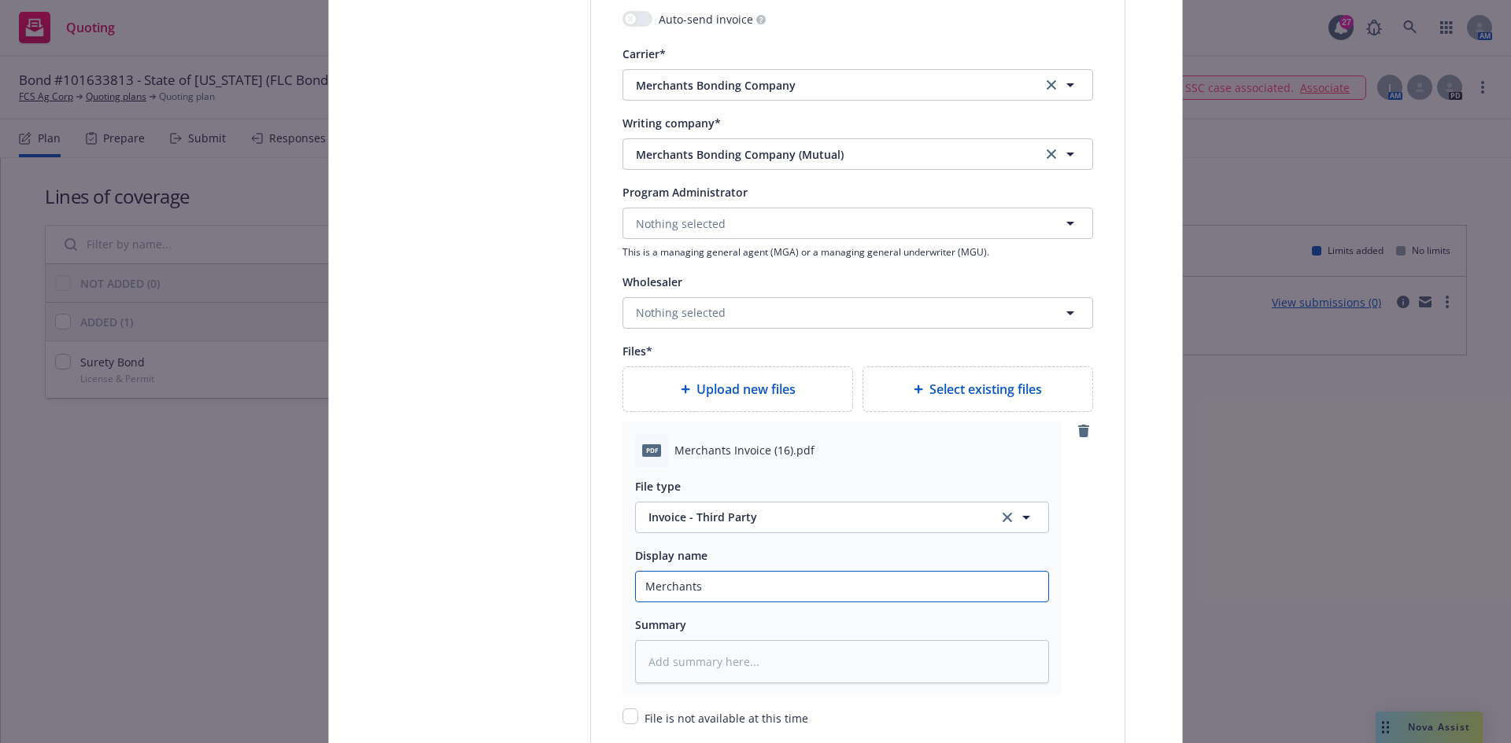
type textarea "x"
type input "Merchants i"
type textarea "x"
type input "Merchants in"
type textarea "x"
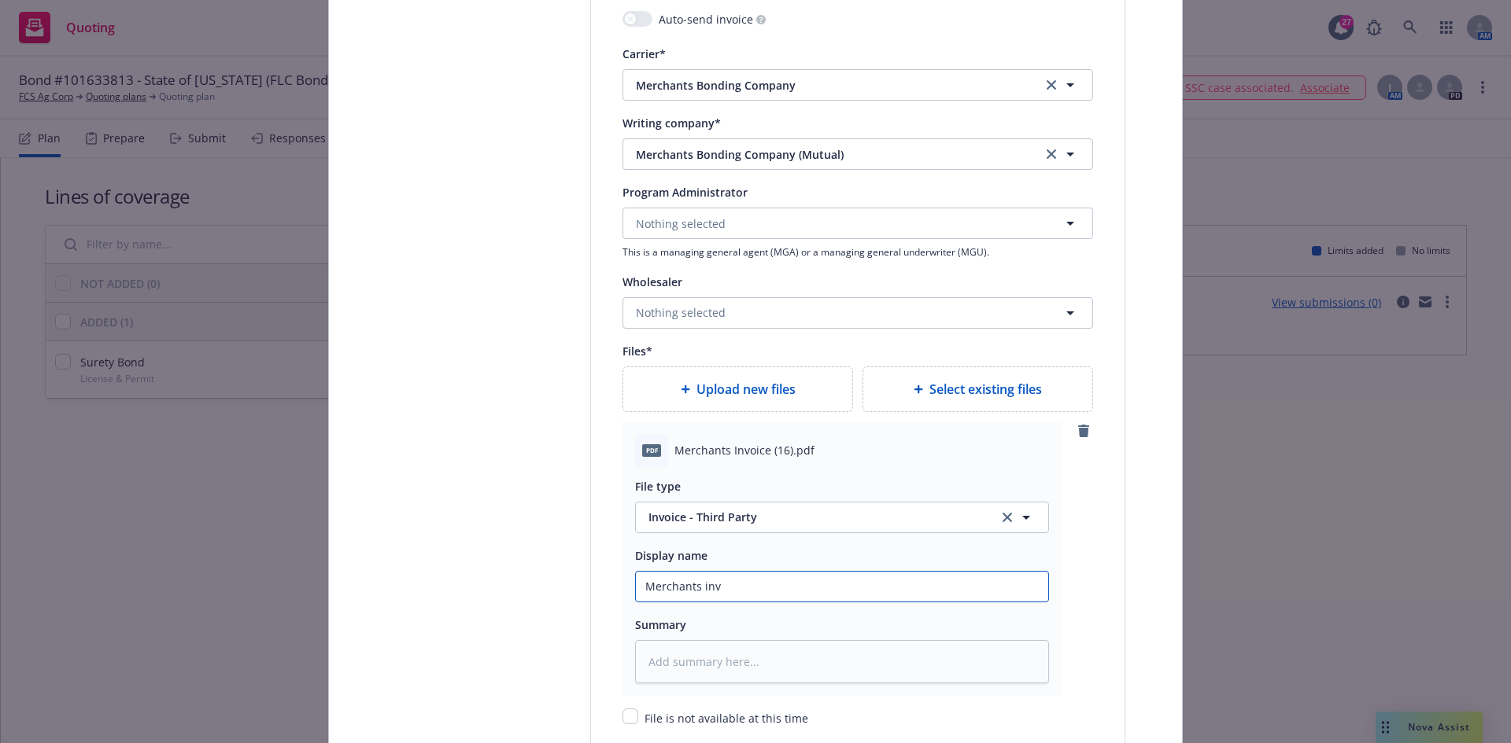
type input "Merchants invo"
type textarea "x"
type input "Merchants inv"
type textarea "x"
type input "Merchants in"
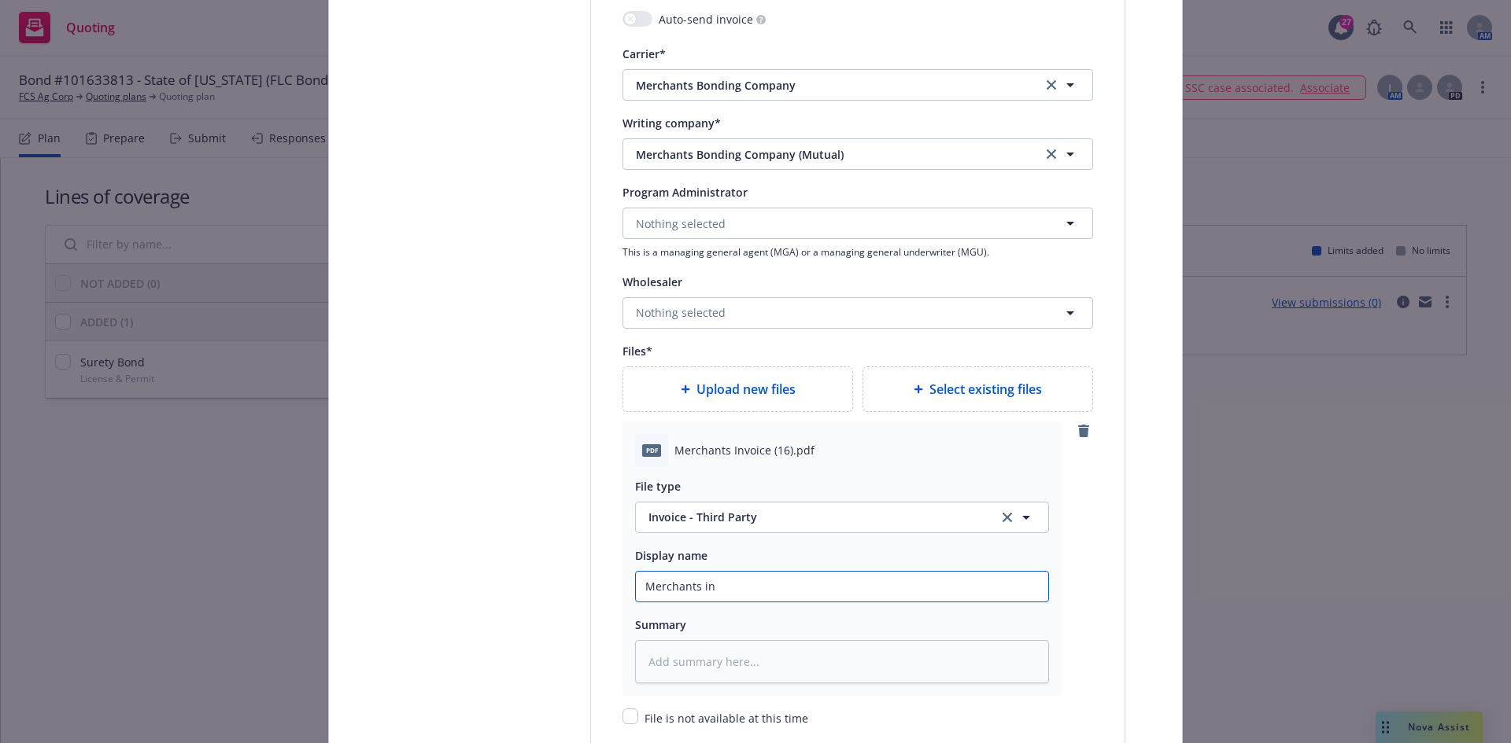
type textarea "x"
type input "Merchants i"
type textarea "x"
type input "Merchants"
type textarea "x"
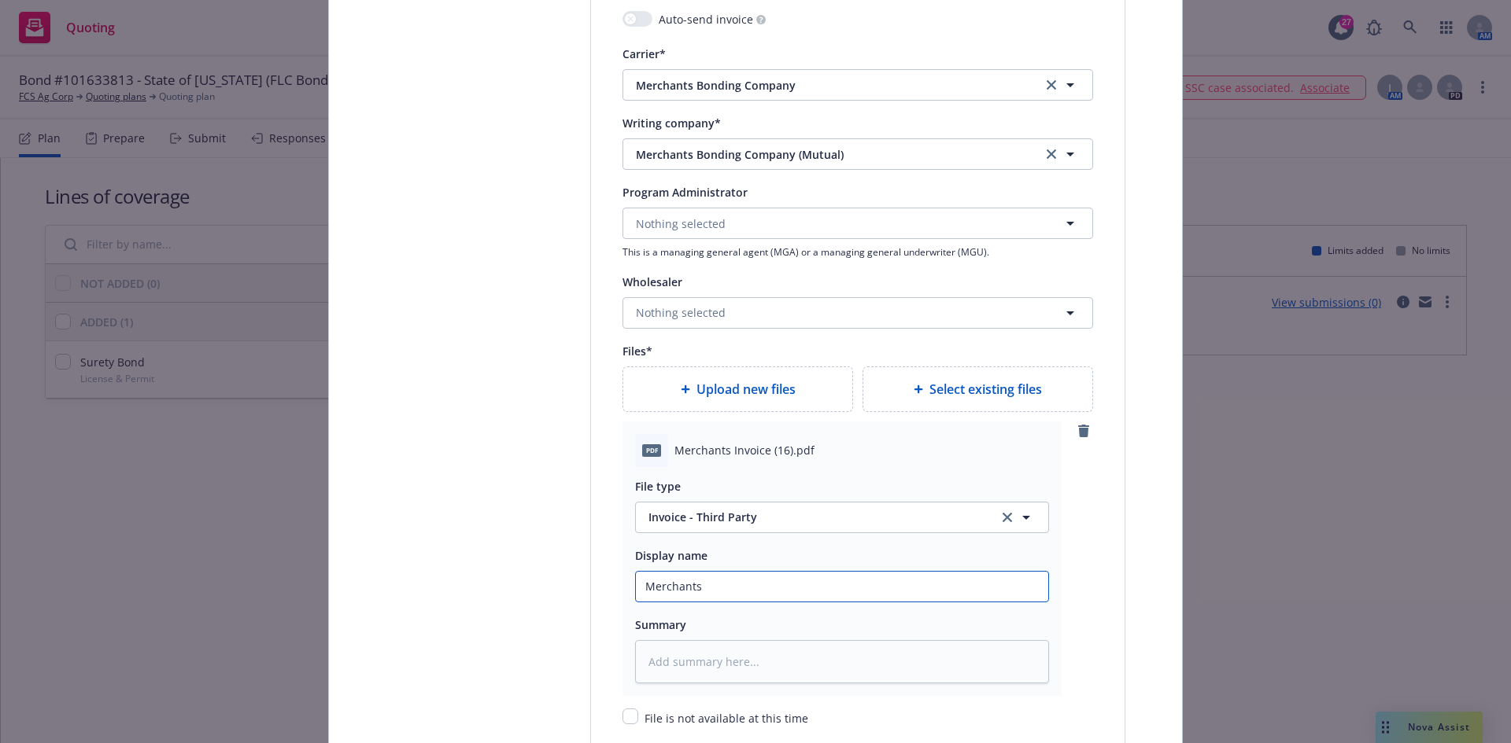
type input "Merchants I"
type textarea "x"
type input "Merchants In"
type textarea "x"
type input "Merchants Inv"
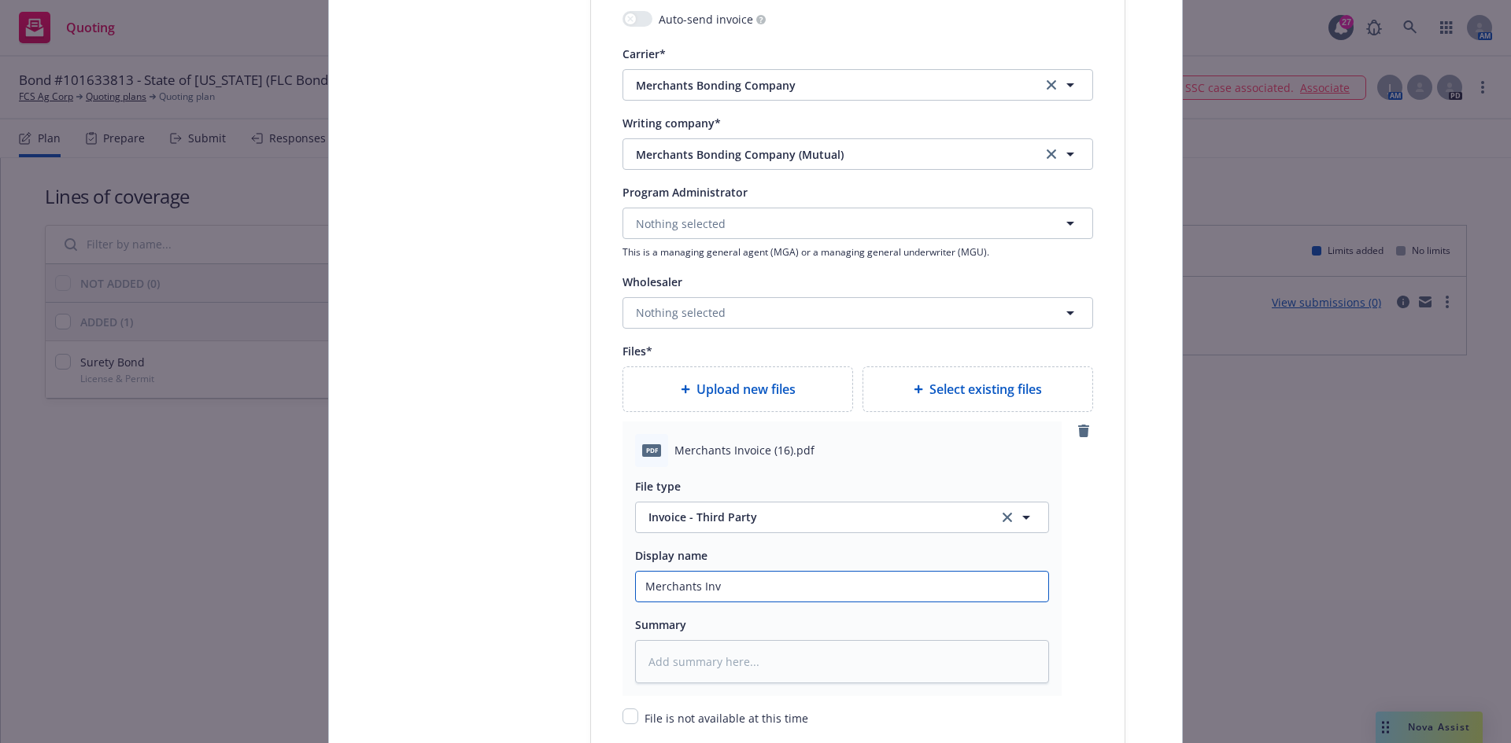
type textarea "x"
type input "Merchants Invoic"
type textarea "x"
type input "Merchants Invoice"
type textarea "x"
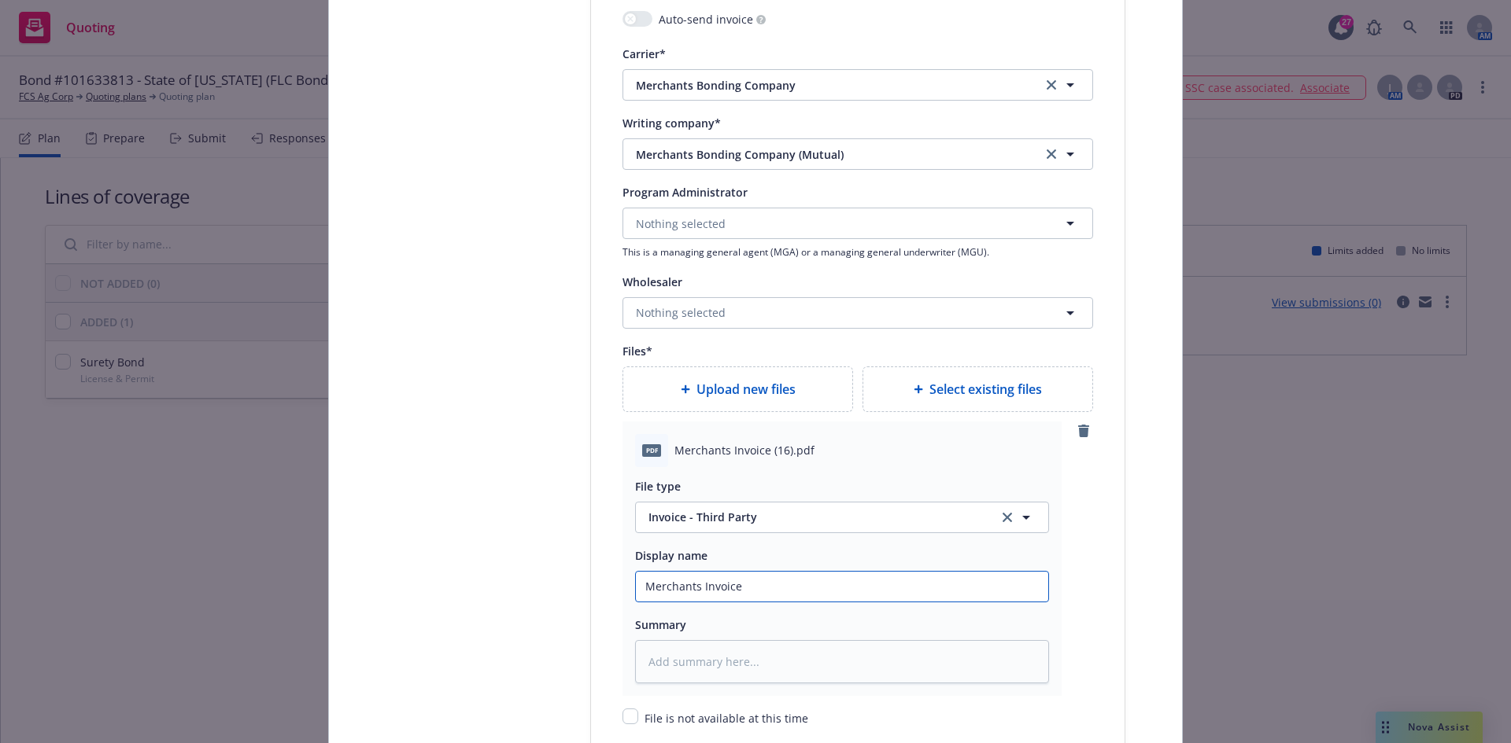
type input "Merchants Invoice B"
type textarea "x"
type input "Merchants Invoice Bo"
type textarea "x"
type input "Merchants Invoice Bon"
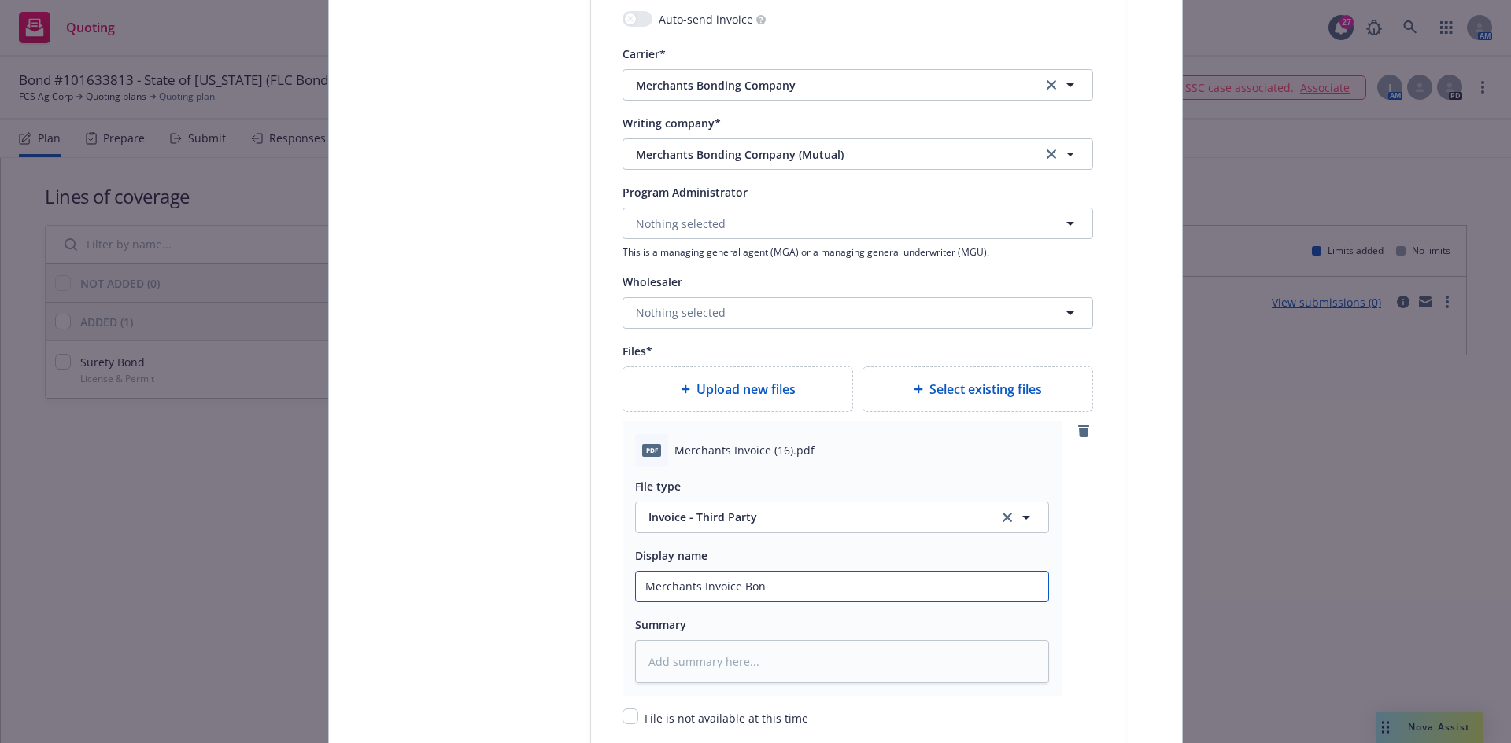
type textarea "x"
type input "Merchants Invoice Bond"
type textarea "x"
type input "Merchants Invoice Bond #"
type textarea "x"
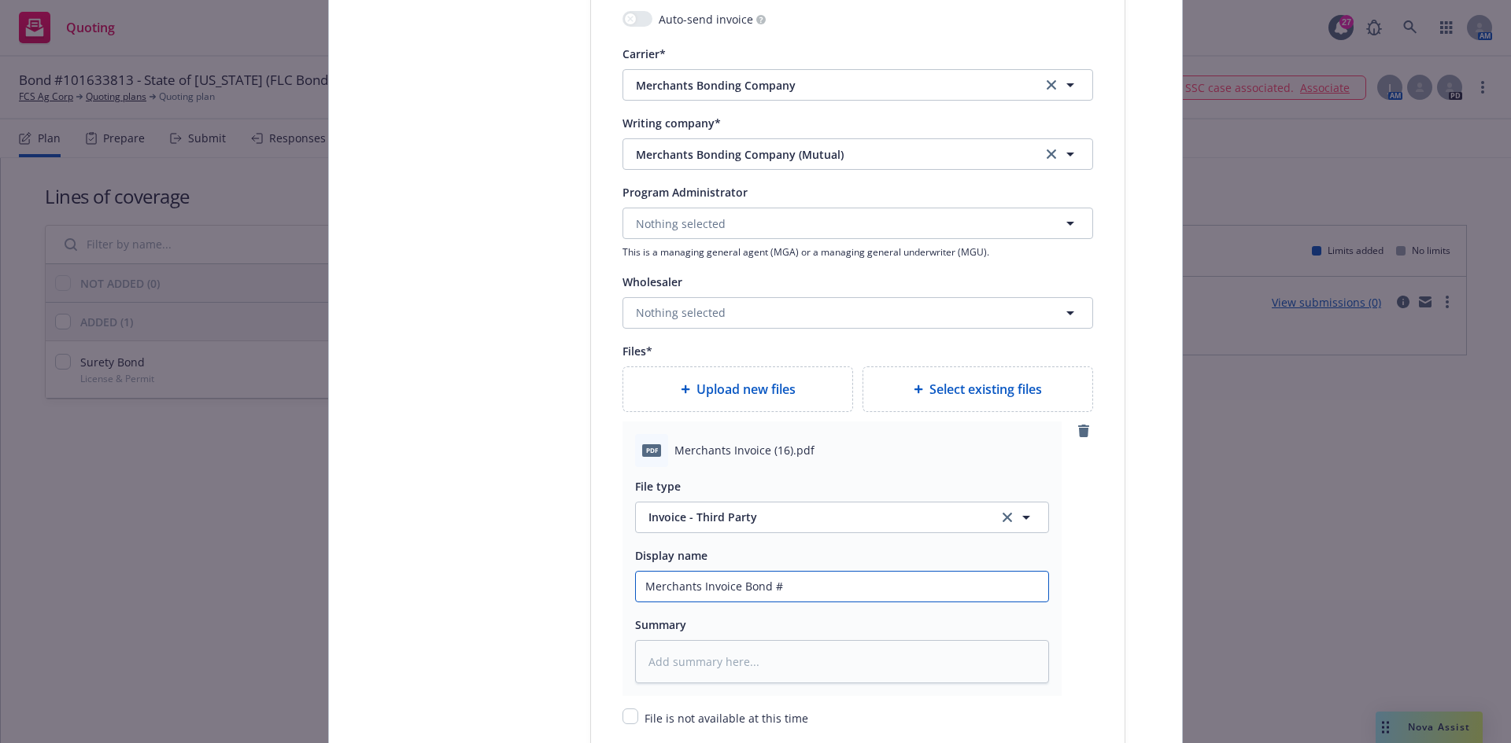
type input "Merchants Invoice Bond #1"
type textarea "x"
type input "Merchants Invoice Bond #10"
type textarea "x"
type input "Merchants Invoice Bond #101"
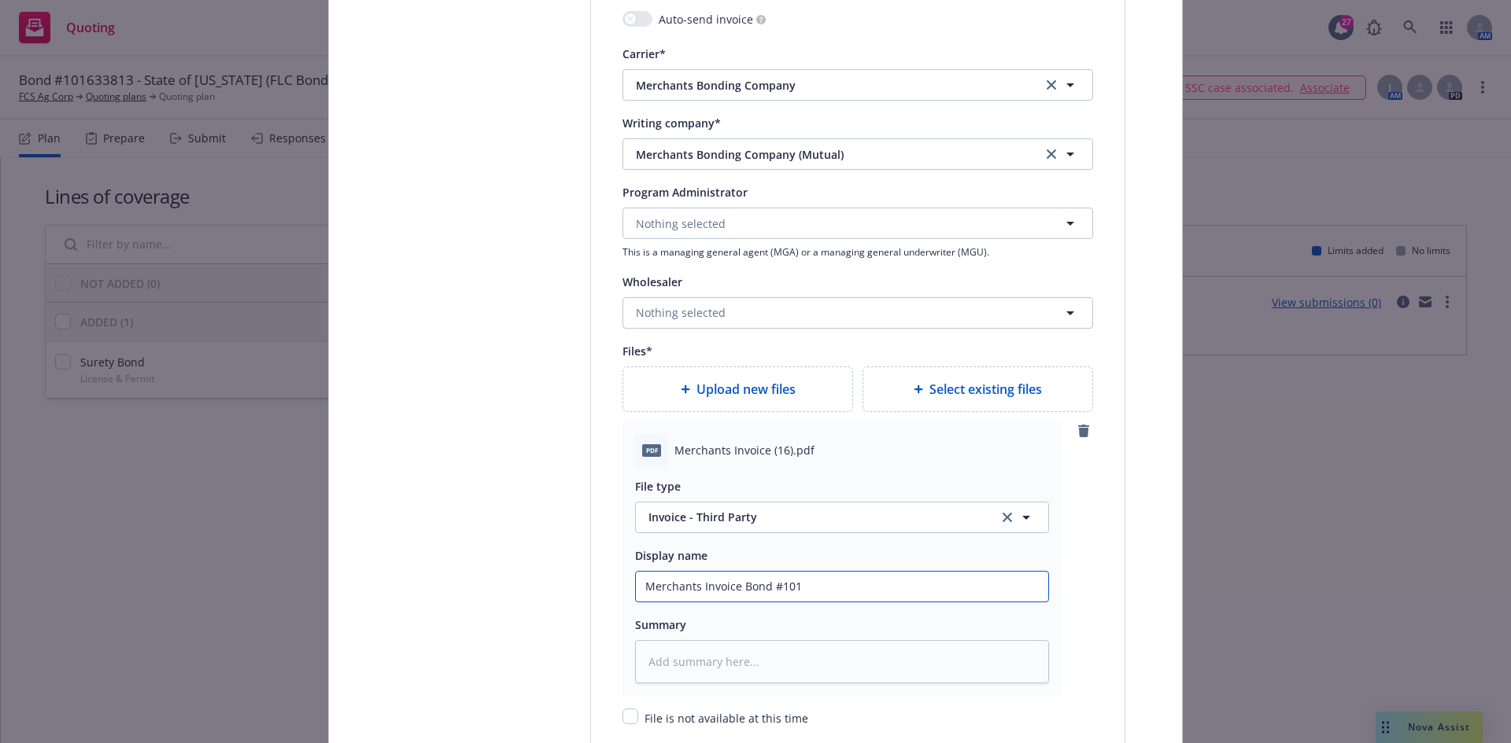
type textarea "x"
type input "Merchants Invoice Bond #1016"
type textarea "x"
type input "Merchants Invoice Bond #10163"
type textarea "x"
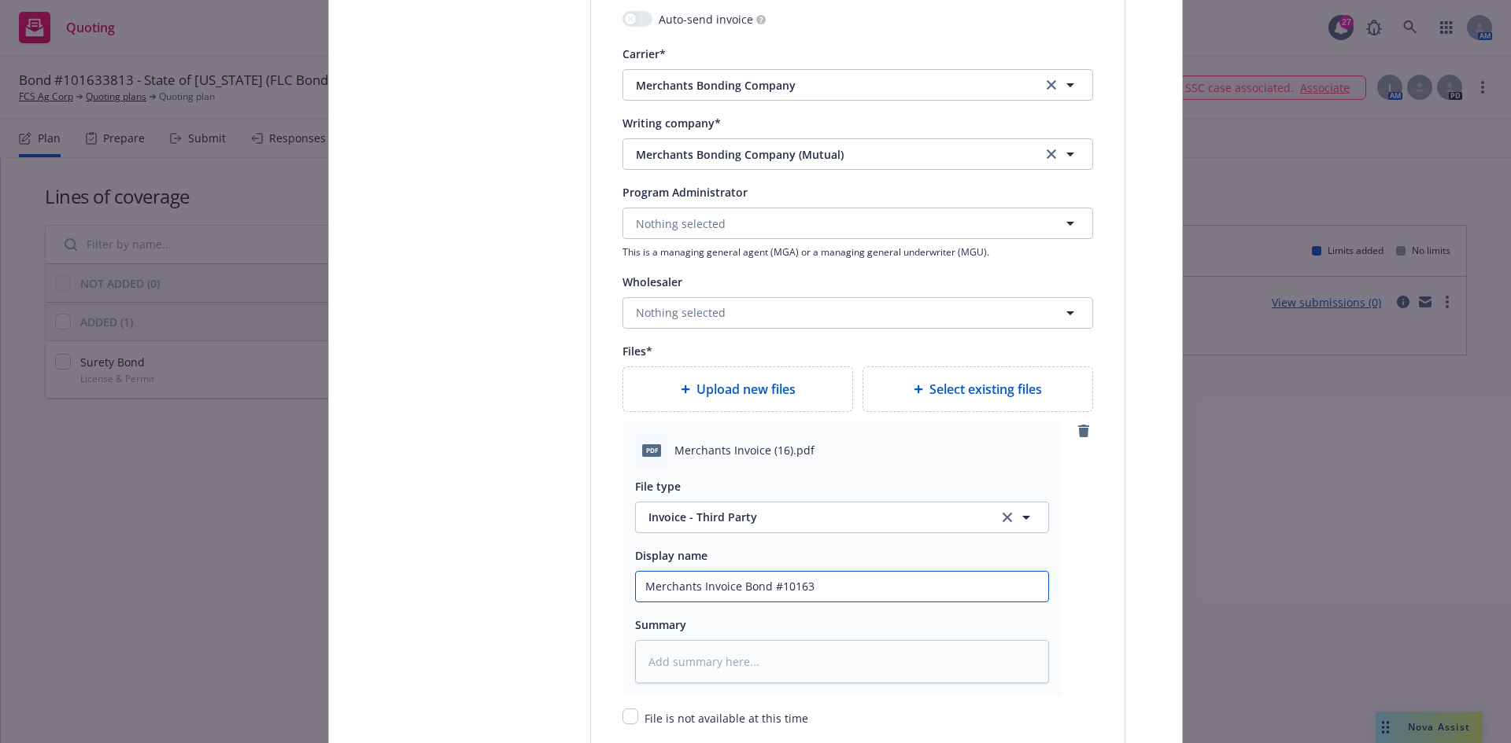
type input "Merchants Invoice Bond #101633"
type textarea "x"
type input "Merchants Invoice Bond #1016338"
type textarea "x"
type input "Merchants Invoice Bond #10163381"
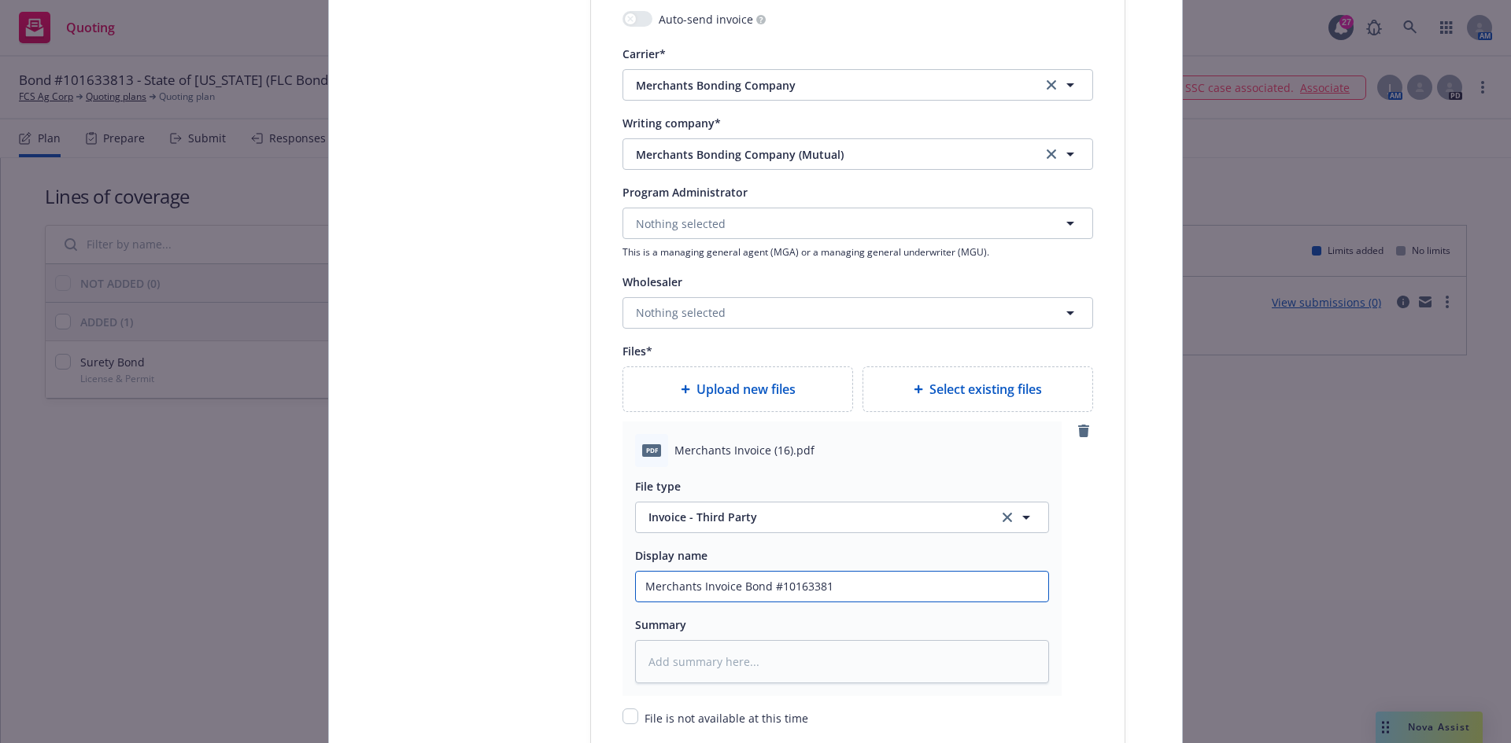
type textarea "x"
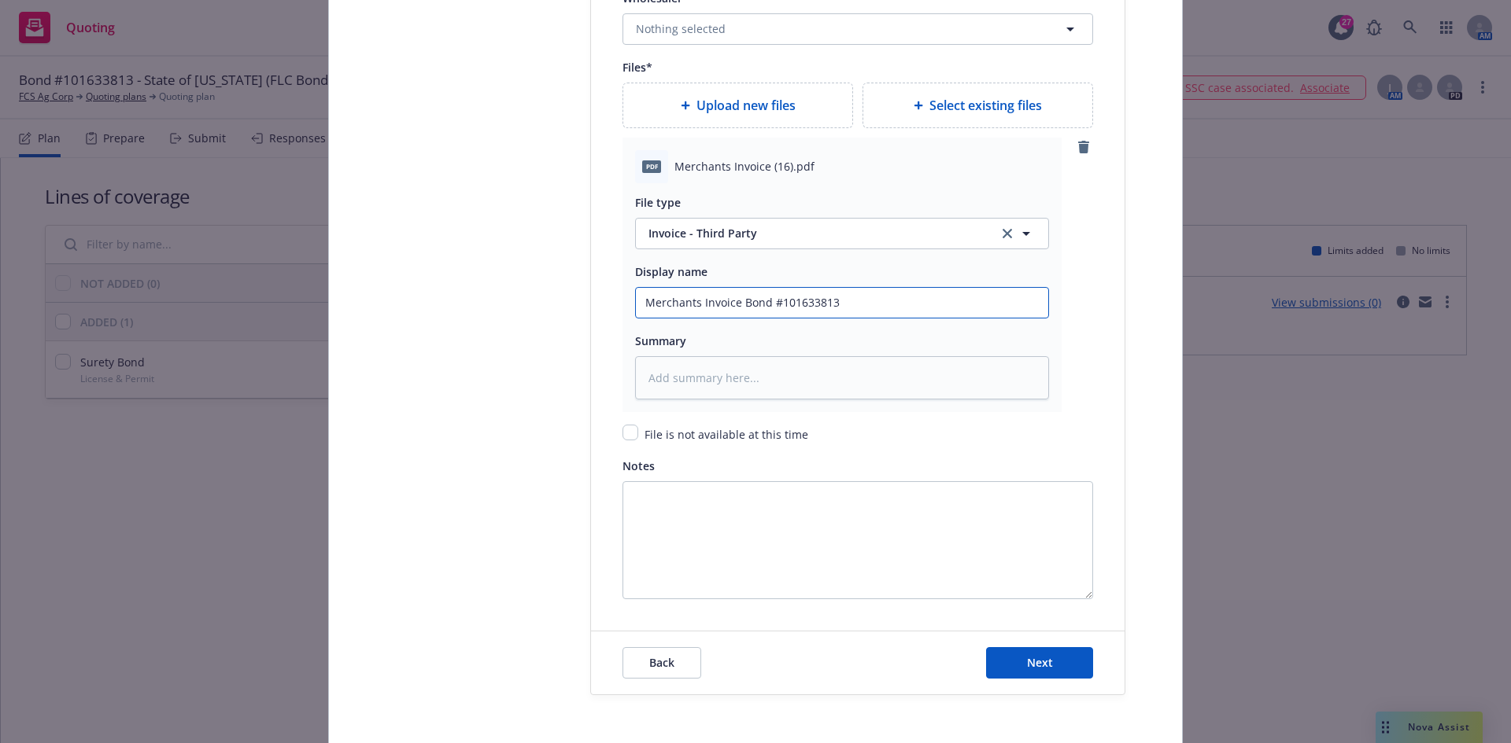
scroll to position [1927, 0]
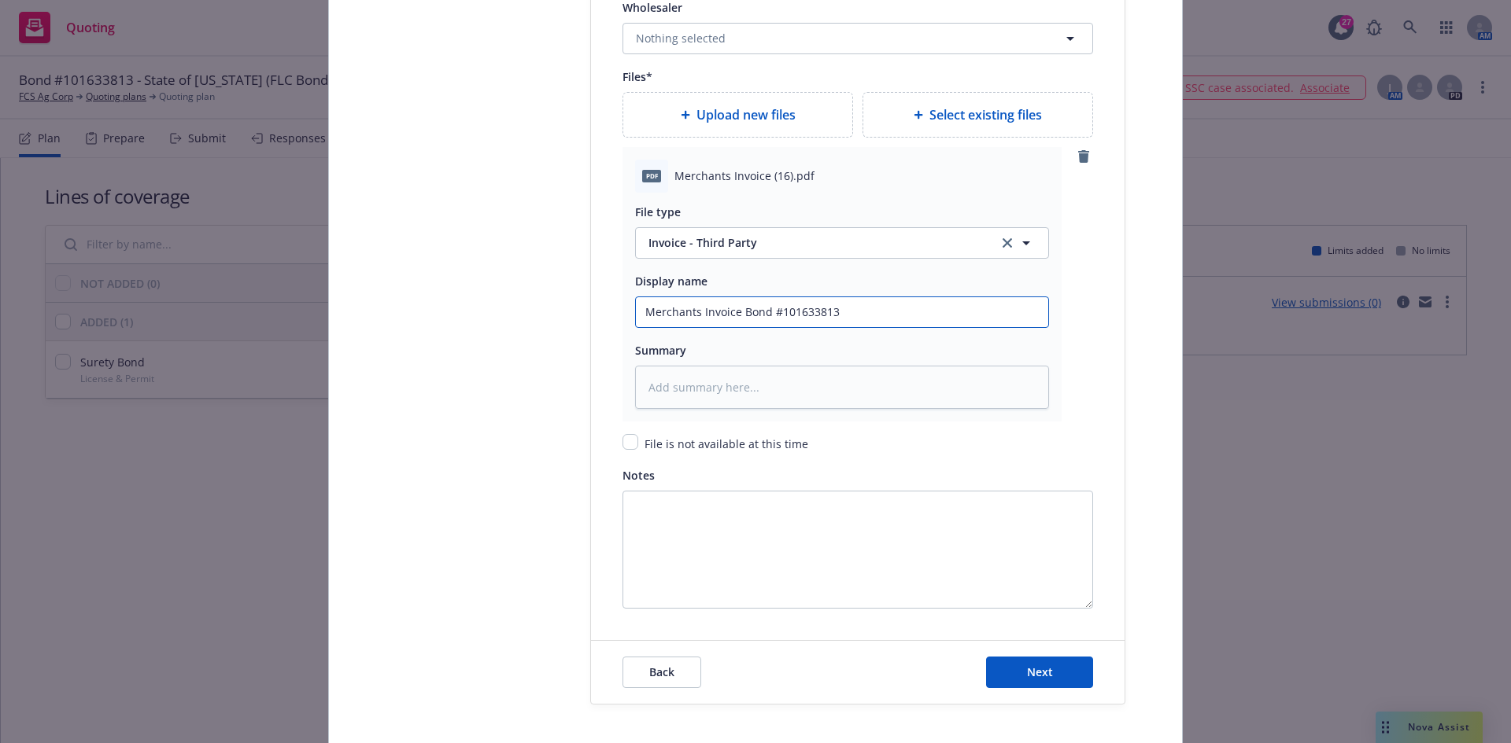
type input "Merchants Invoice Bond #101633813"
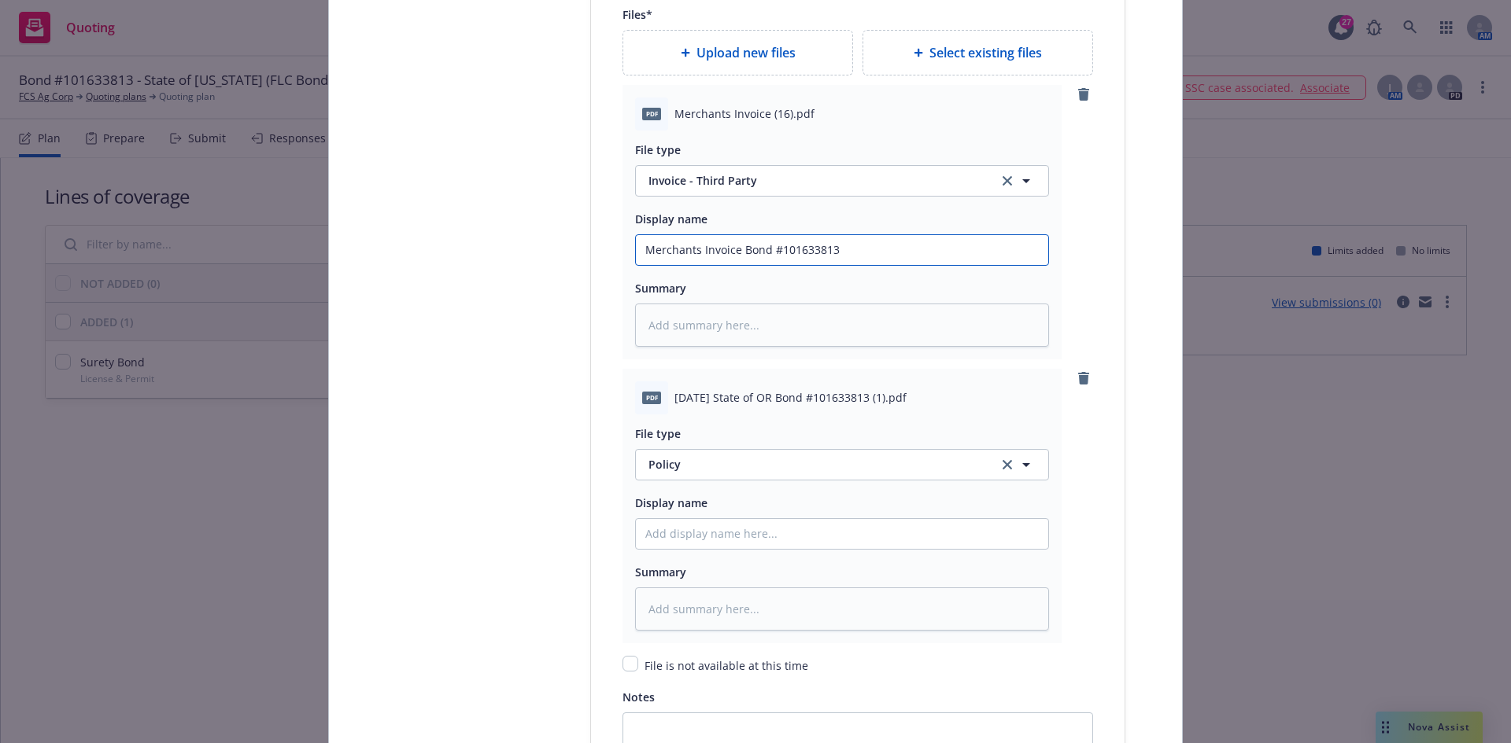
scroll to position [2005, 0]
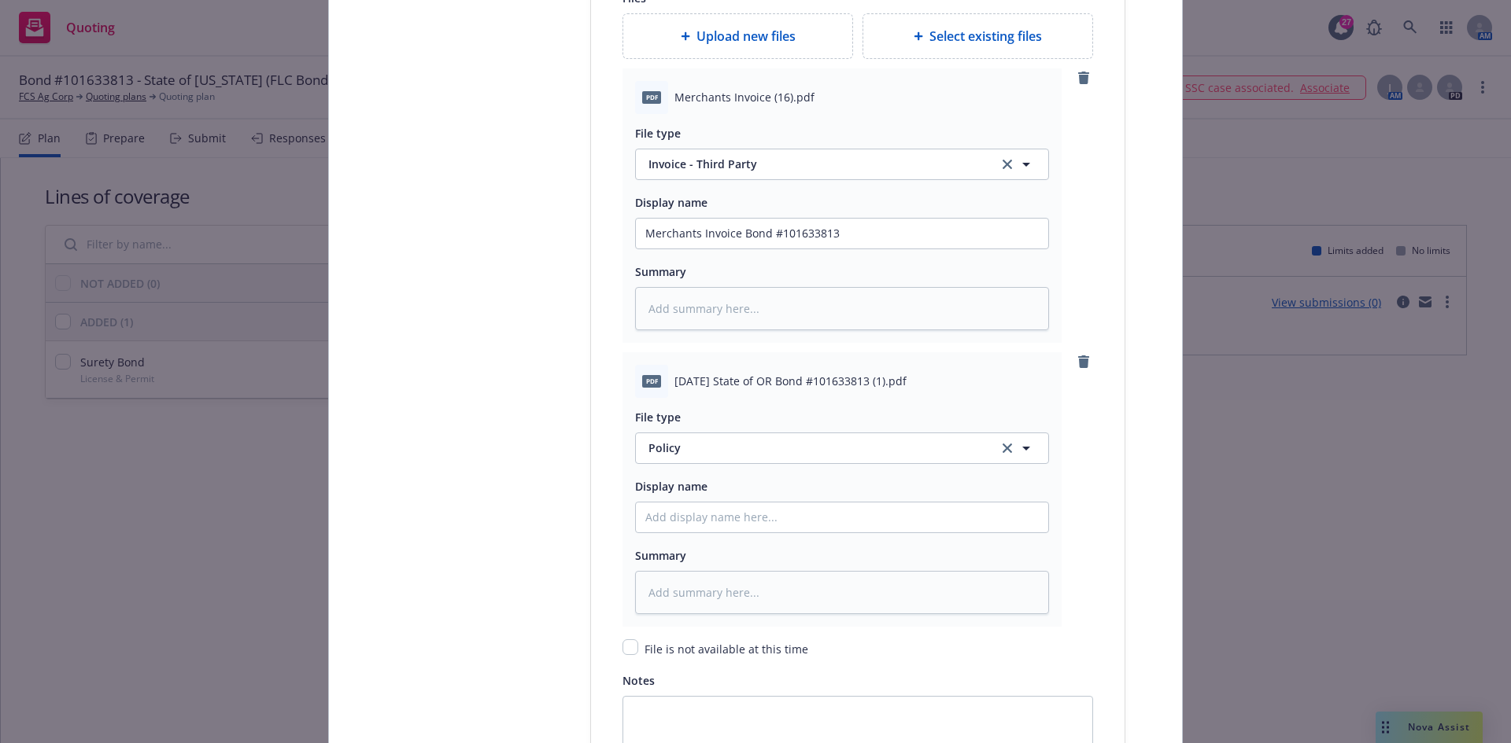
click at [738, 373] on span "2025 09 15 State of OR Bond #101633813 (1).pdf" at bounding box center [790, 381] width 232 height 17
copy span "2025 09 15 State of OR Bond #101633813 (1).pdf"
click at [710, 522] on input "Policy display name" at bounding box center [842, 518] width 412 height 30
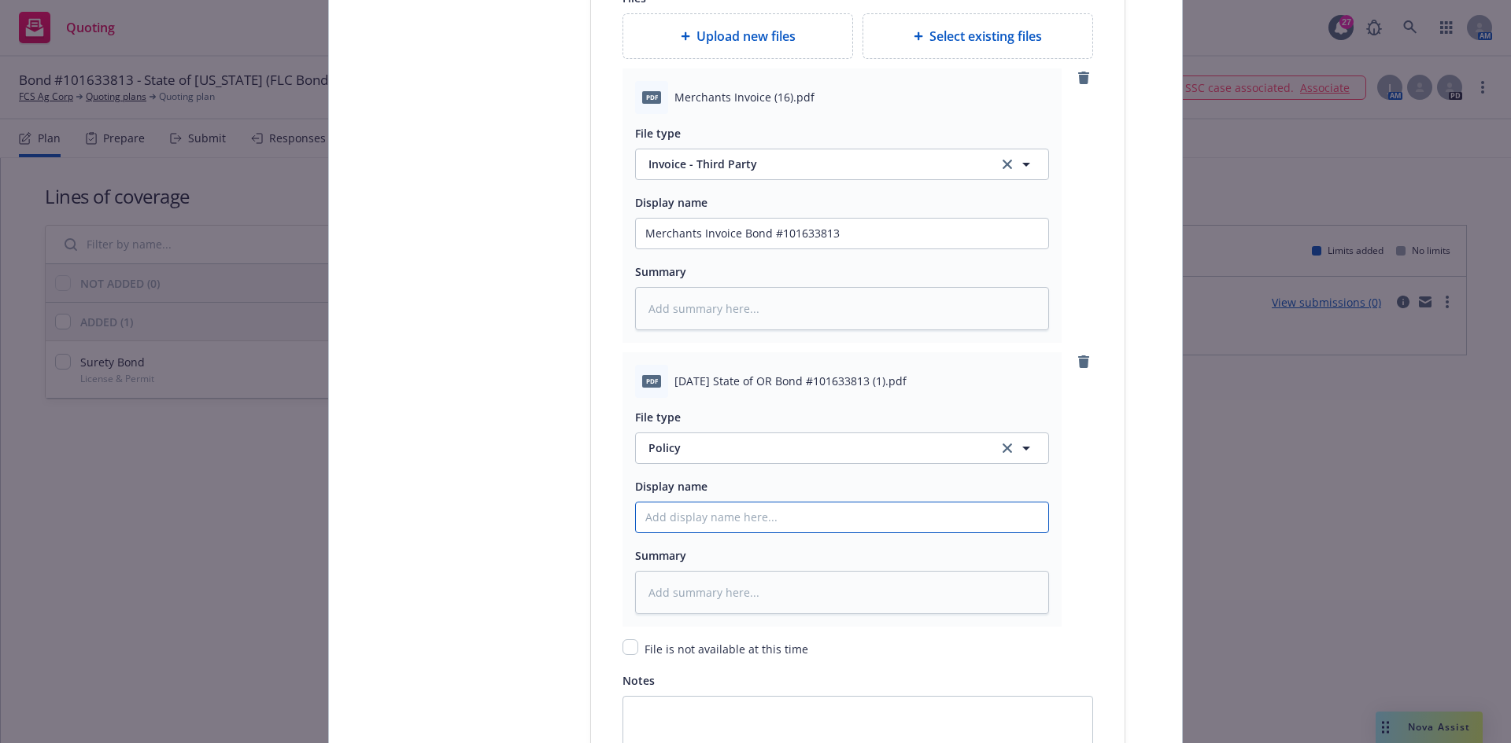
paste input "2025 09 15 State of OR Bond #101633813 (1).pdf"
type textarea "x"
type input "2025 09 15 State of OR Bond #101633813 (1).pdf"
type textarea "x"
type input "2025 09 15 State of OR Bond #101633813 (1).pd"
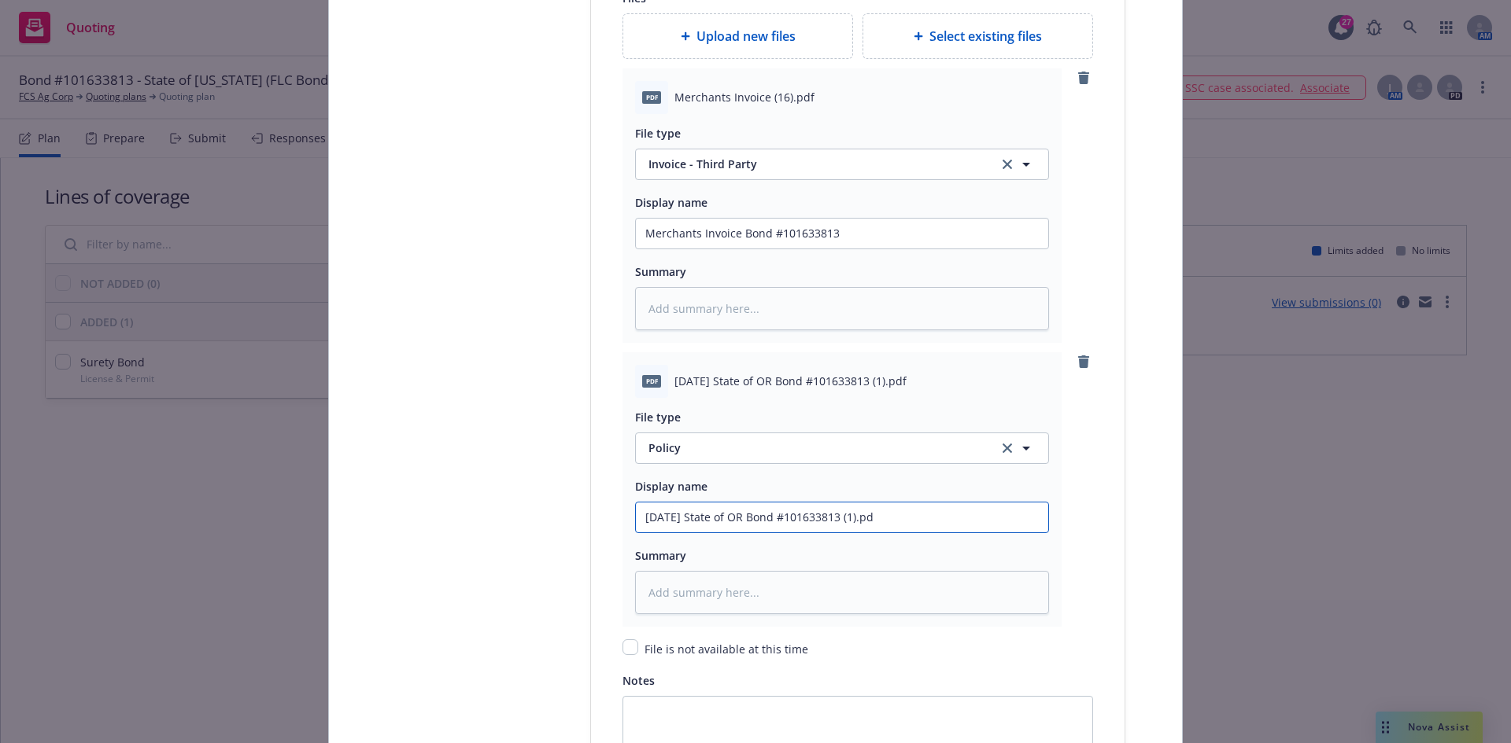
type textarea "x"
type input "2025 09 15 State of OR Bond #101633813 (1).p"
type textarea "x"
type input "2025 09 15 State of OR Bond #101633813 (1)."
type textarea "x"
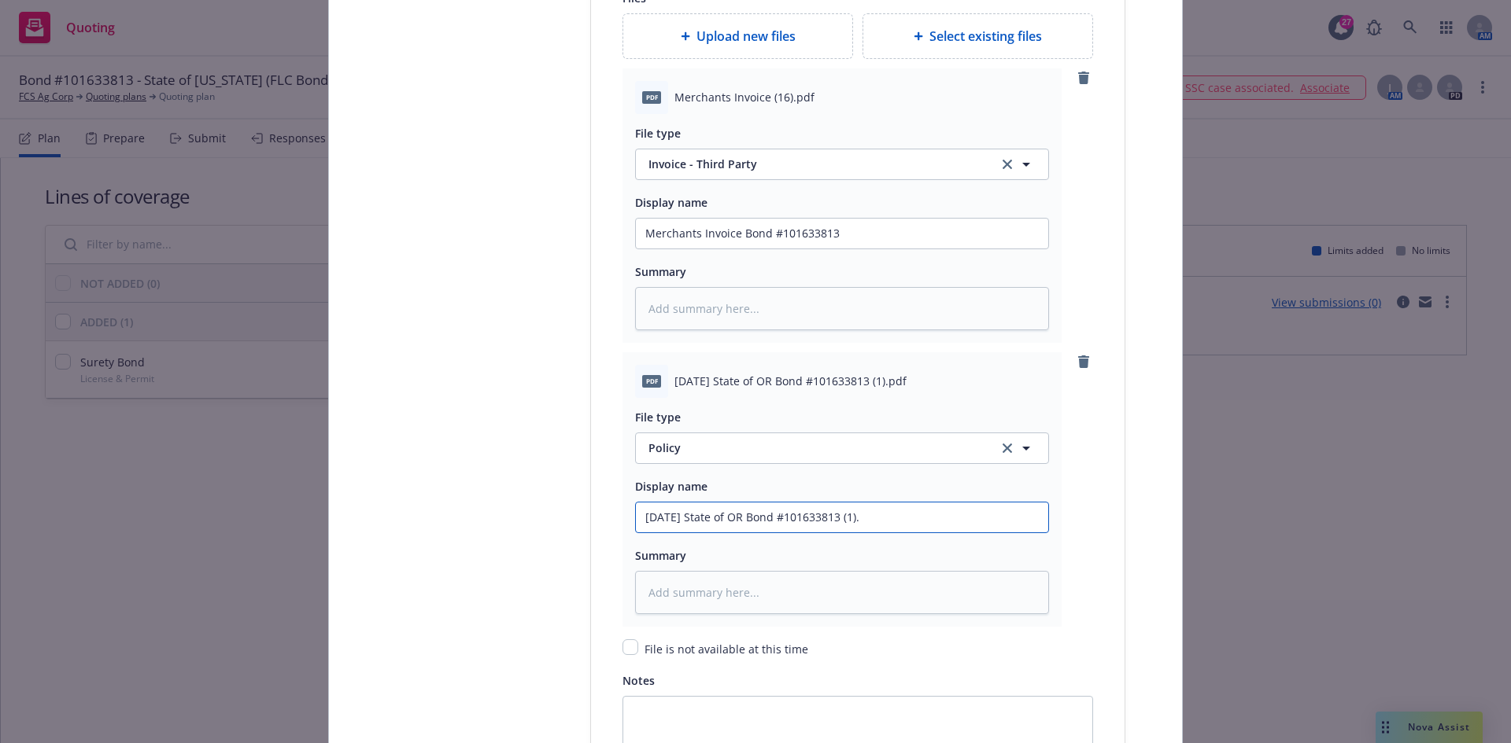
type input "2025 09 15 State of OR Bond #101633813 (1)"
type textarea "x"
type input "2025 09 15 State of OR Bond #101633813 ("
type textarea "x"
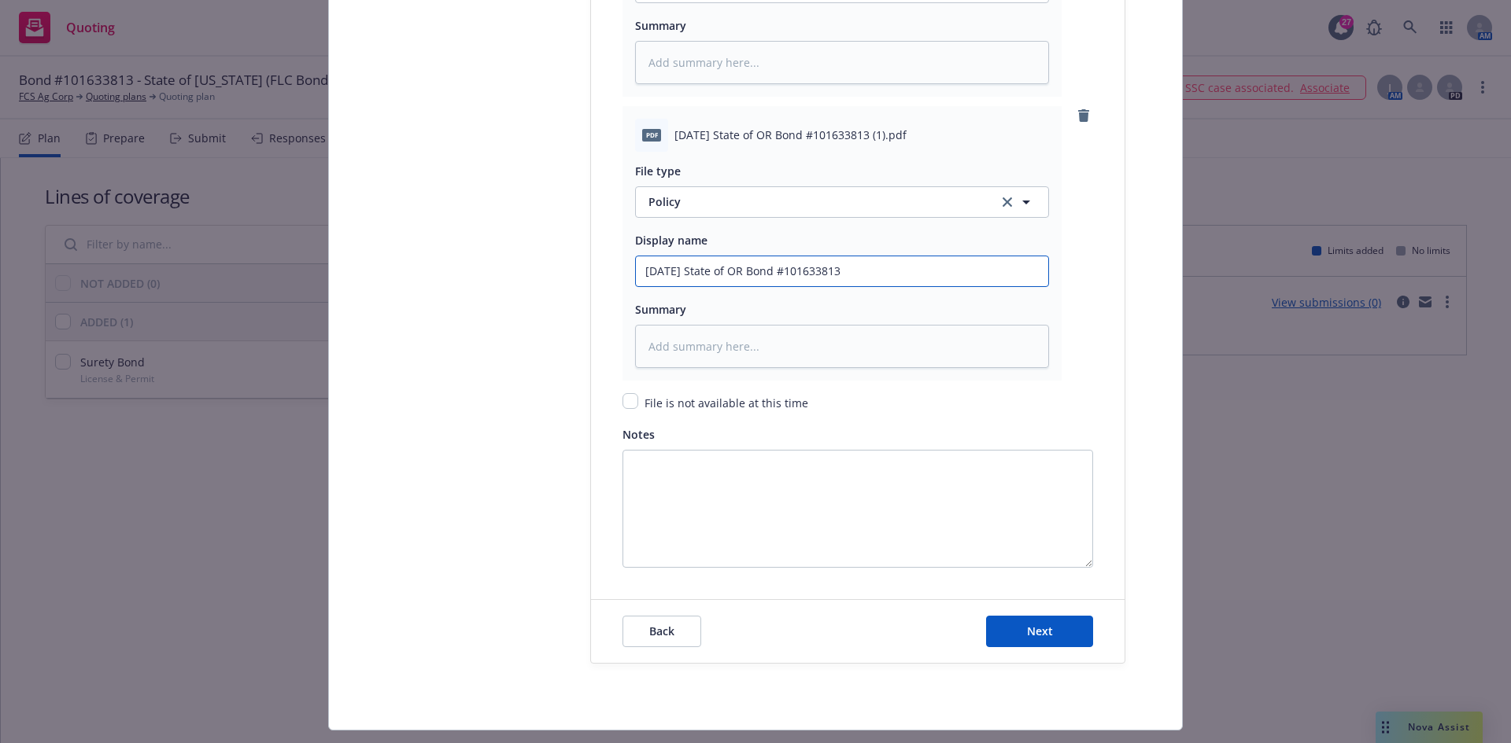
scroll to position [2289, 0]
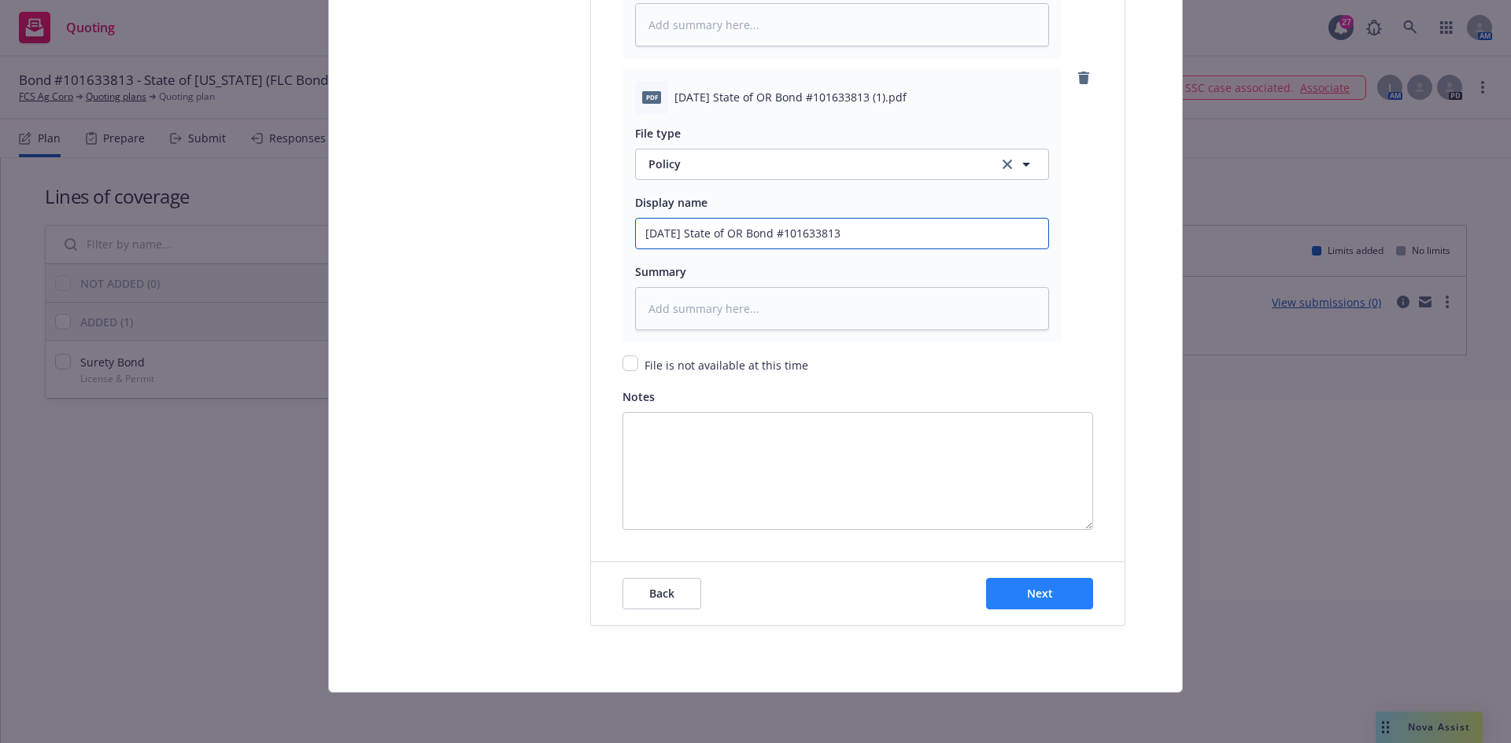
type input "2025 09 15 State of OR Bond #101633813"
click at [1034, 594] on span "Next" at bounding box center [1040, 593] width 26 height 15
type textarea "x"
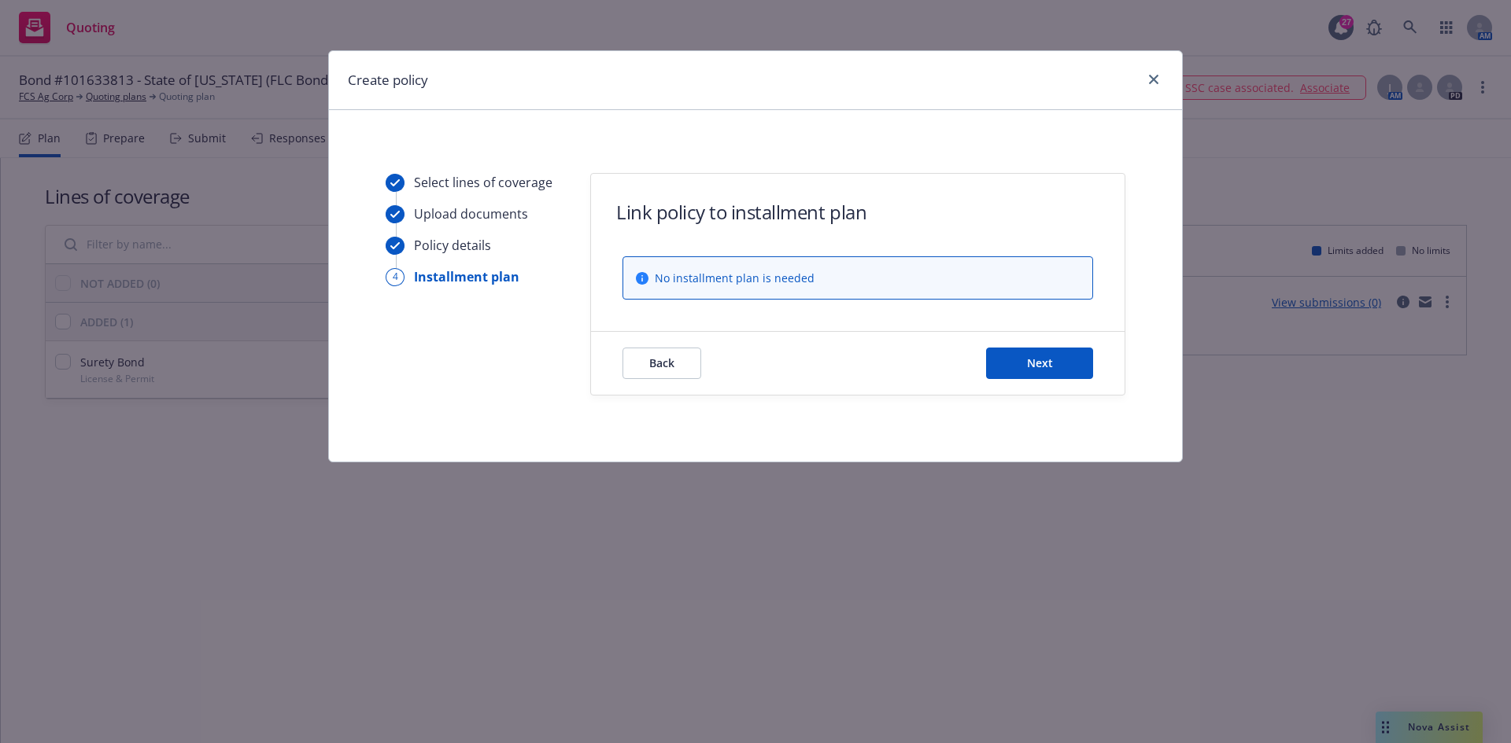
scroll to position [0, 0]
click at [1011, 352] on button "Next" at bounding box center [1039, 363] width 107 height 31
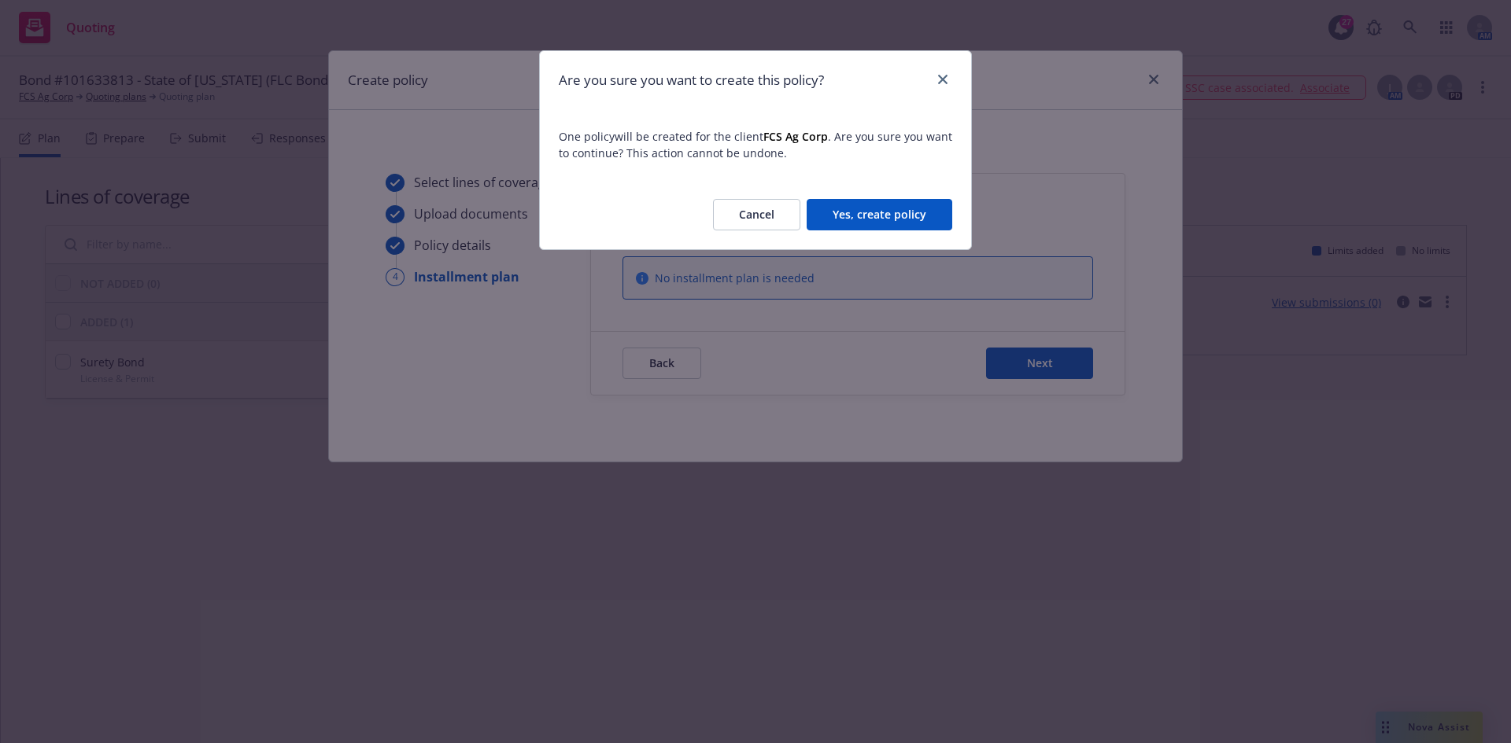
click at [905, 196] on div "Cancel Yes, create policy" at bounding box center [755, 214] width 431 height 69
click at [904, 215] on button "Yes, create policy" at bounding box center [879, 214] width 146 height 31
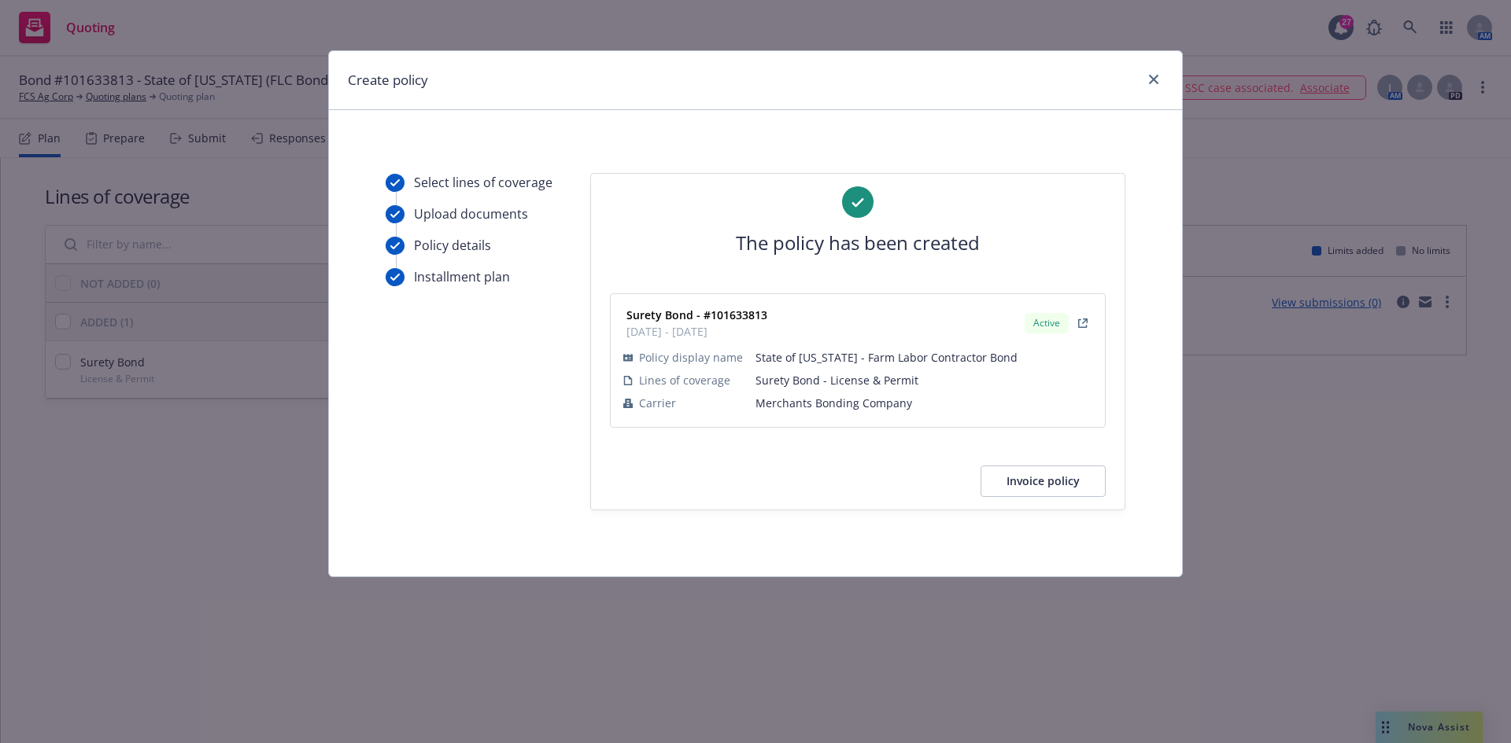
click at [1057, 486] on button "Invoice policy" at bounding box center [1042, 481] width 125 height 31
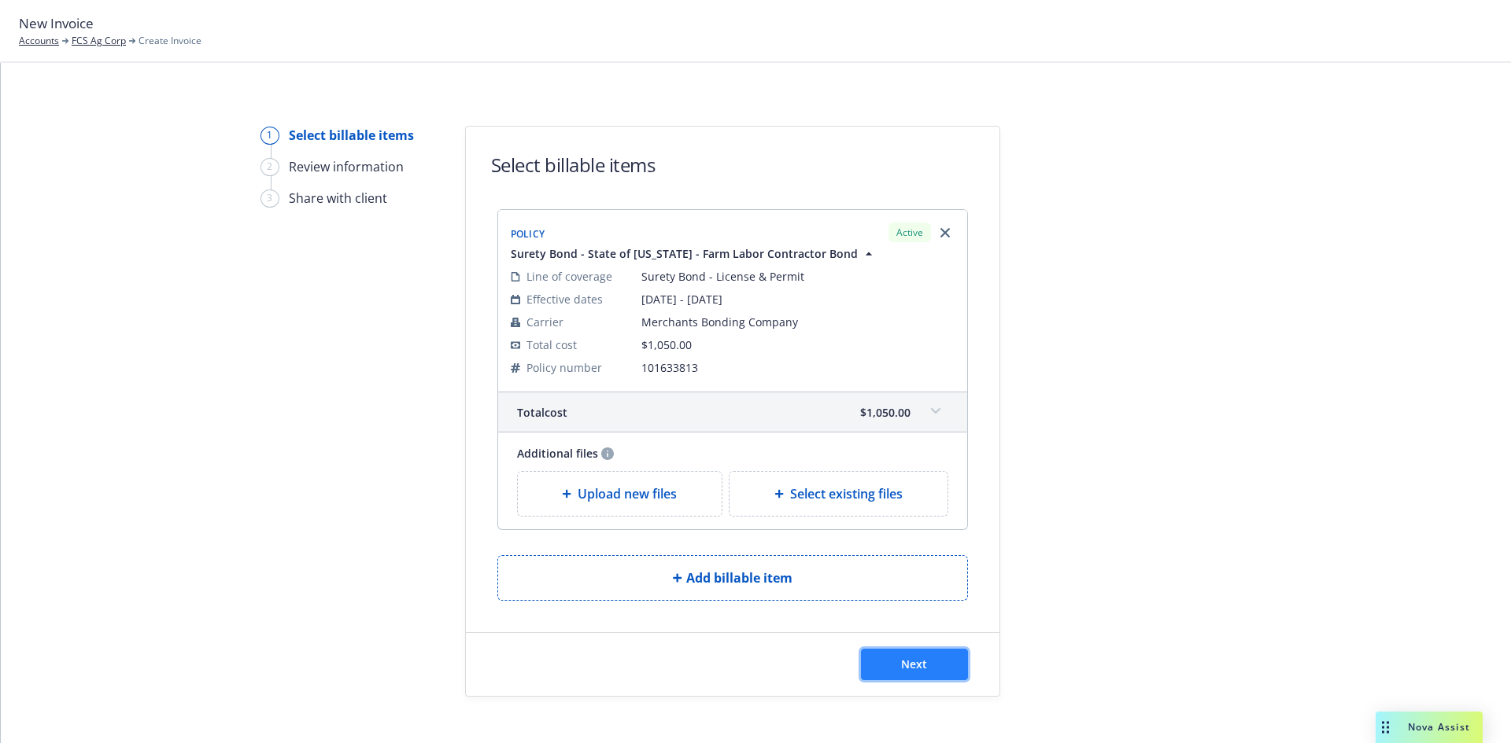
click at [896, 655] on button "Next" at bounding box center [914, 664] width 107 height 31
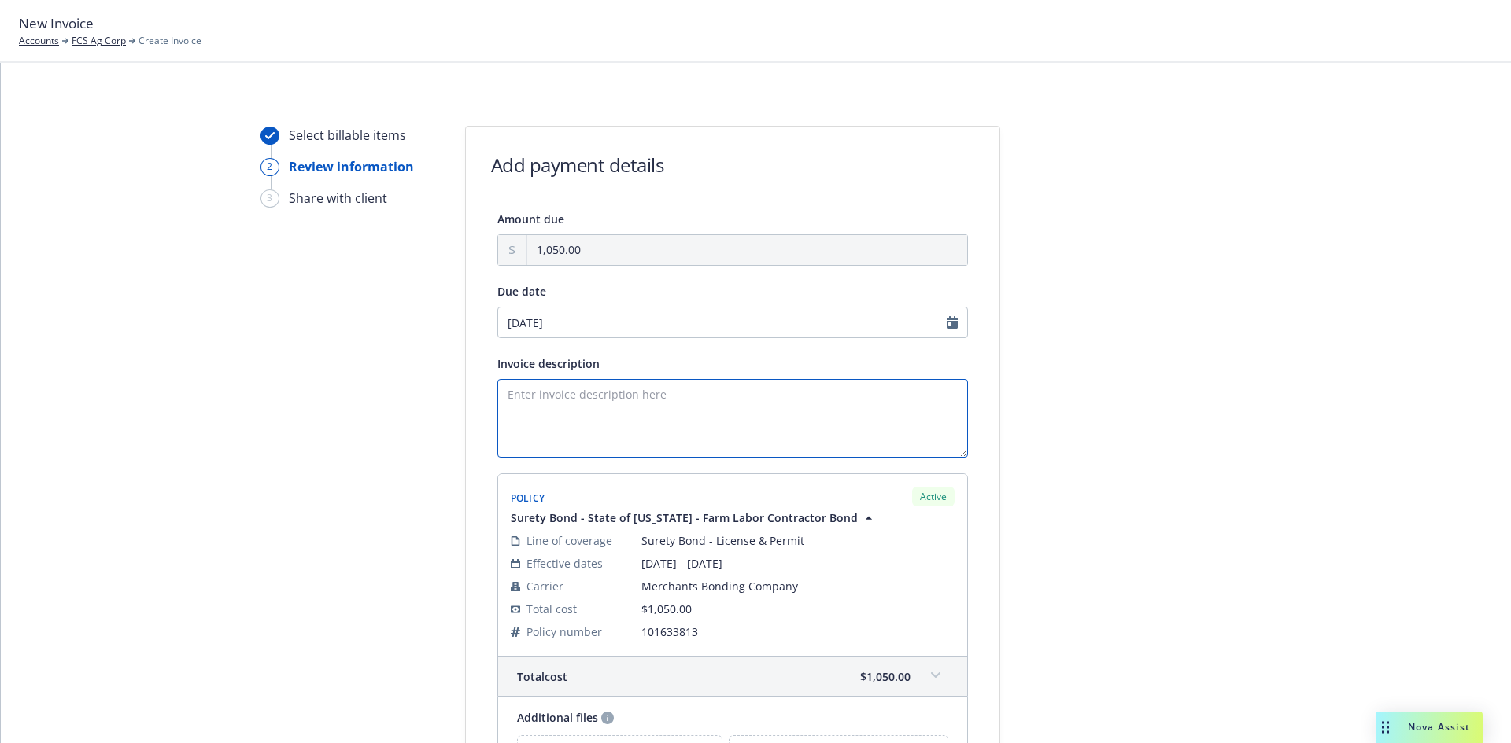
click at [644, 400] on textarea "Invoice description" at bounding box center [732, 418] width 470 height 79
type textarea "Principal: FCS Ag Corp Obligee: State of OR Bond Amount: $30,000 Premium for 2-…"
click at [1186, 550] on div at bounding box center [1141, 508] width 220 height 765
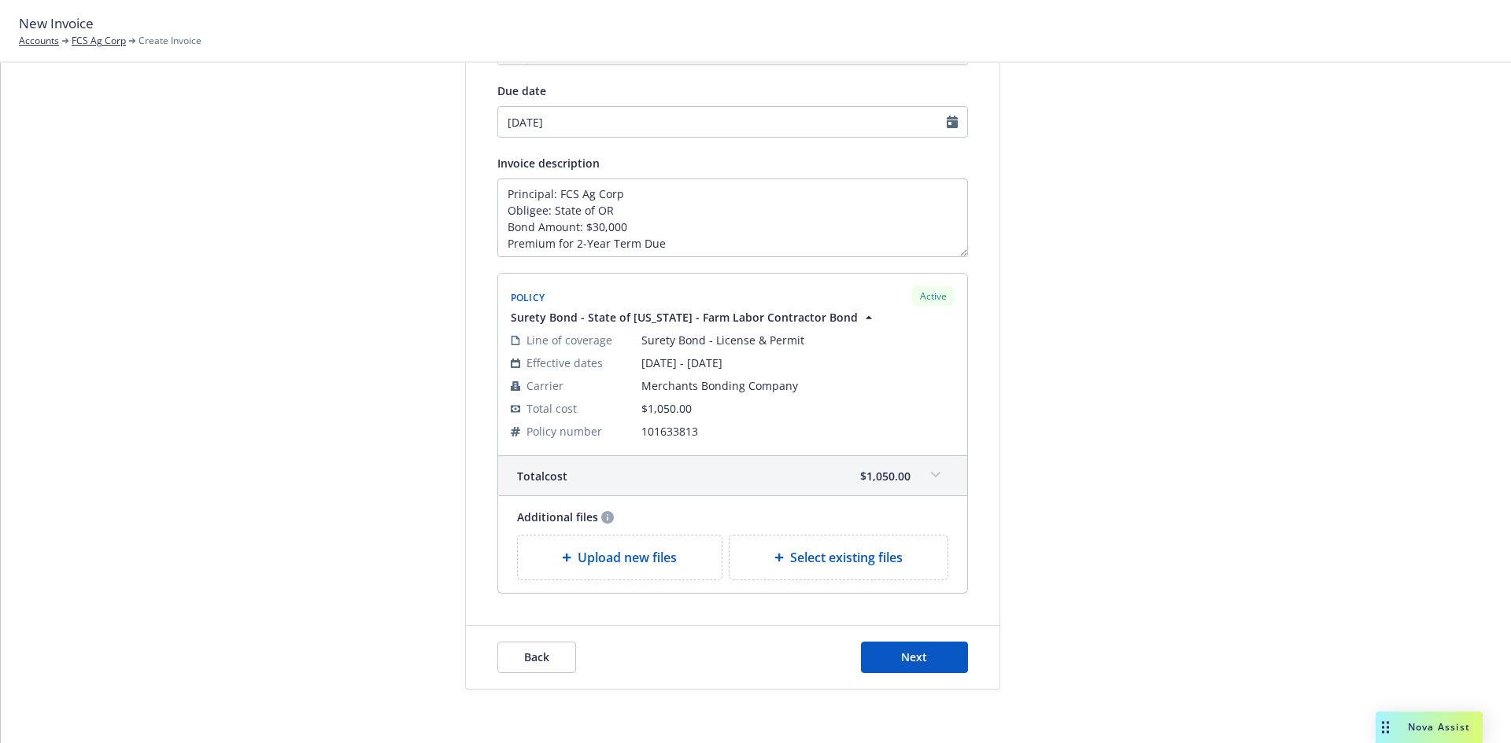
scroll to position [210, 0]
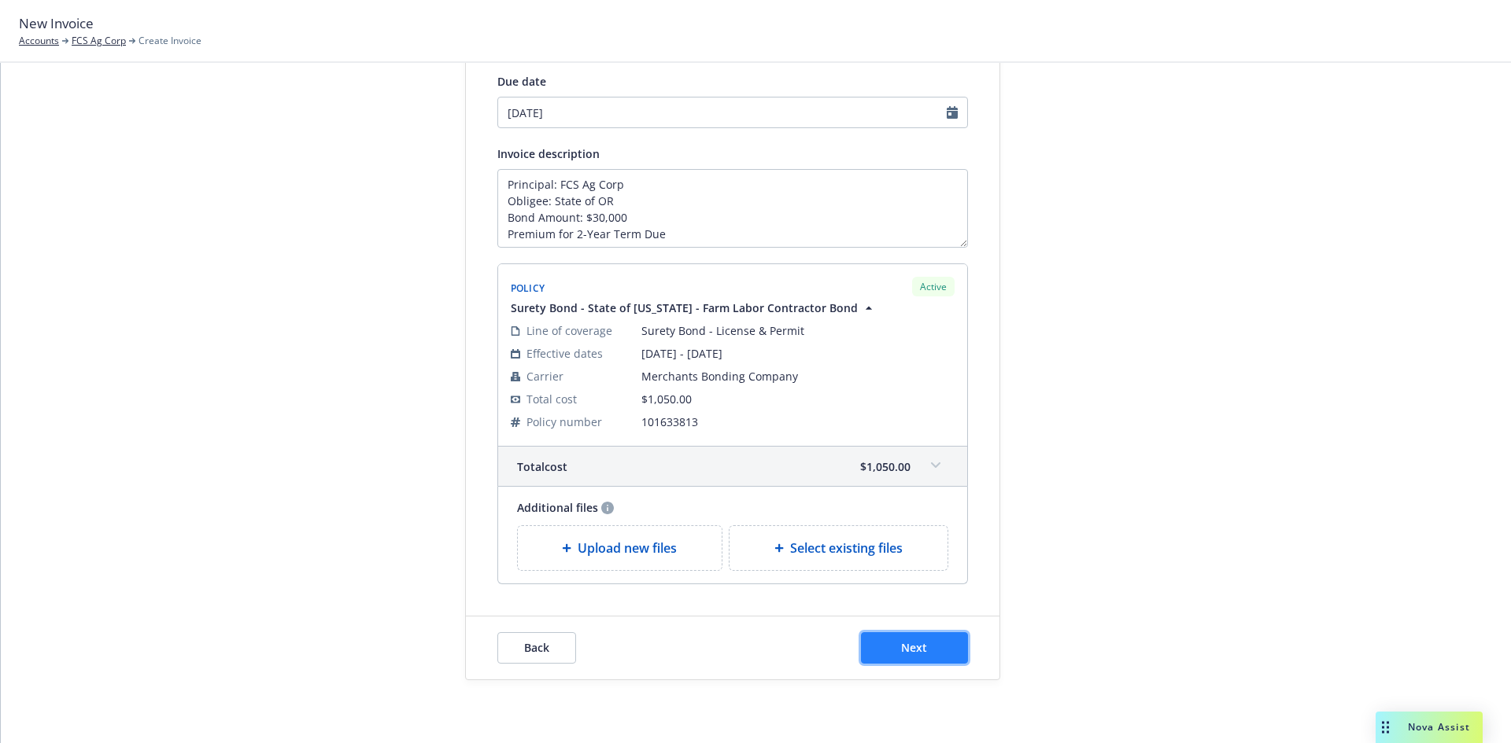
click at [935, 655] on button "Next" at bounding box center [914, 648] width 107 height 31
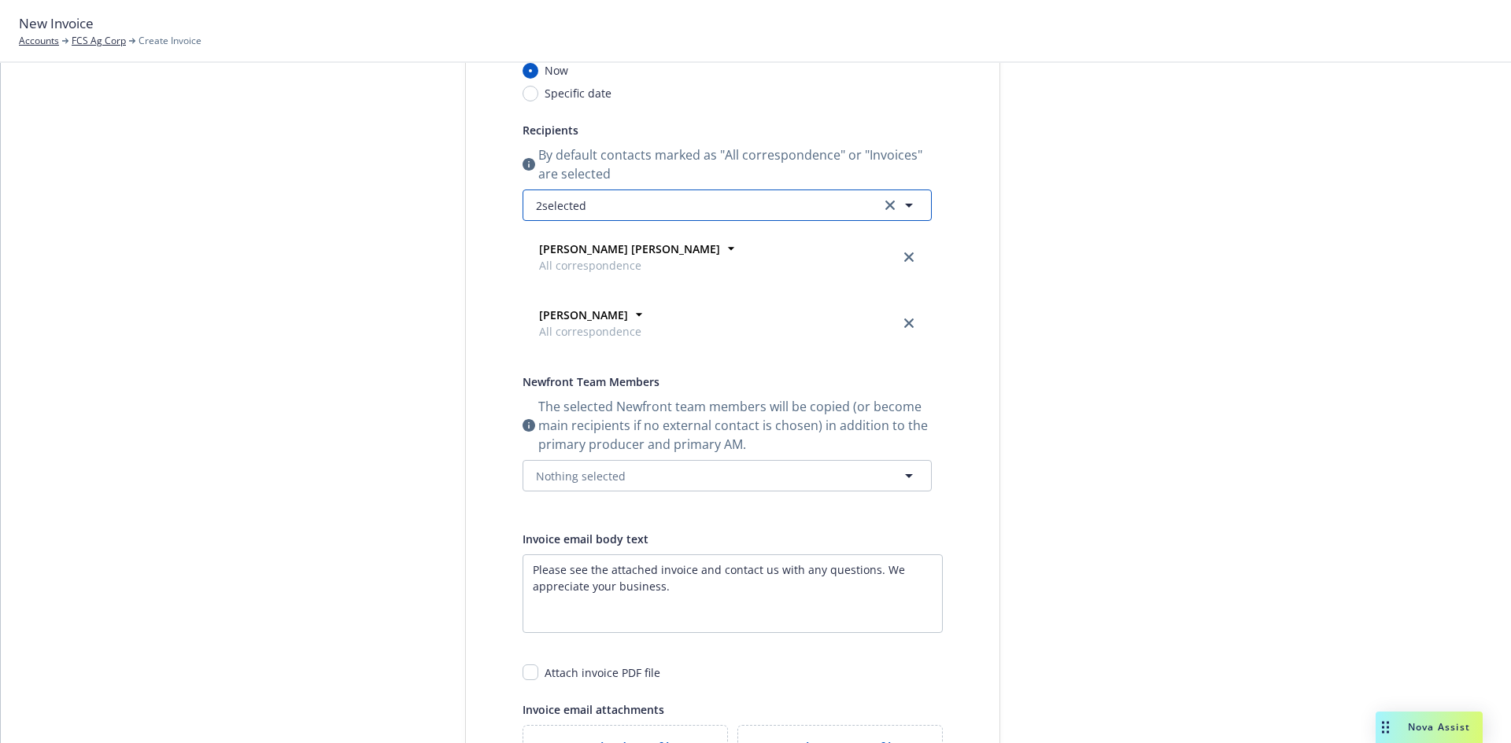
click at [593, 215] on button "2 selected" at bounding box center [726, 205] width 409 height 31
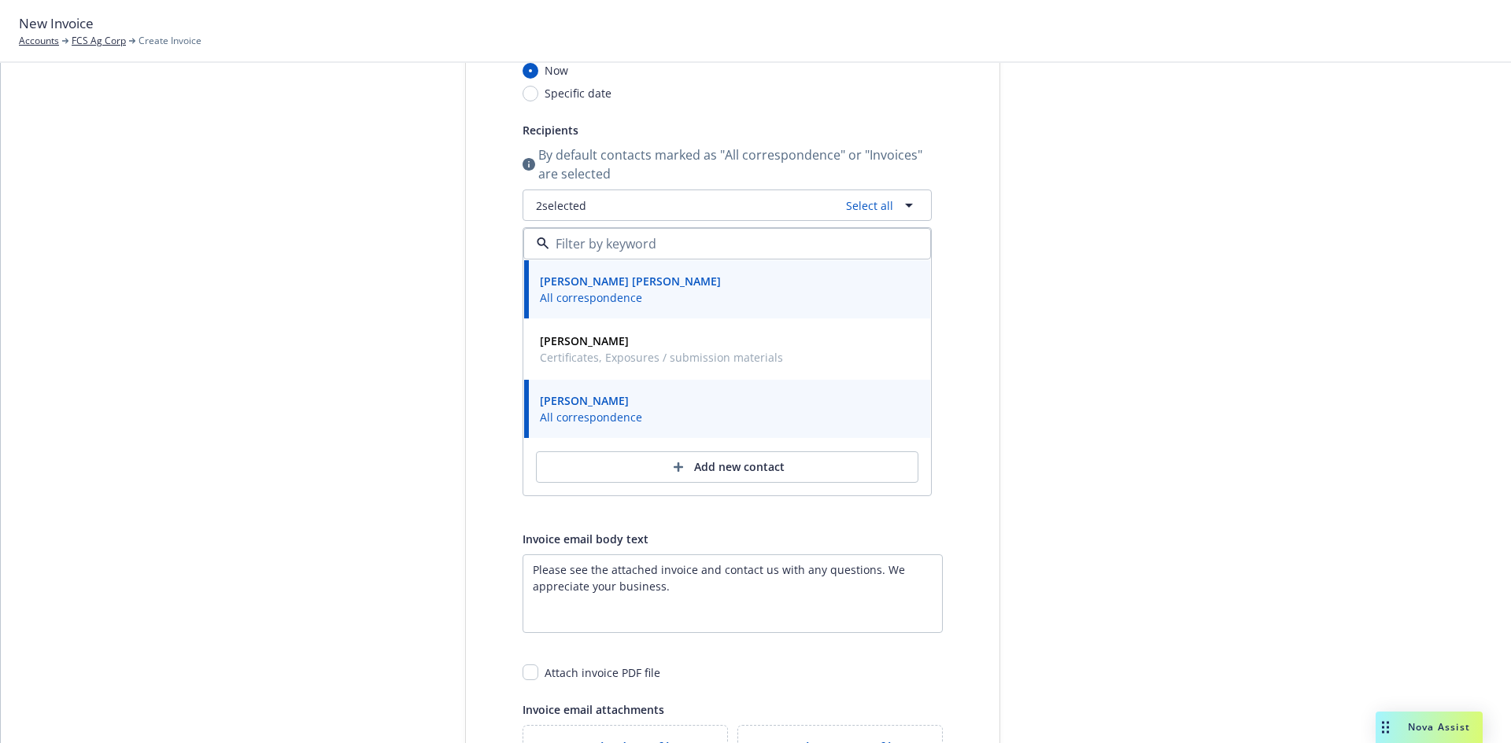
click at [336, 333] on div "Select billable items Review information 3 Share with client" at bounding box center [346, 391] width 173 height 951
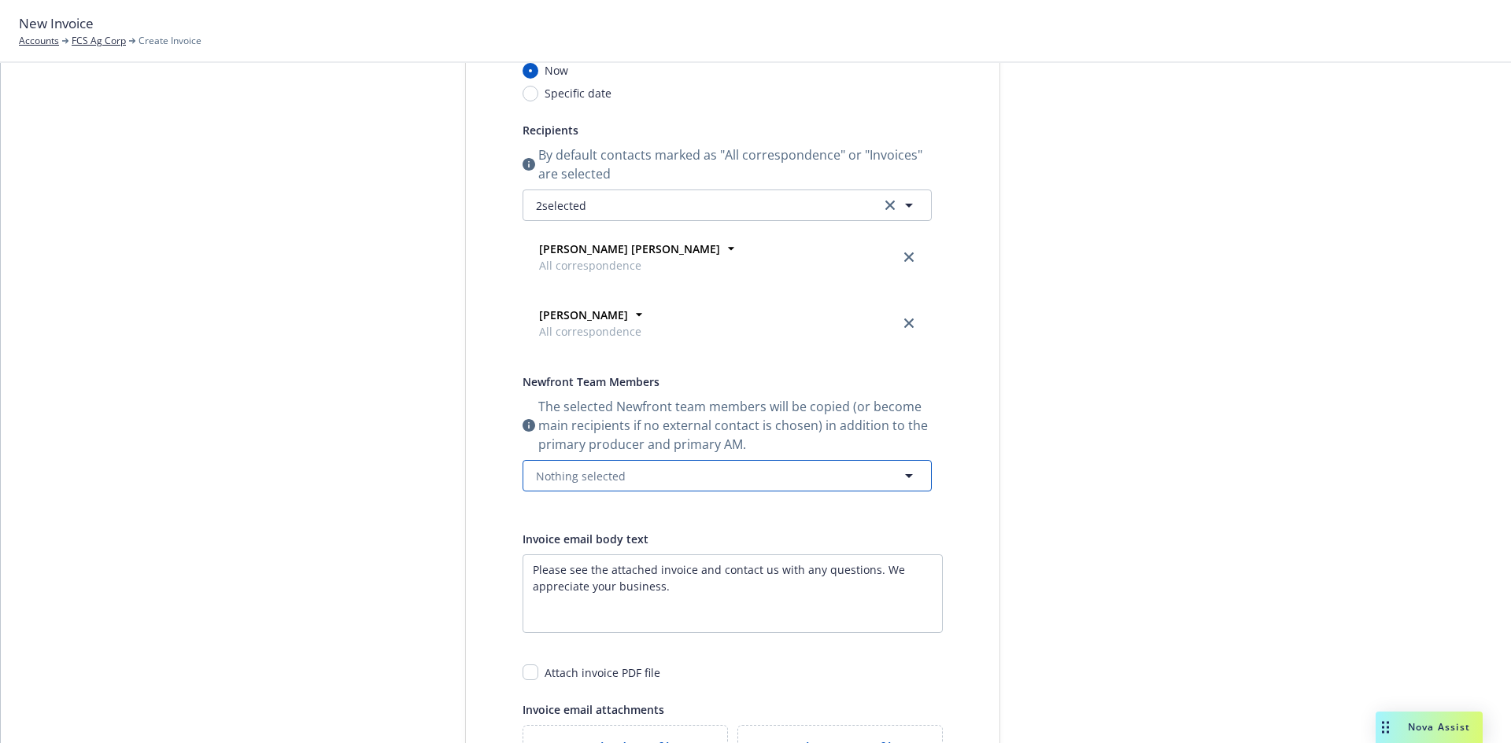
click at [563, 478] on span "Nothing selected" at bounding box center [581, 476] width 90 height 17
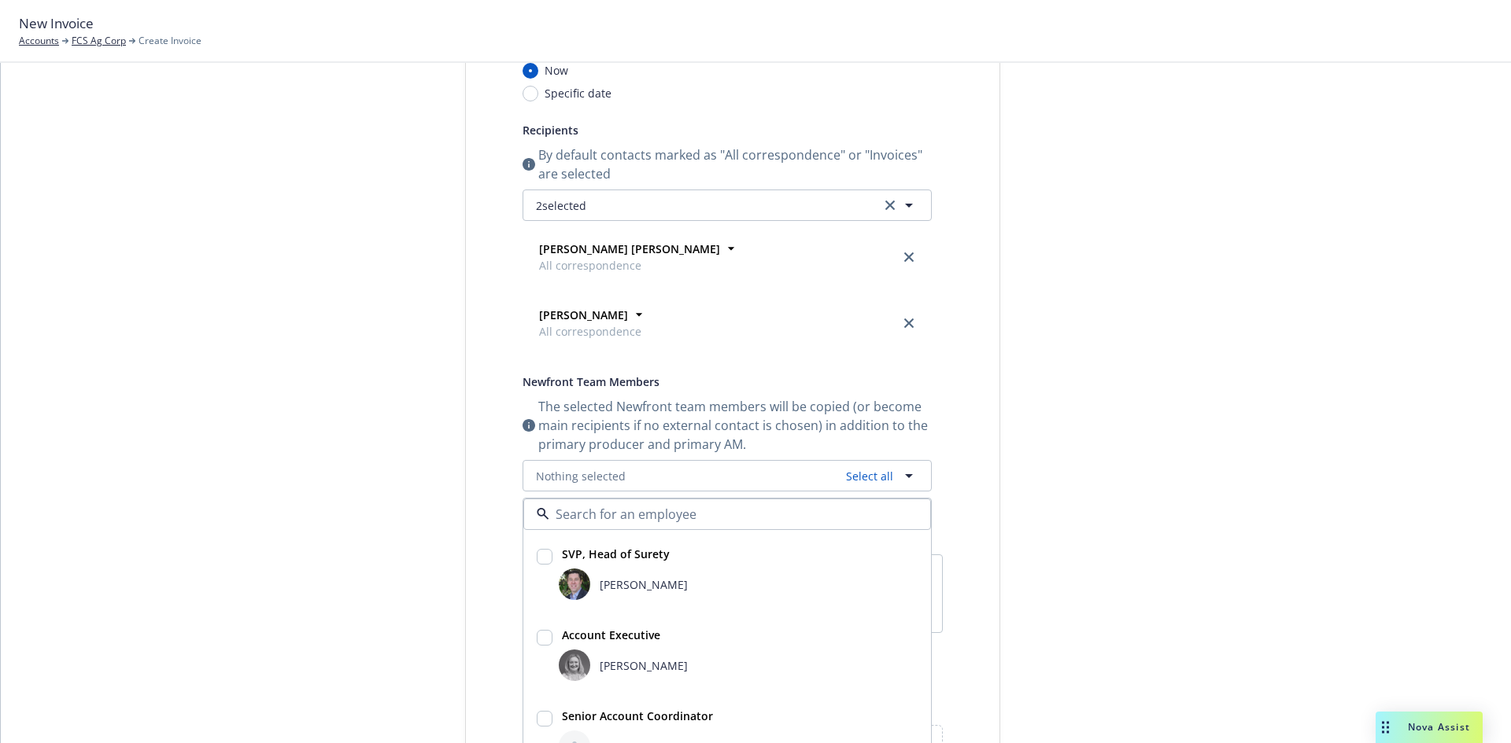
click at [615, 596] on div "Bryan Martin" at bounding box center [738, 584] width 359 height 31
checkbox input "true"
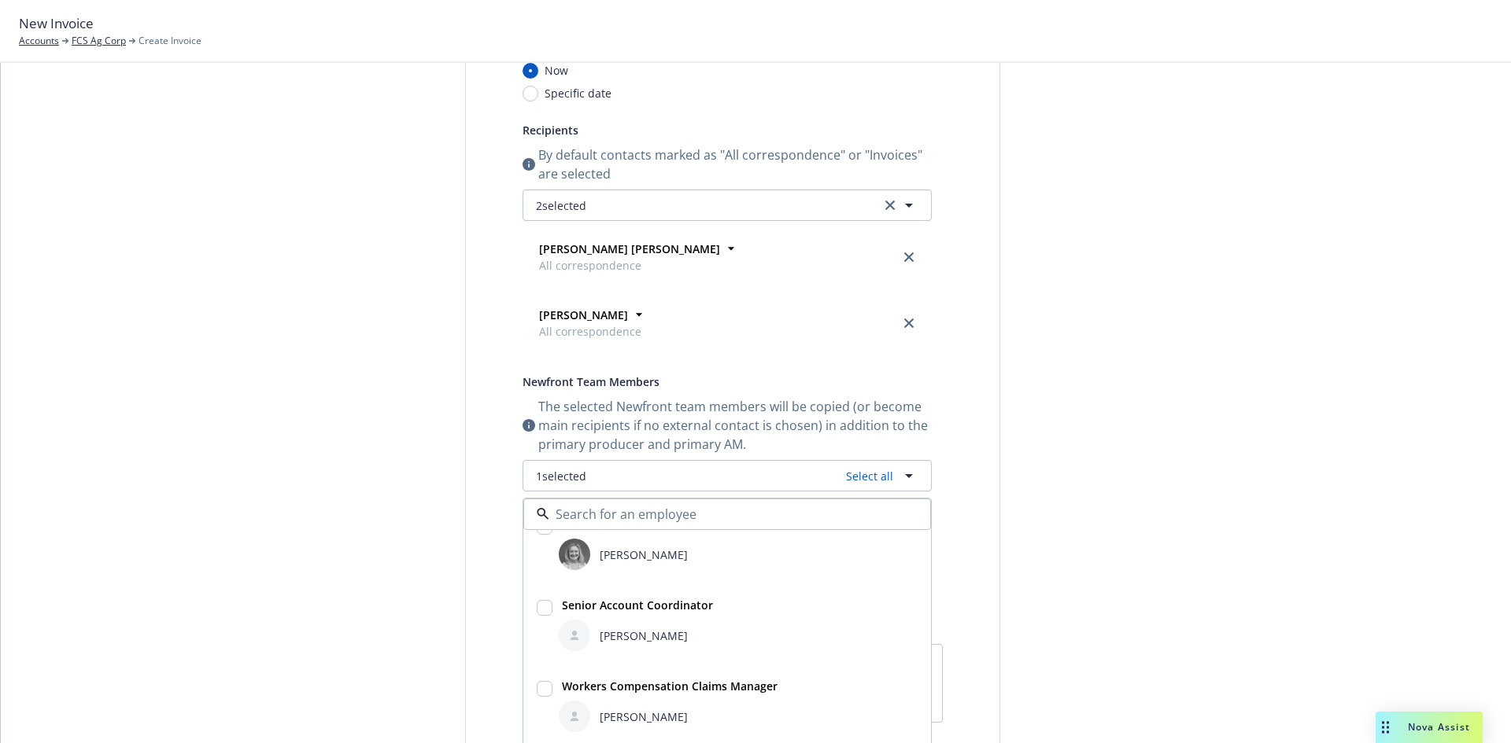
scroll to position [157, 0]
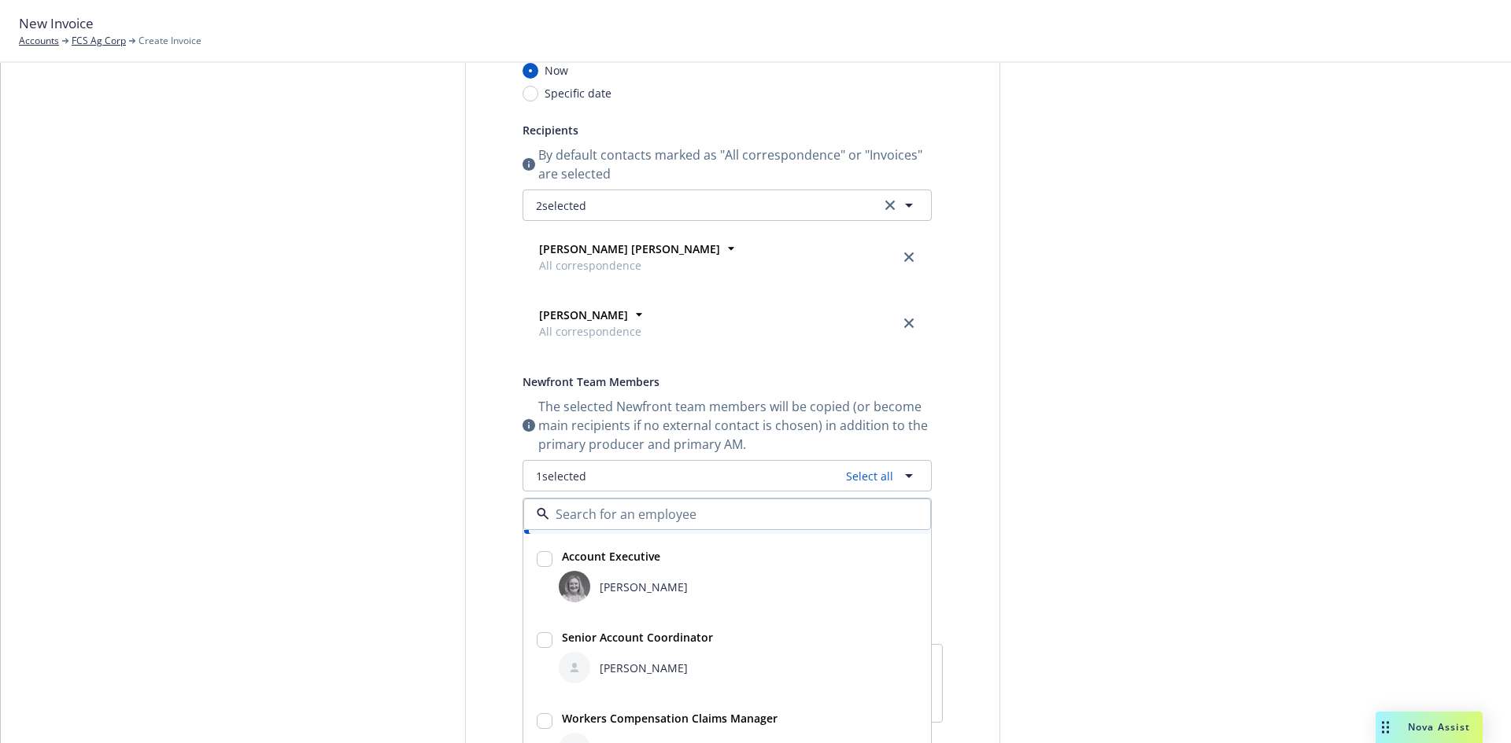
click at [605, 663] on span "[PERSON_NAME]" at bounding box center [643, 668] width 88 height 17
checkbox input "true"
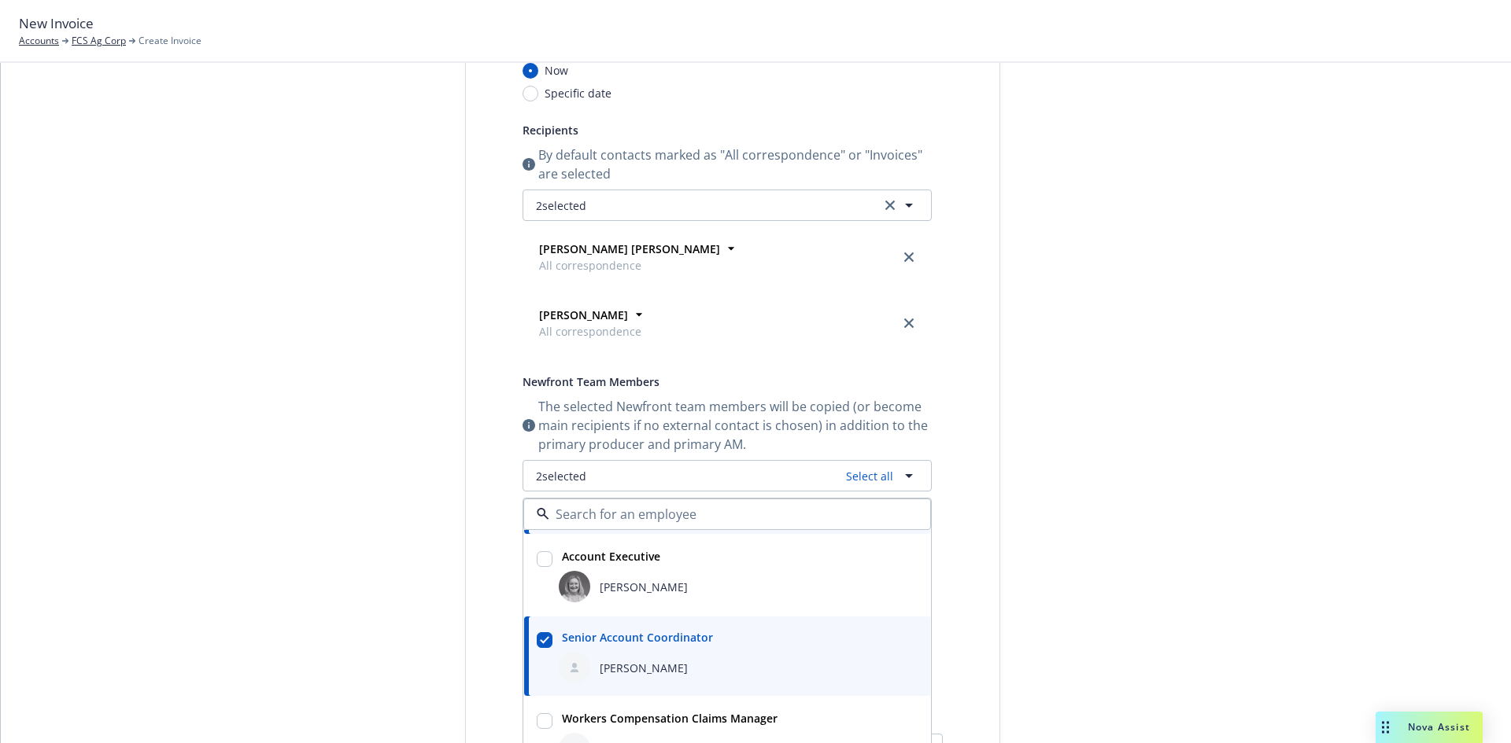
click at [351, 526] on div "Select billable items Review information 3 Share with client" at bounding box center [346, 481] width 173 height 1131
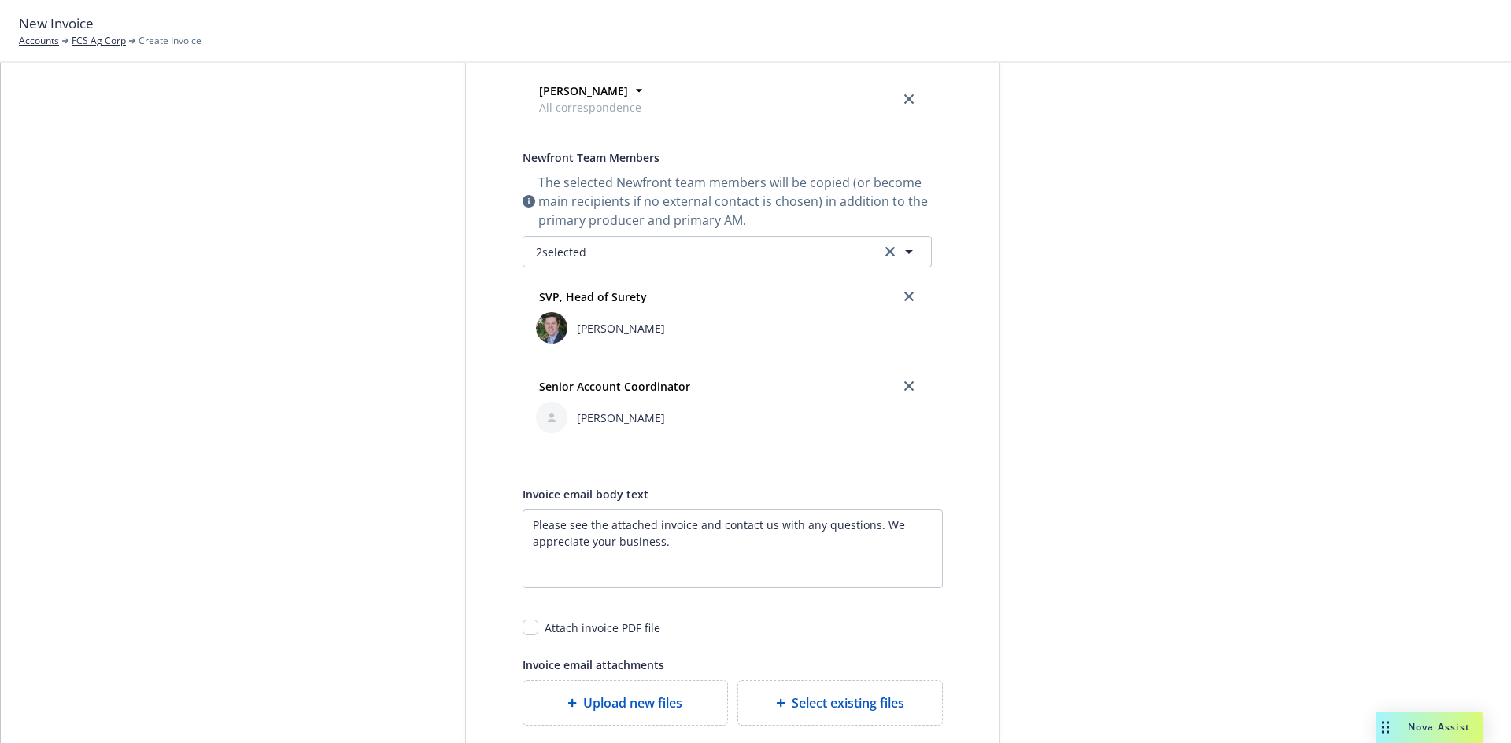
scroll to position [576, 0]
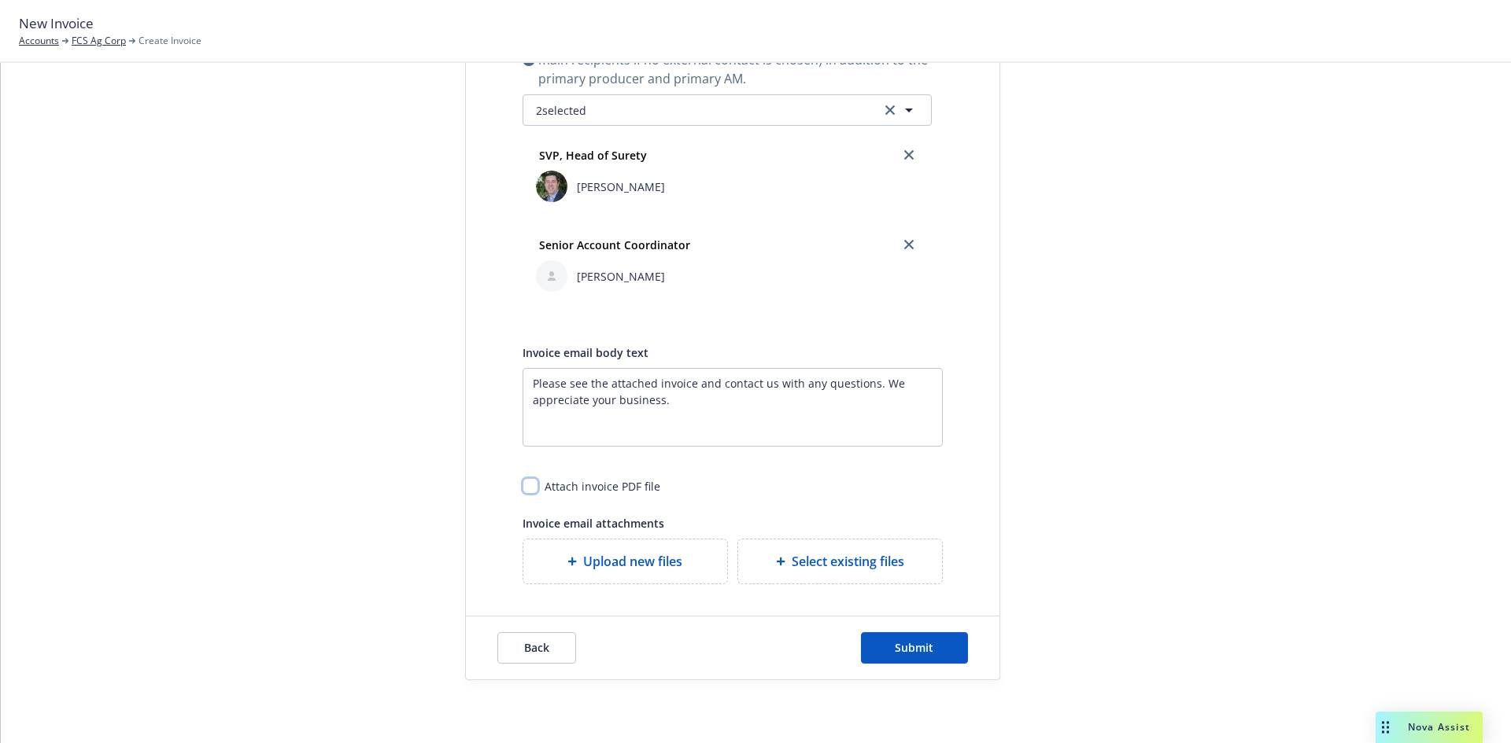
click at [526, 491] on input "checkbox" at bounding box center [530, 486] width 16 height 16
checkbox input "true"
click at [521, 658] on button "Back" at bounding box center [536, 648] width 79 height 31
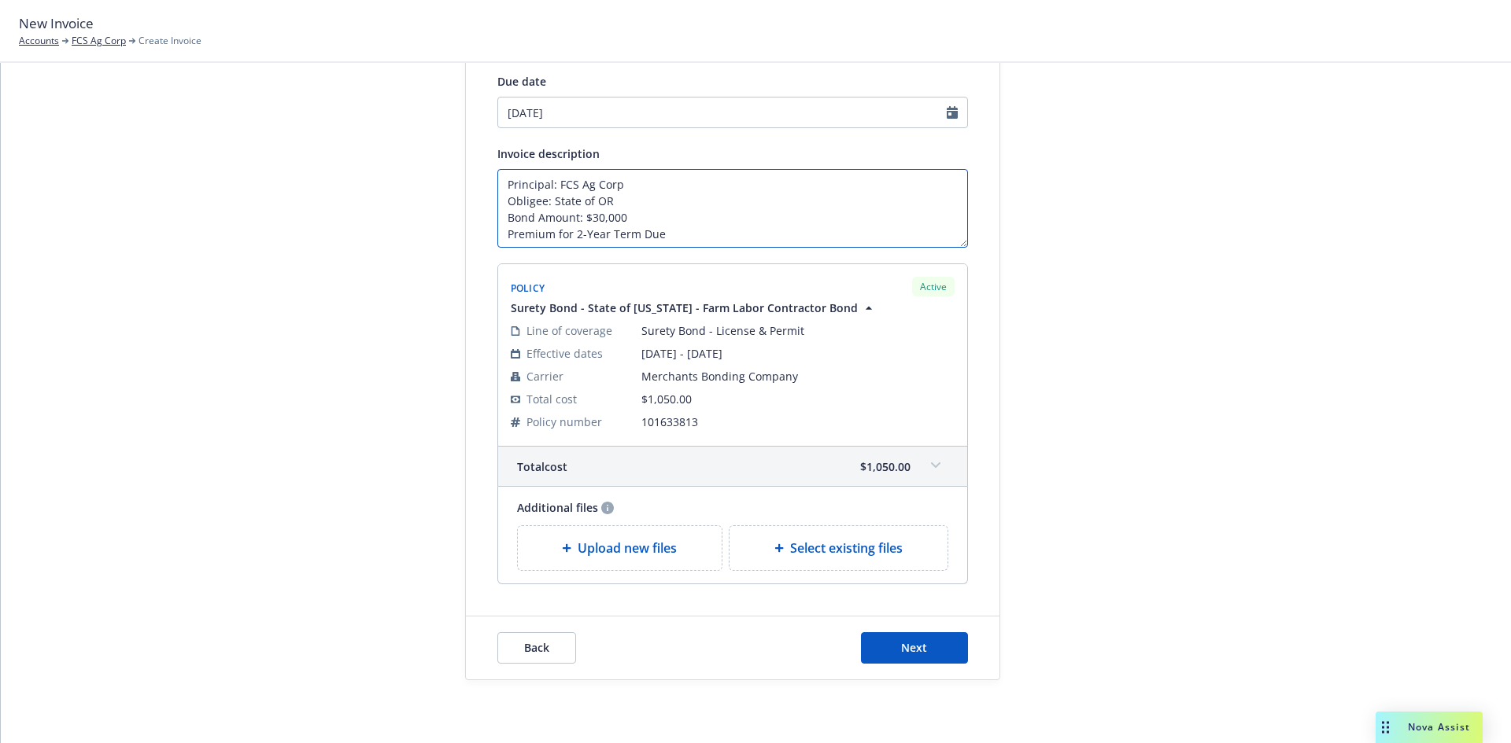
click at [604, 203] on textarea "Principal: FCS Ag Corp Obligee: State of OR Bond Amount: $30,000 Premium for 2-…" at bounding box center [732, 208] width 470 height 79
type textarea "Principal: FCS Ag Corp Obligee: State of OR Farm Labor Contractor Bond Bond Amo…"
click at [1031, 390] on div at bounding box center [1141, 298] width 220 height 765
click at [909, 665] on div "Back Next" at bounding box center [732, 648] width 533 height 63
click at [918, 651] on span "Next" at bounding box center [914, 647] width 26 height 15
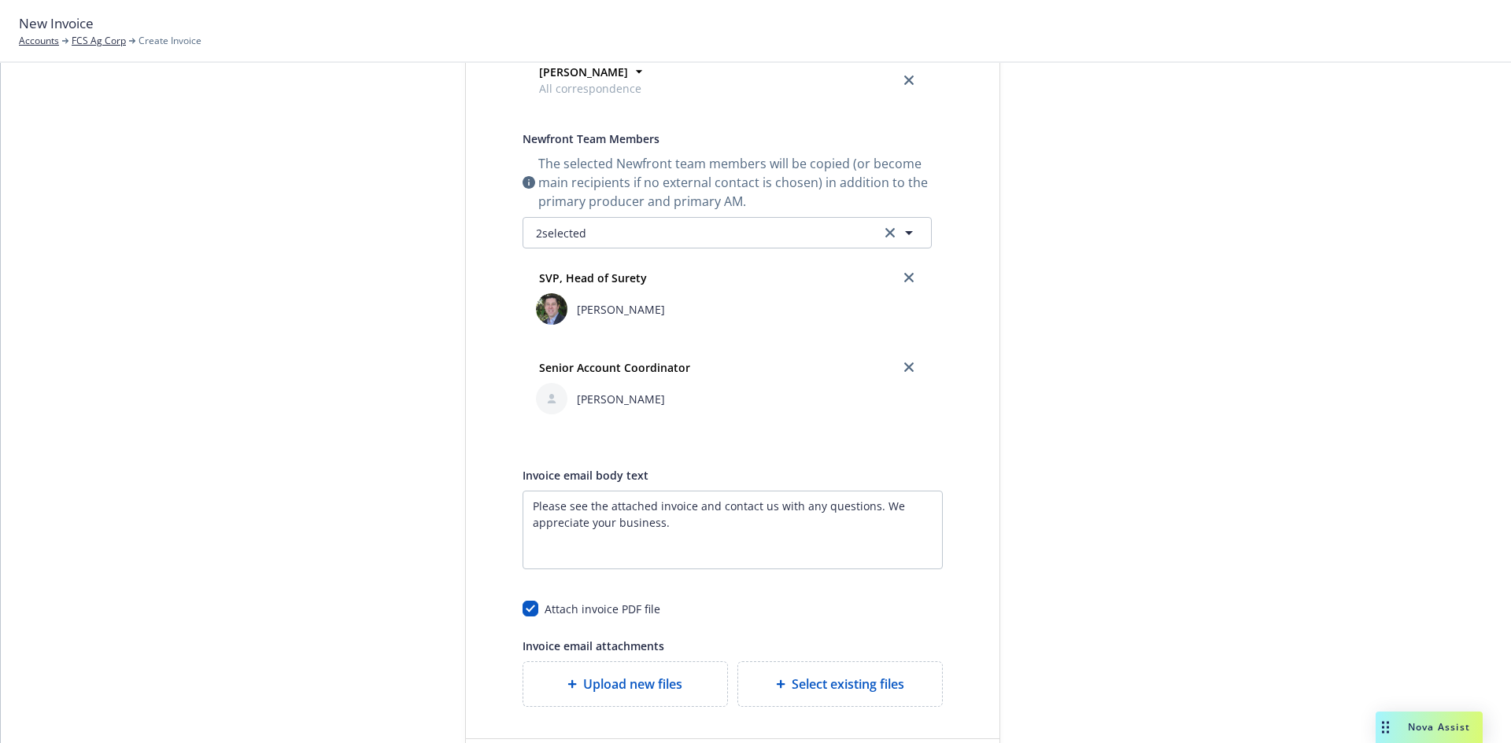
scroll to position [576, 0]
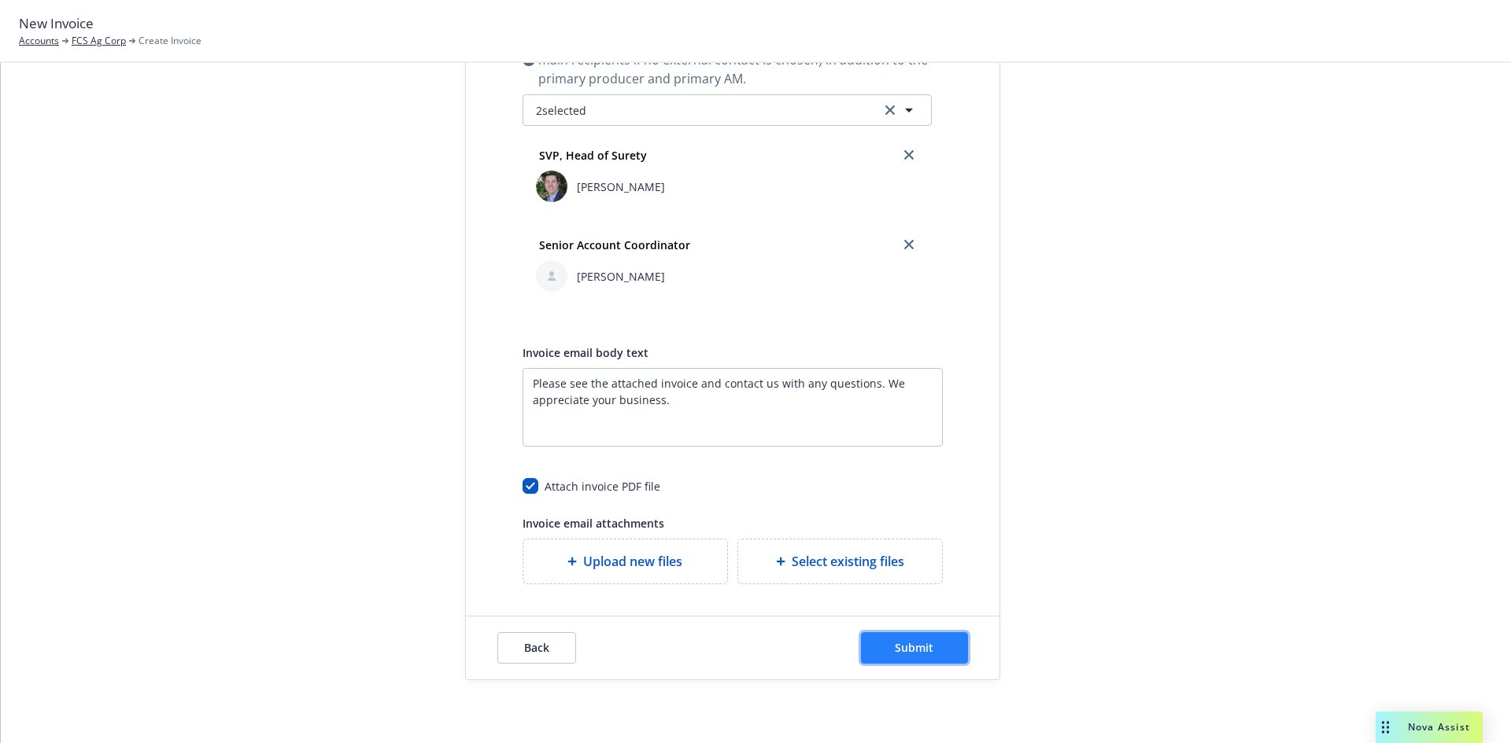
click at [931, 655] on button "Submit" at bounding box center [914, 648] width 107 height 31
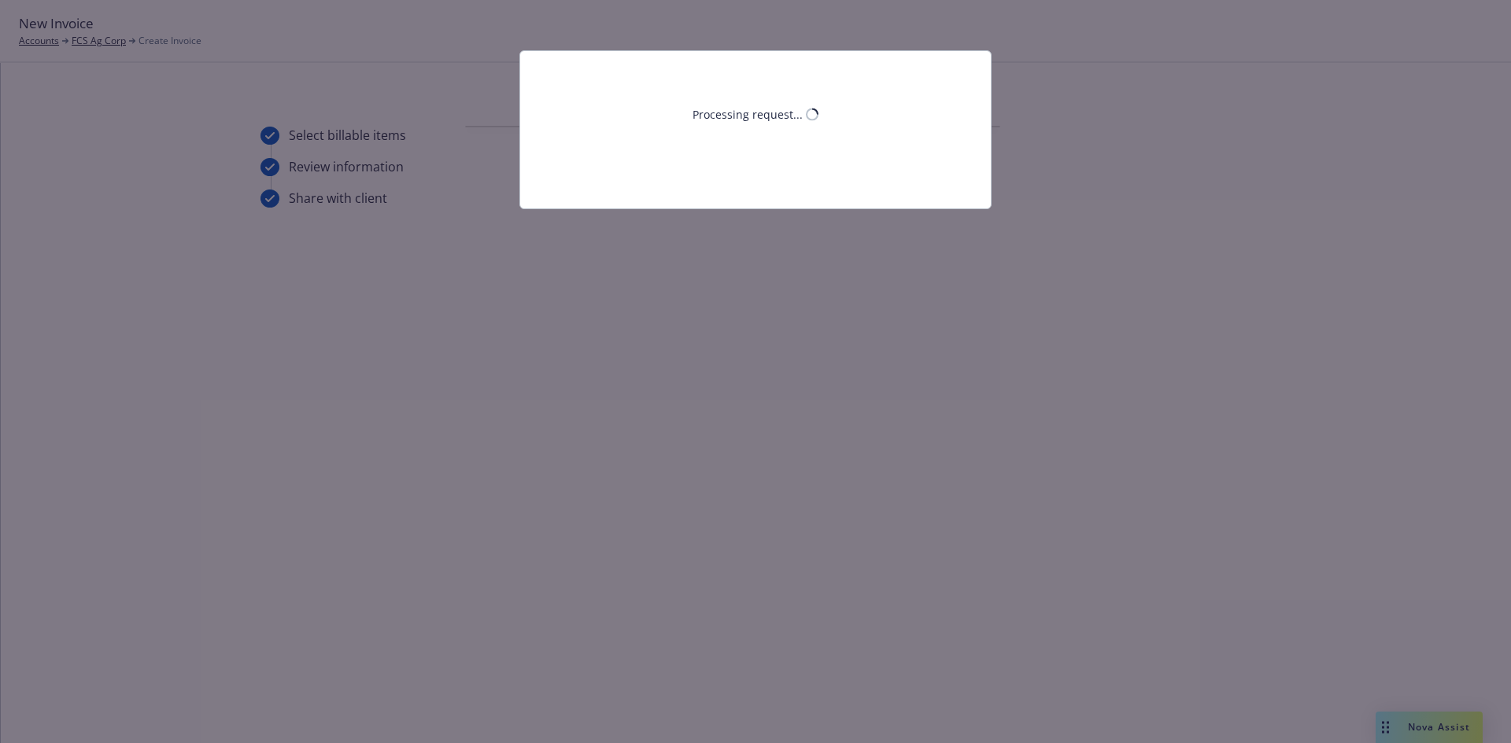
scroll to position [0, 0]
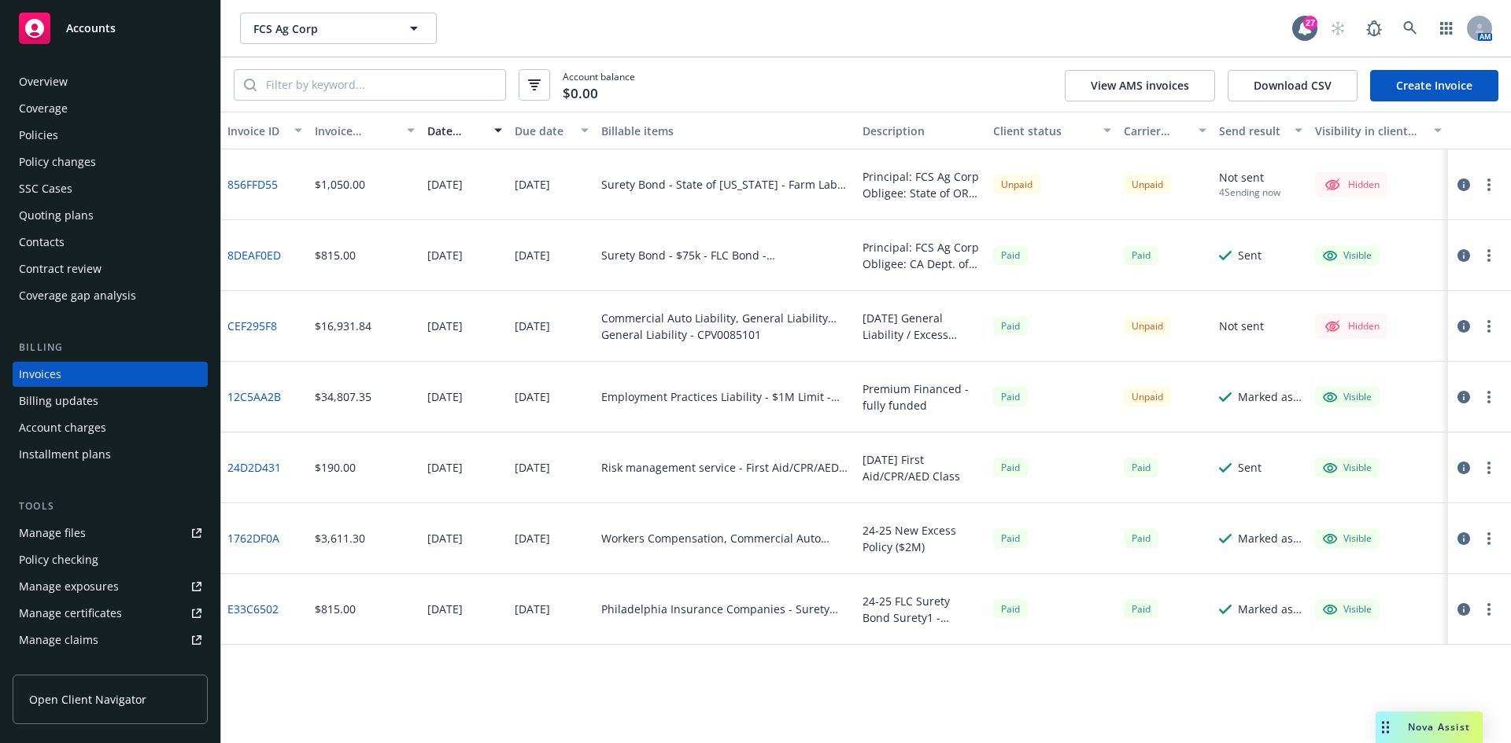
click at [1494, 182] on button "button" at bounding box center [1488, 184] width 19 height 19
click at [1421, 303] on link "Make it visible in client dash" at bounding box center [1397, 311] width 201 height 31
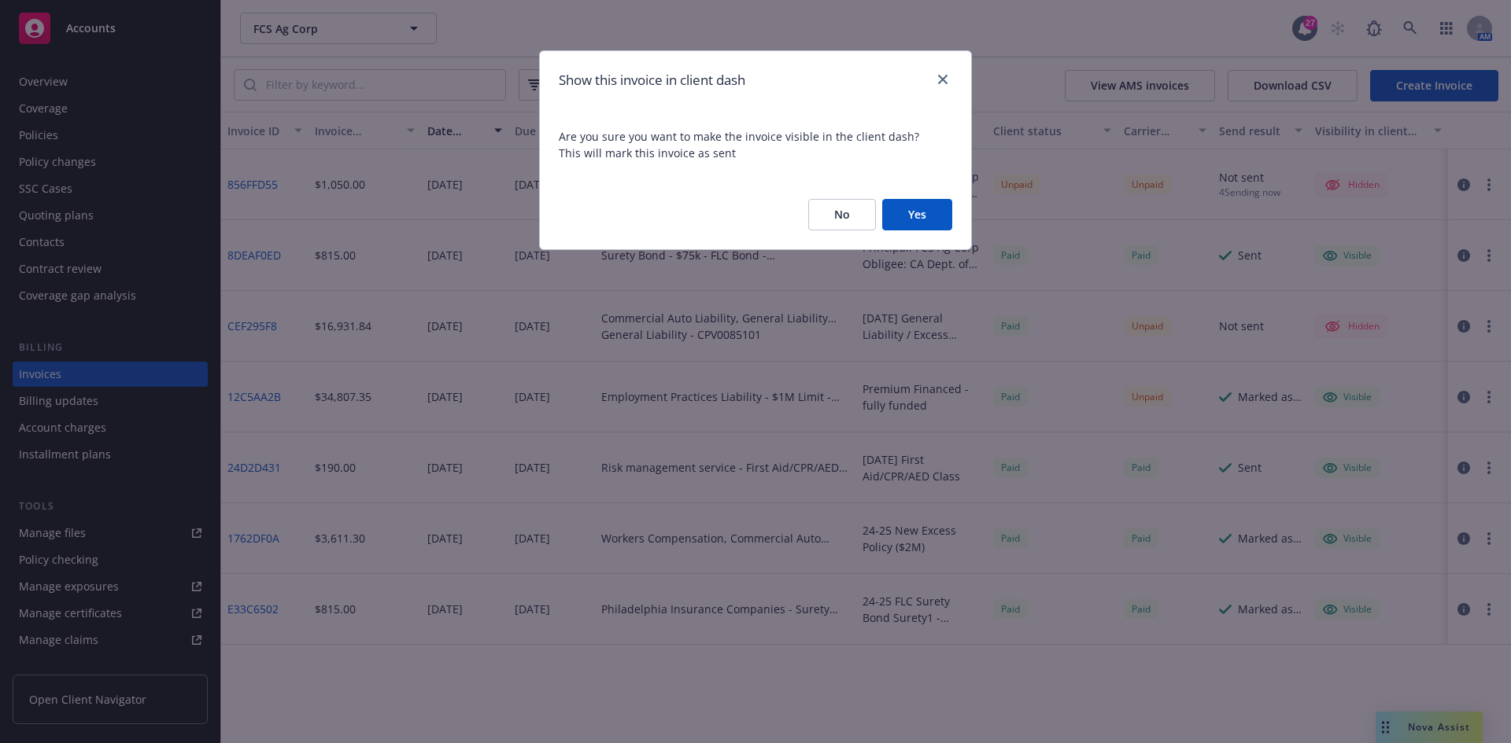
click at [940, 206] on button "Yes" at bounding box center [917, 214] width 70 height 31
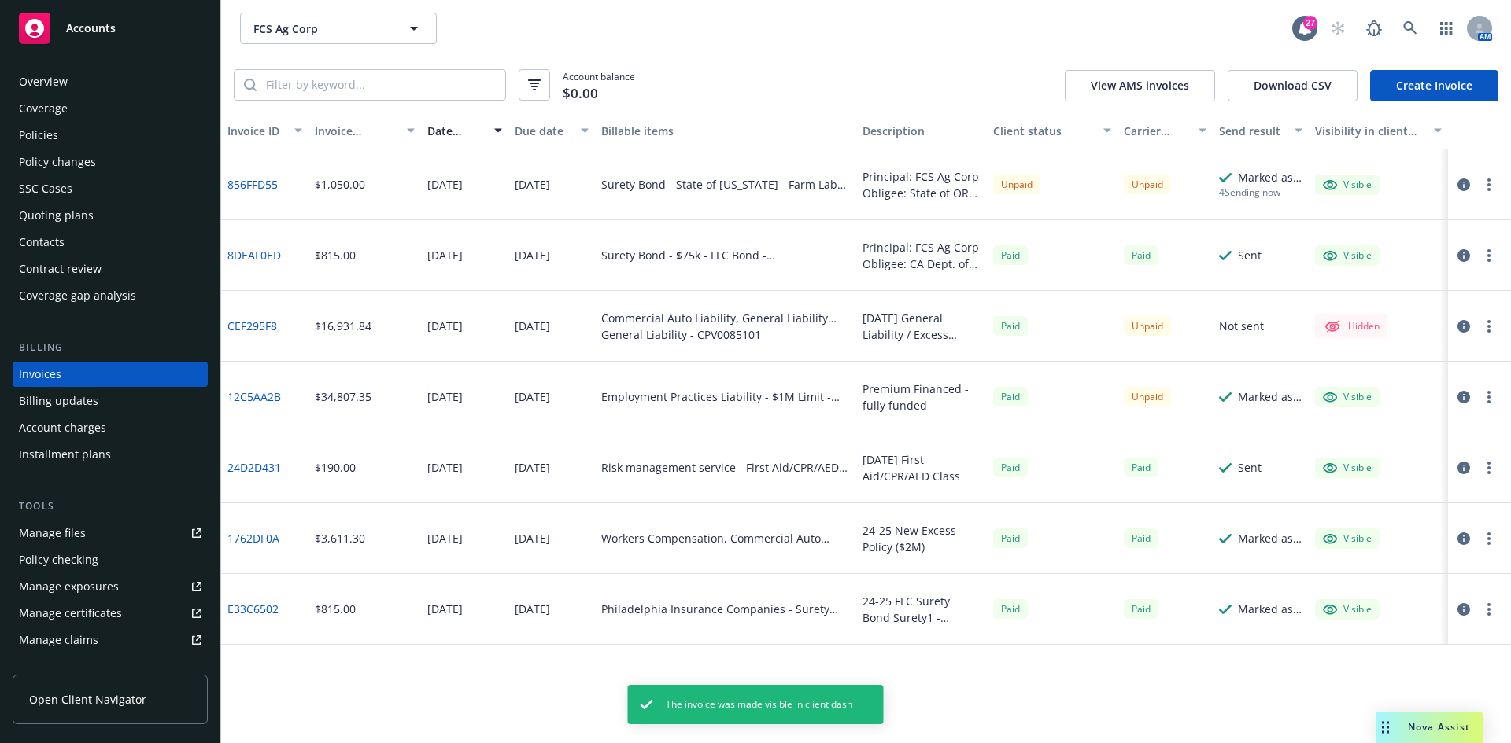
click at [1481, 188] on button "button" at bounding box center [1488, 184] width 19 height 19
click at [1364, 364] on link "Generate invoice PDF" at bounding box center [1397, 374] width 201 height 31
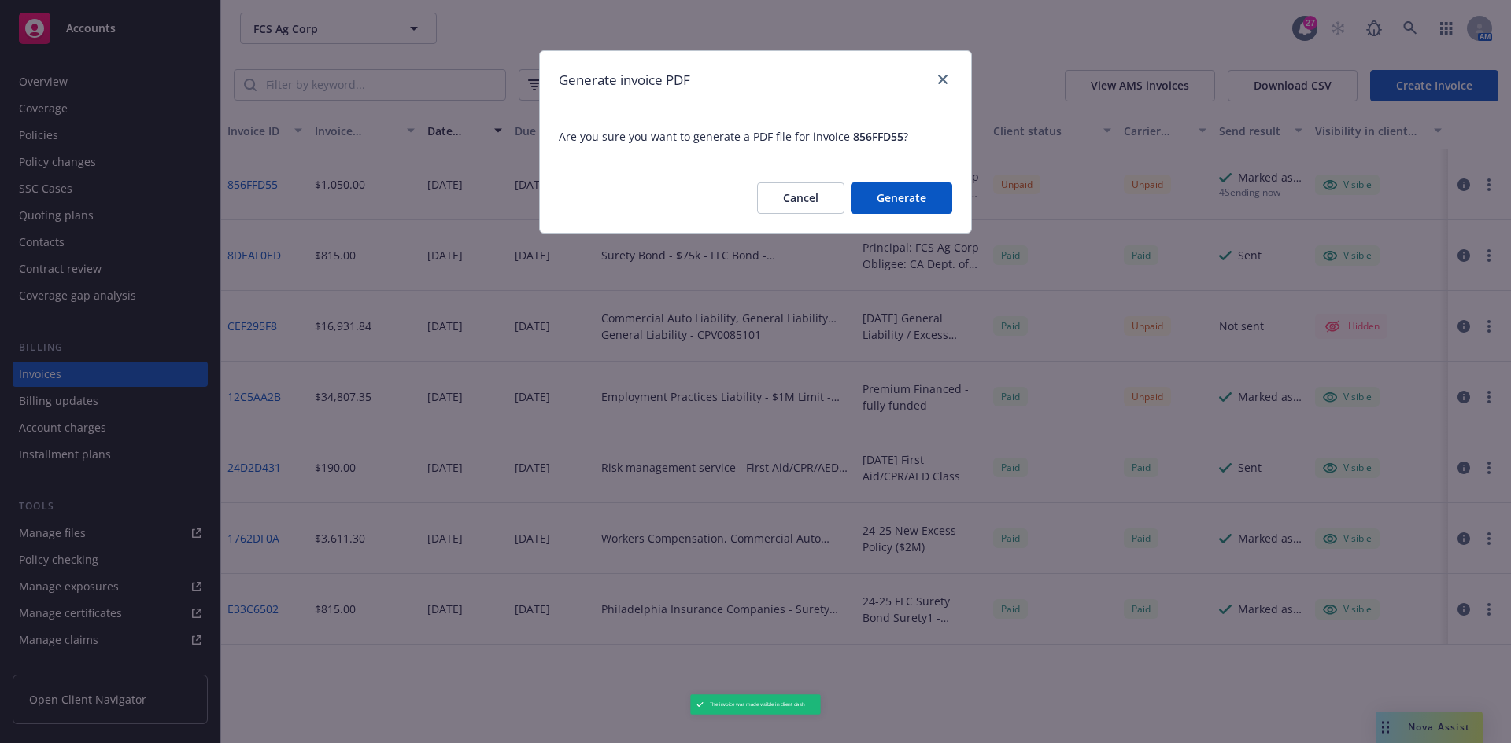
click at [906, 191] on button "Generate" at bounding box center [900, 198] width 101 height 31
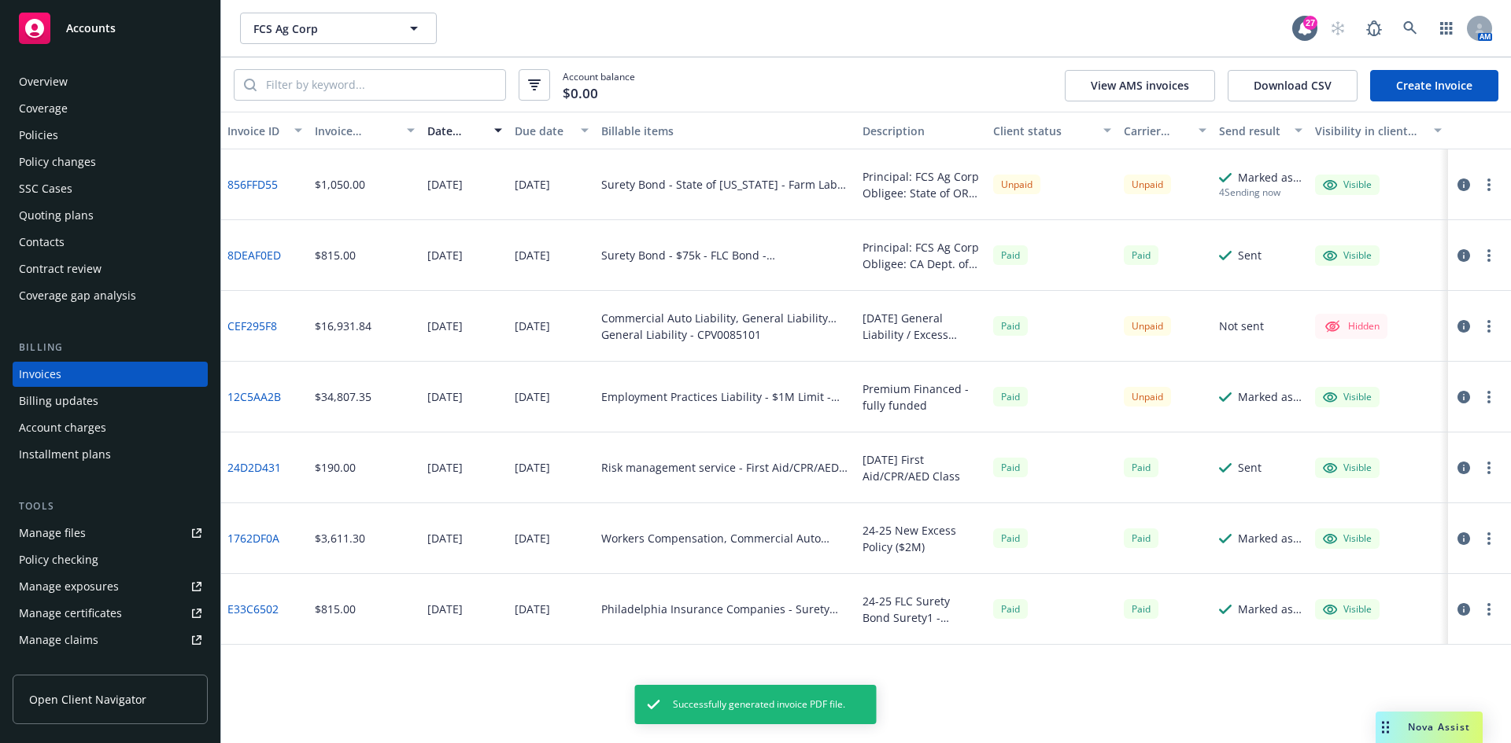
click at [1490, 188] on button "button" at bounding box center [1488, 184] width 19 height 19
click at [1417, 378] on link "Download invoice PDF" at bounding box center [1397, 374] width 201 height 31
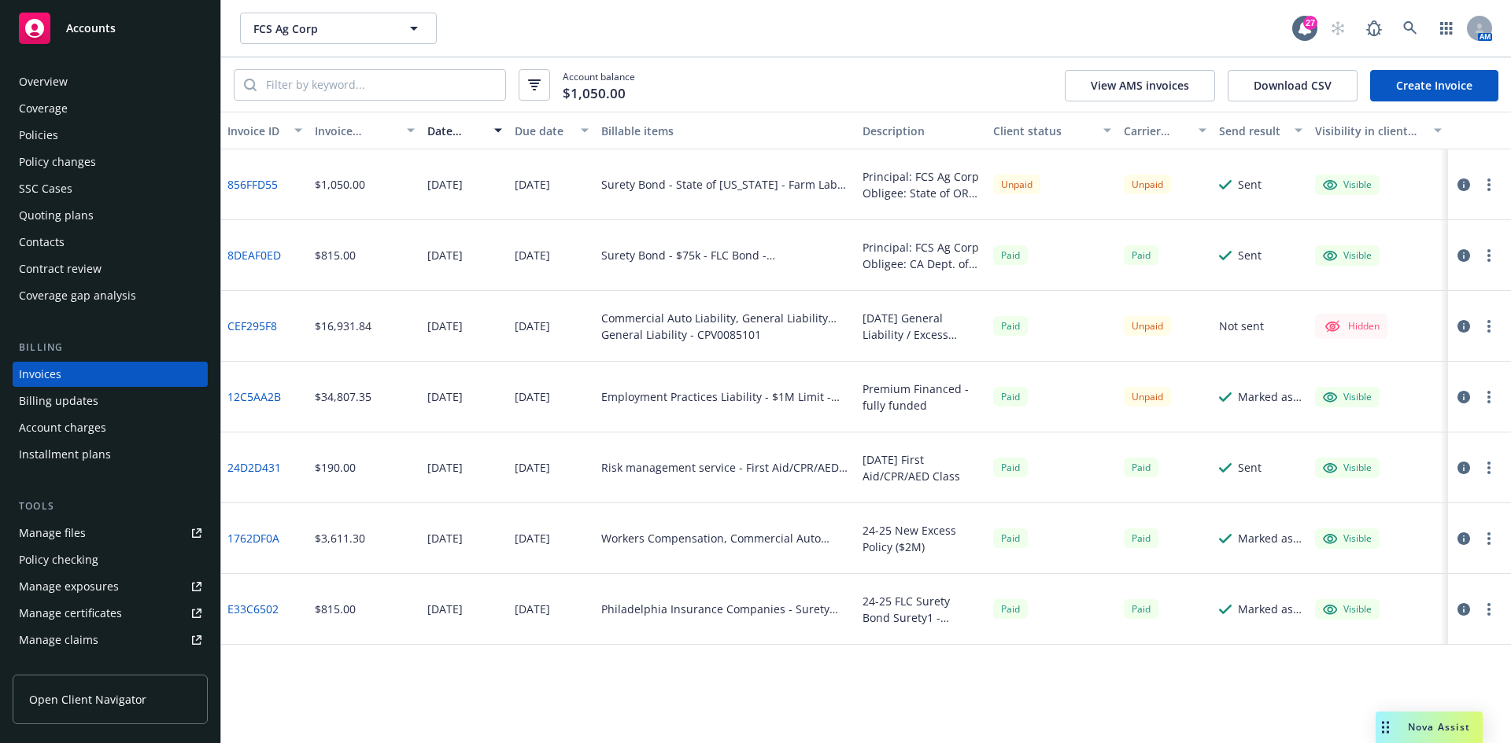
click at [153, 37] on div "Accounts" at bounding box center [110, 28] width 183 height 31
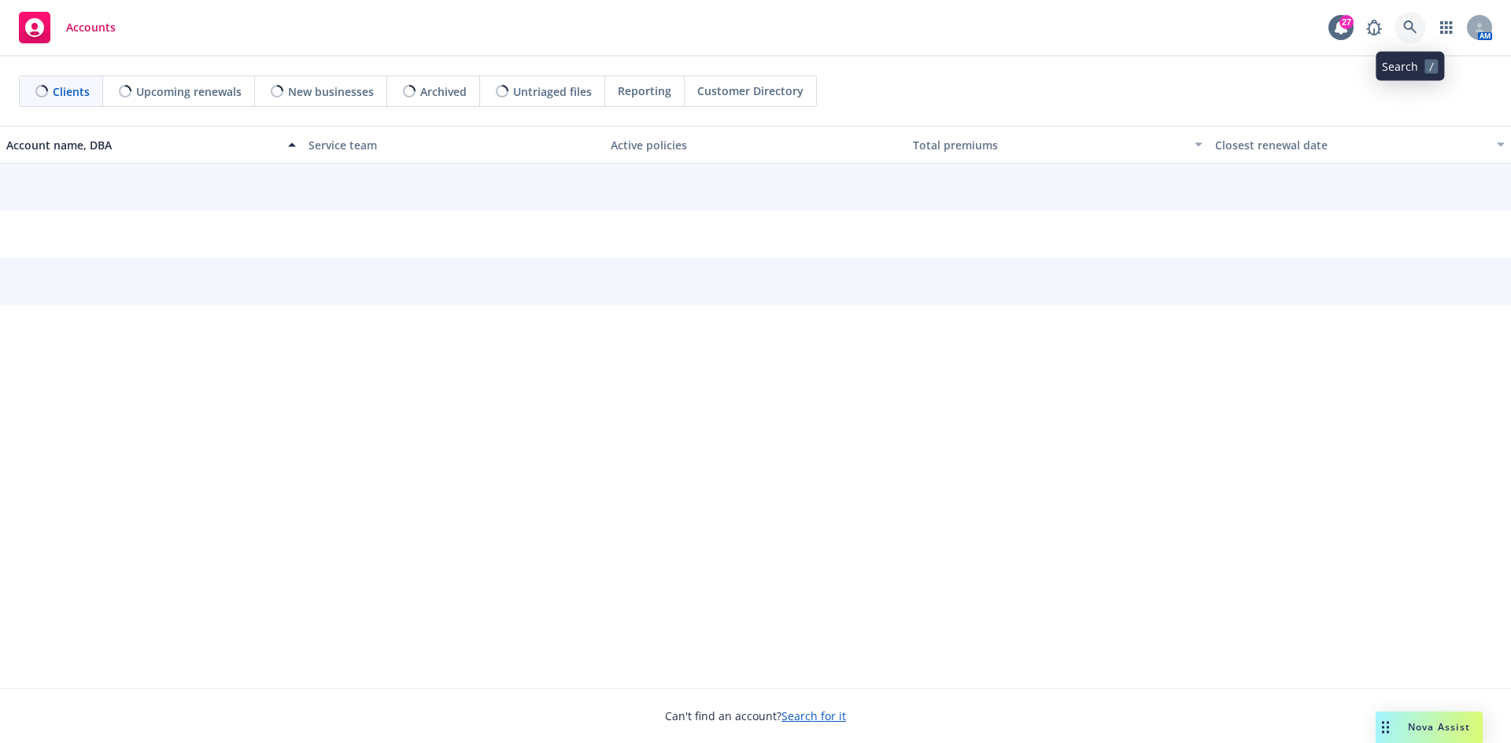
click at [1422, 31] on link at bounding box center [1409, 27] width 31 height 31
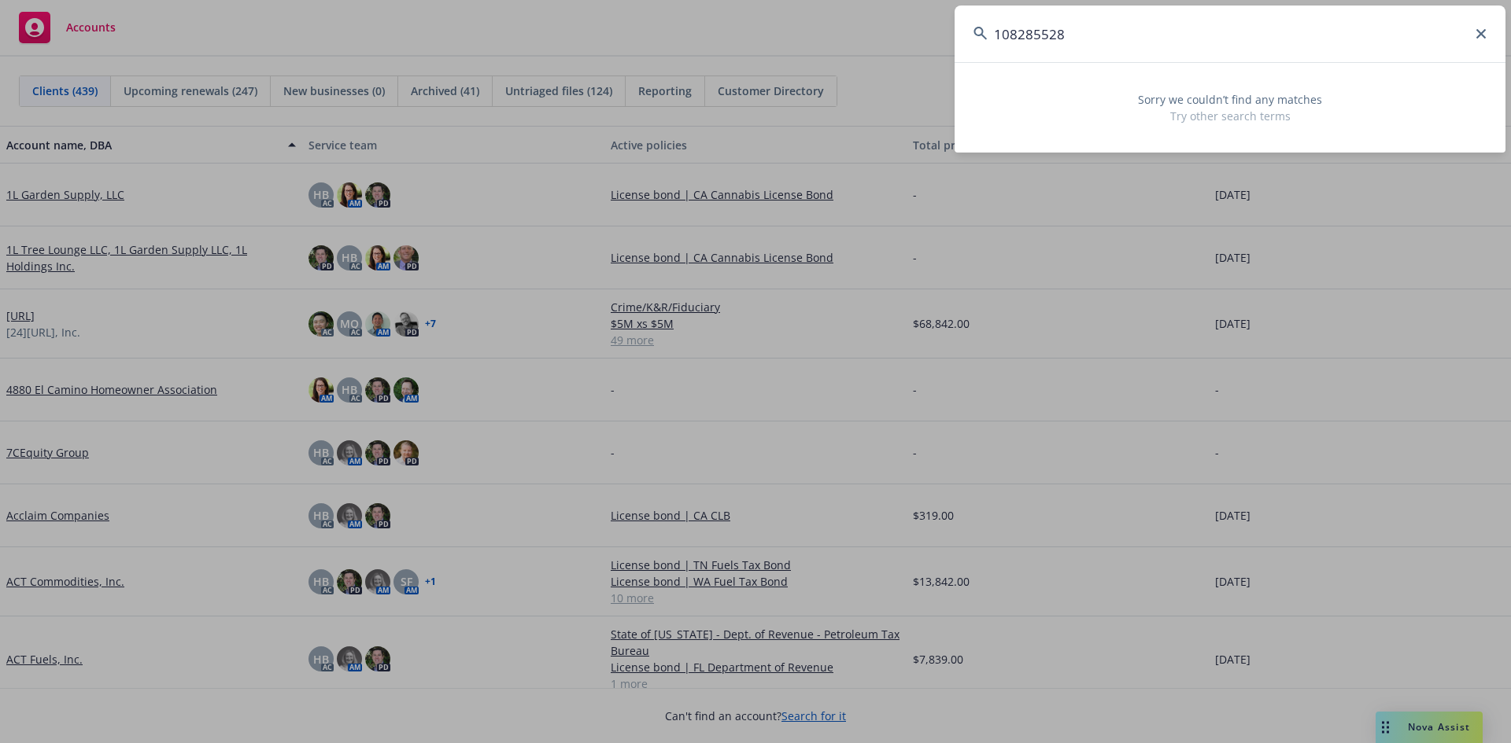
drag, startPoint x: 1090, startPoint y: 35, endPoint x: 830, endPoint y: 36, distance: 259.6
click at [830, 36] on div "108285528 Sorry we couldn’t find any matches Try other search terms" at bounding box center [755, 371] width 1511 height 743
paste input "825803"
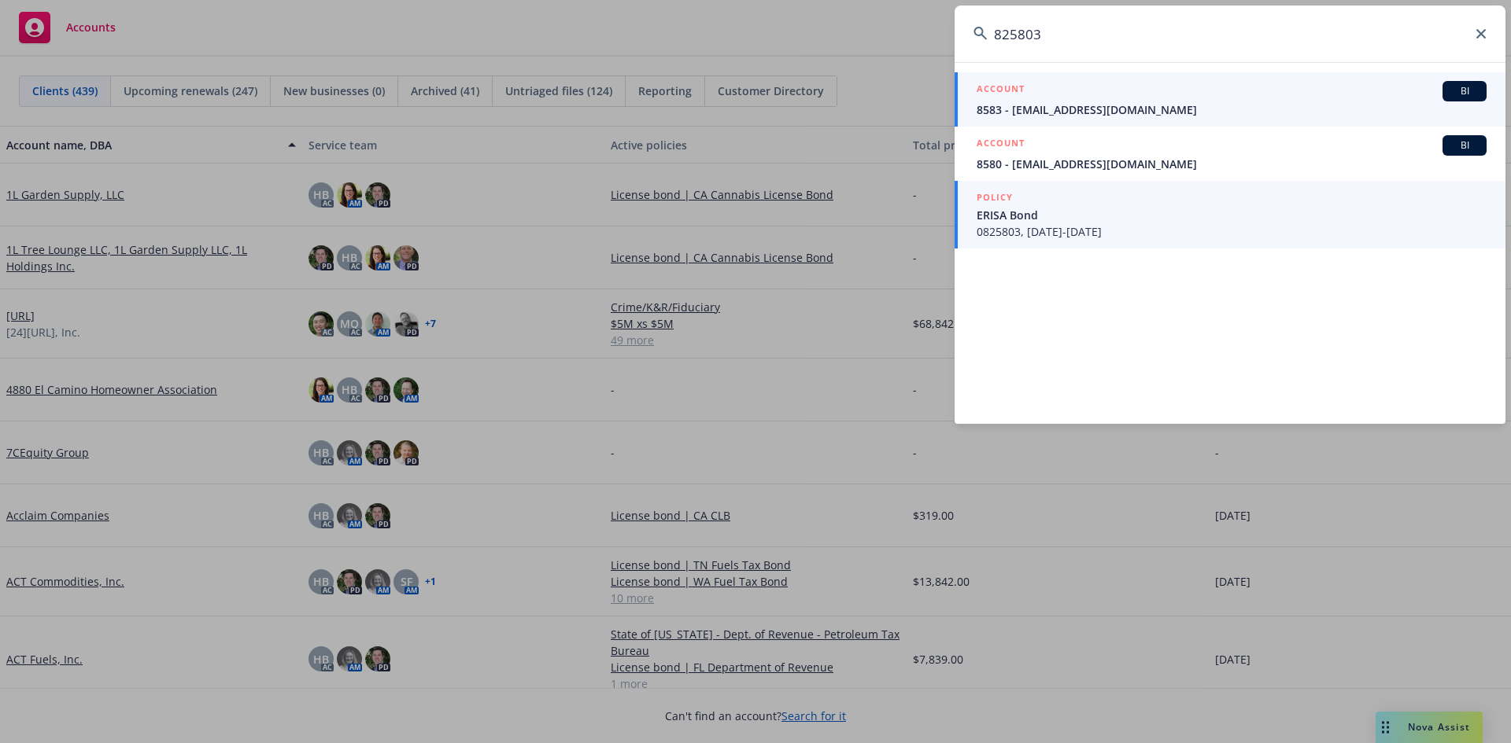
type input "825803"
click at [1229, 216] on span "ERISA Bond" at bounding box center [1231, 215] width 510 height 17
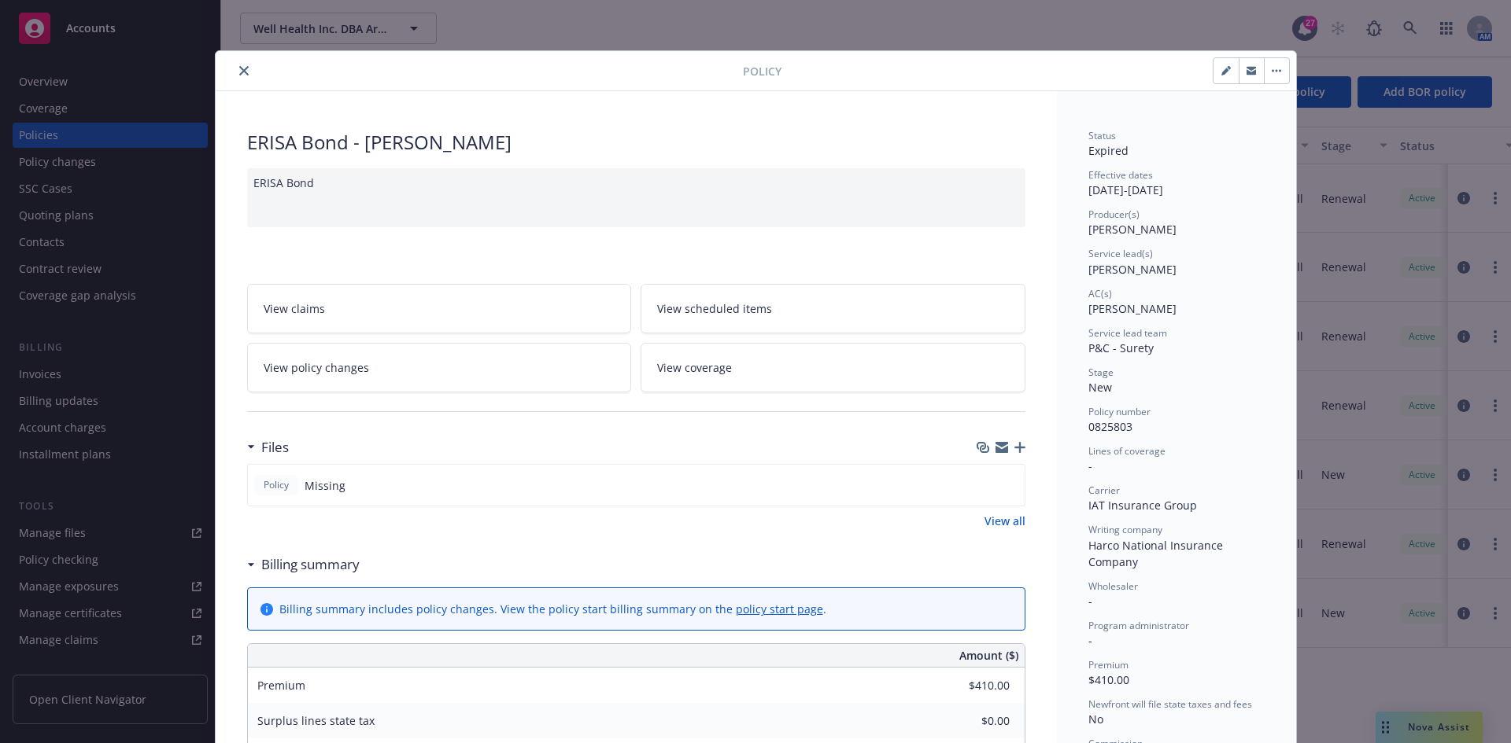
click at [242, 65] on button "close" at bounding box center [243, 70] width 19 height 19
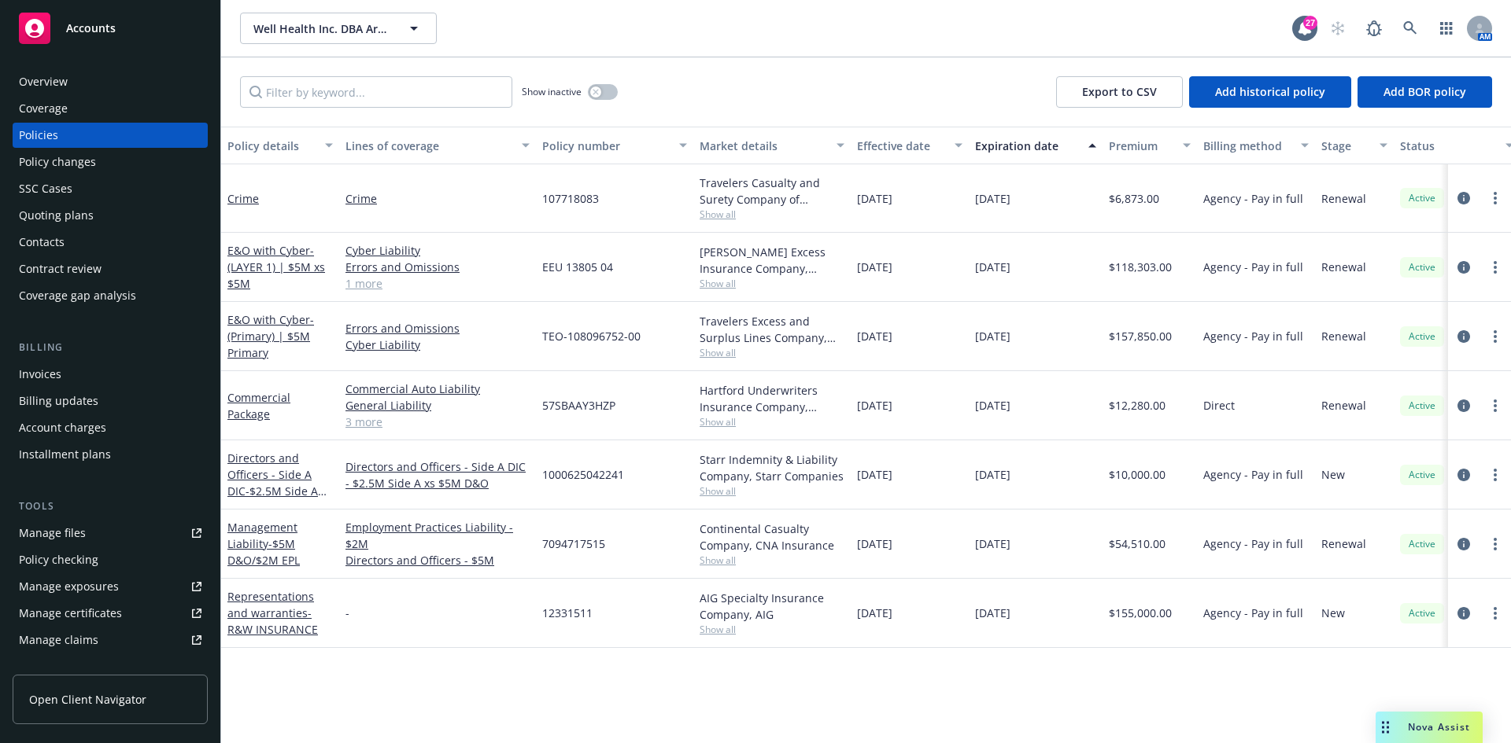
click at [1190, 53] on div "Well Health Inc. DBA Artera Well Health Inc. DBA Artera 27 AM" at bounding box center [865, 28] width 1289 height 57
click at [68, 237] on div "Contacts" at bounding box center [110, 242] width 183 height 25
